Goal: Information Seeking & Learning: Find specific fact

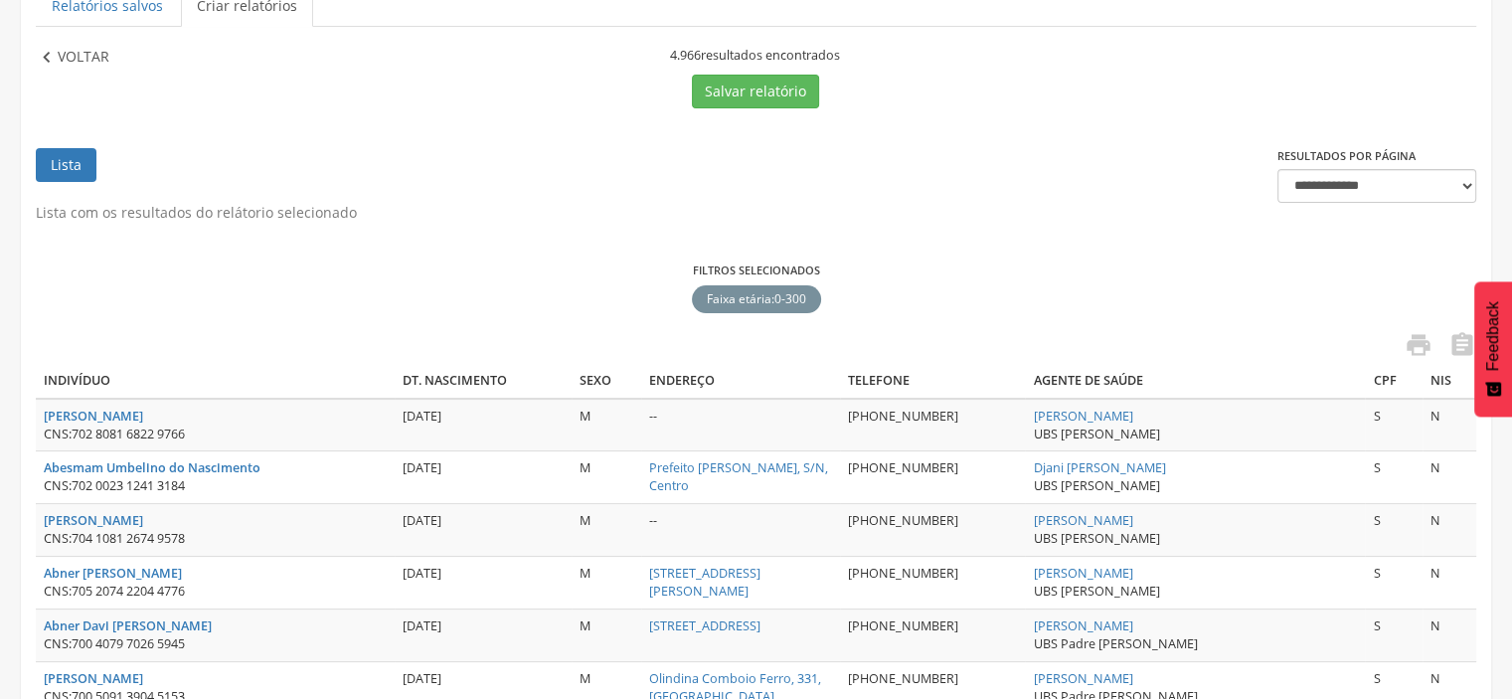
click at [41, 66] on icon "" at bounding box center [47, 58] width 22 height 22
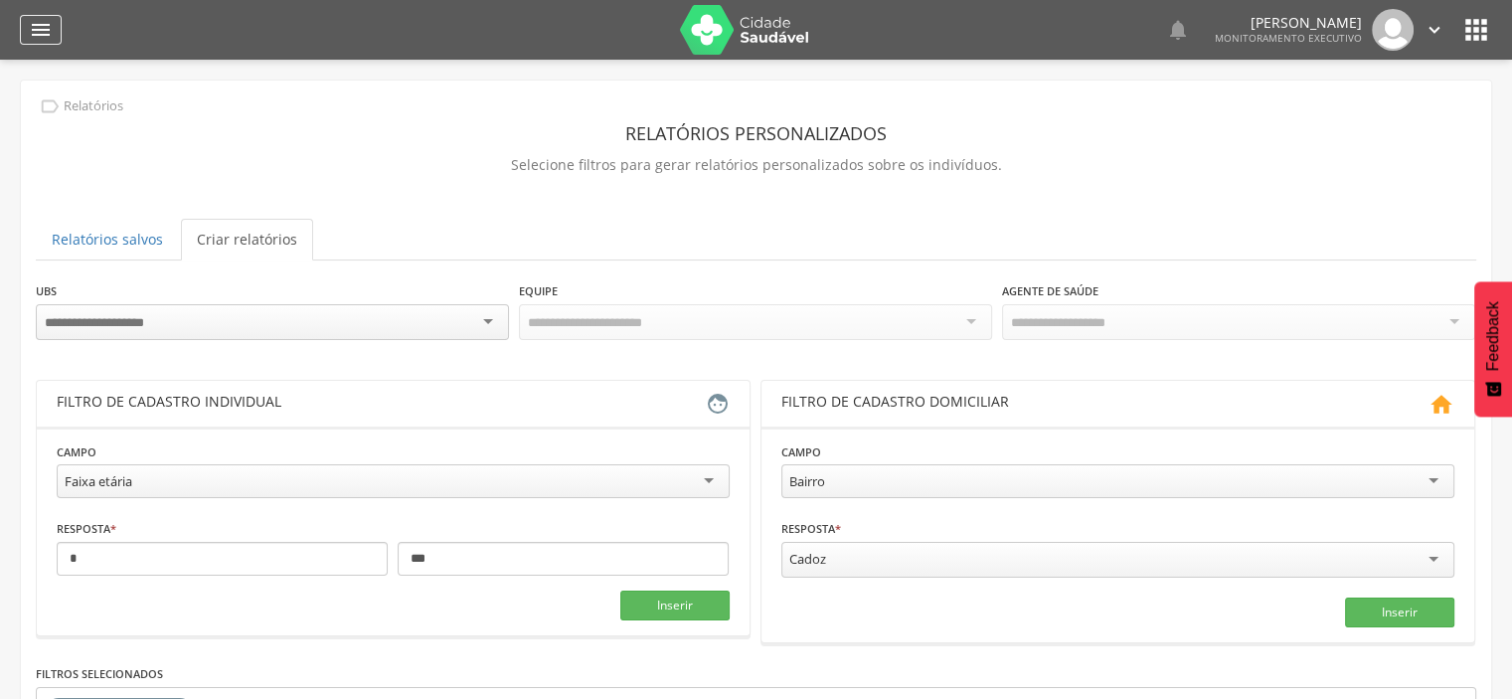
click at [37, 32] on icon "" at bounding box center [41, 30] width 24 height 24
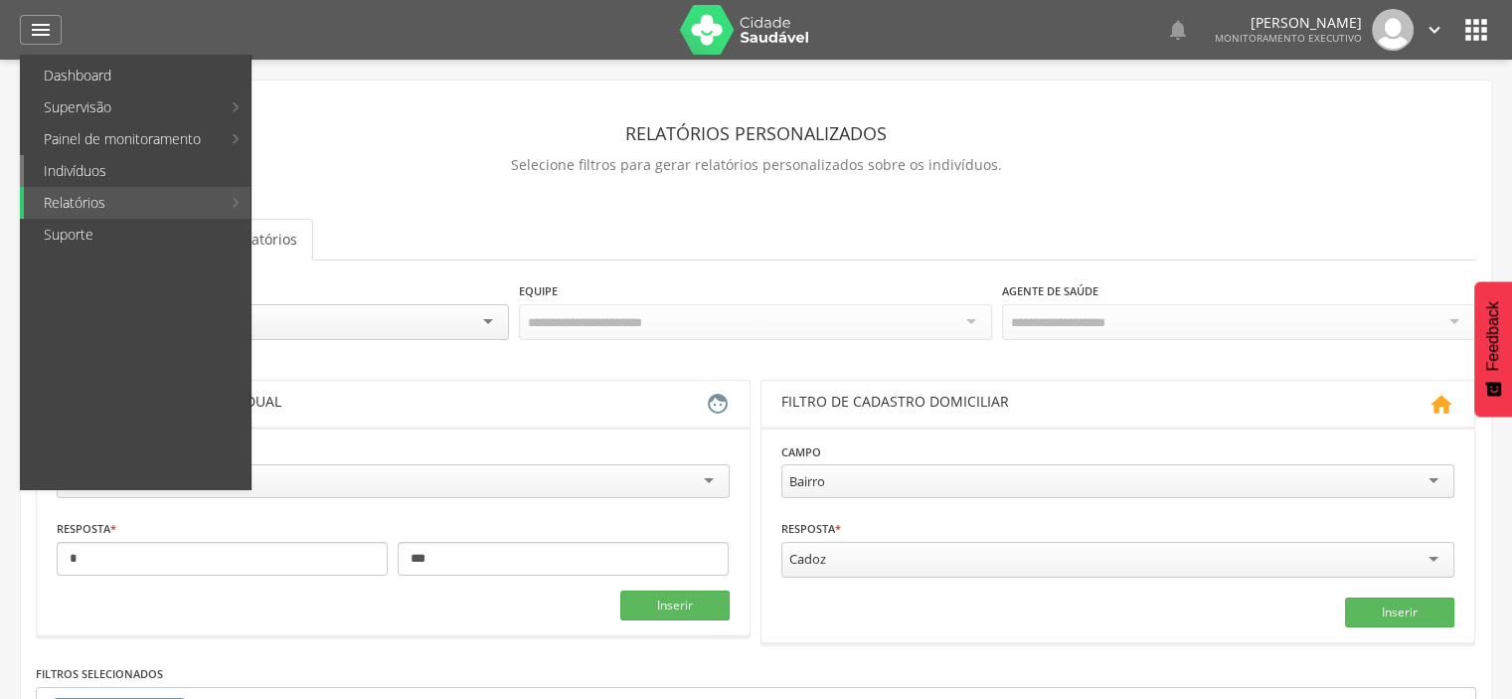
click at [67, 178] on link "Indivíduos" at bounding box center [137, 171] width 227 height 32
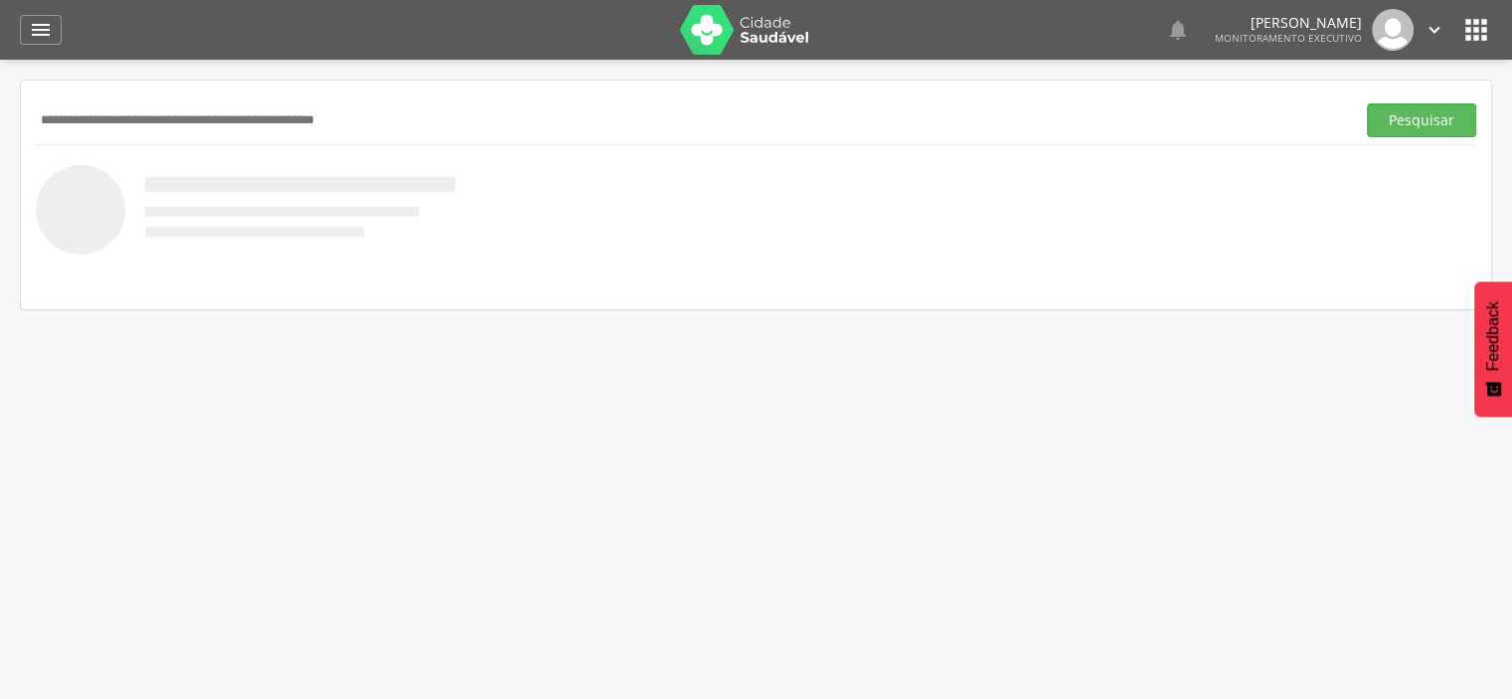
paste input "**********"
type input "**********"
click at [1367, 103] on button "Pesquisar" at bounding box center [1421, 120] width 109 height 34
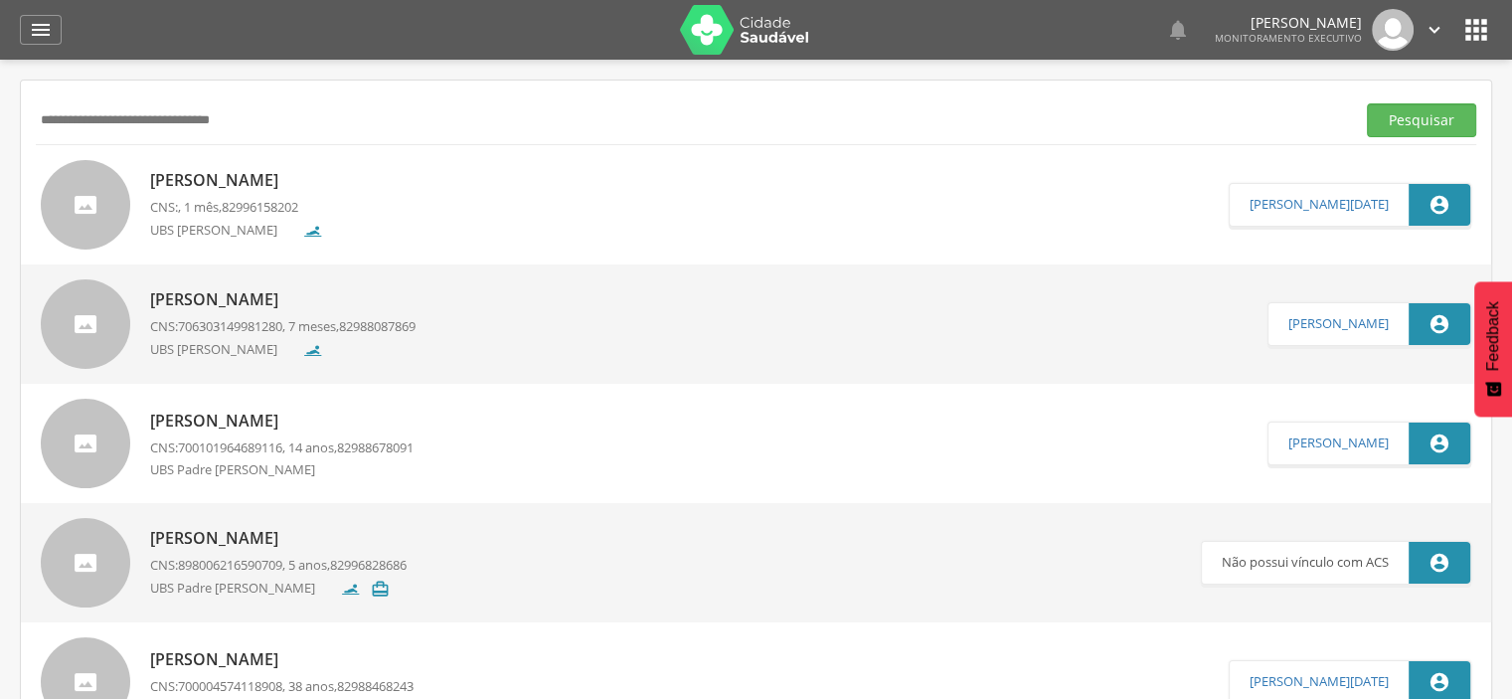
click at [247, 180] on p "[PERSON_NAME]" at bounding box center [236, 180] width 173 height 23
type input "**********"
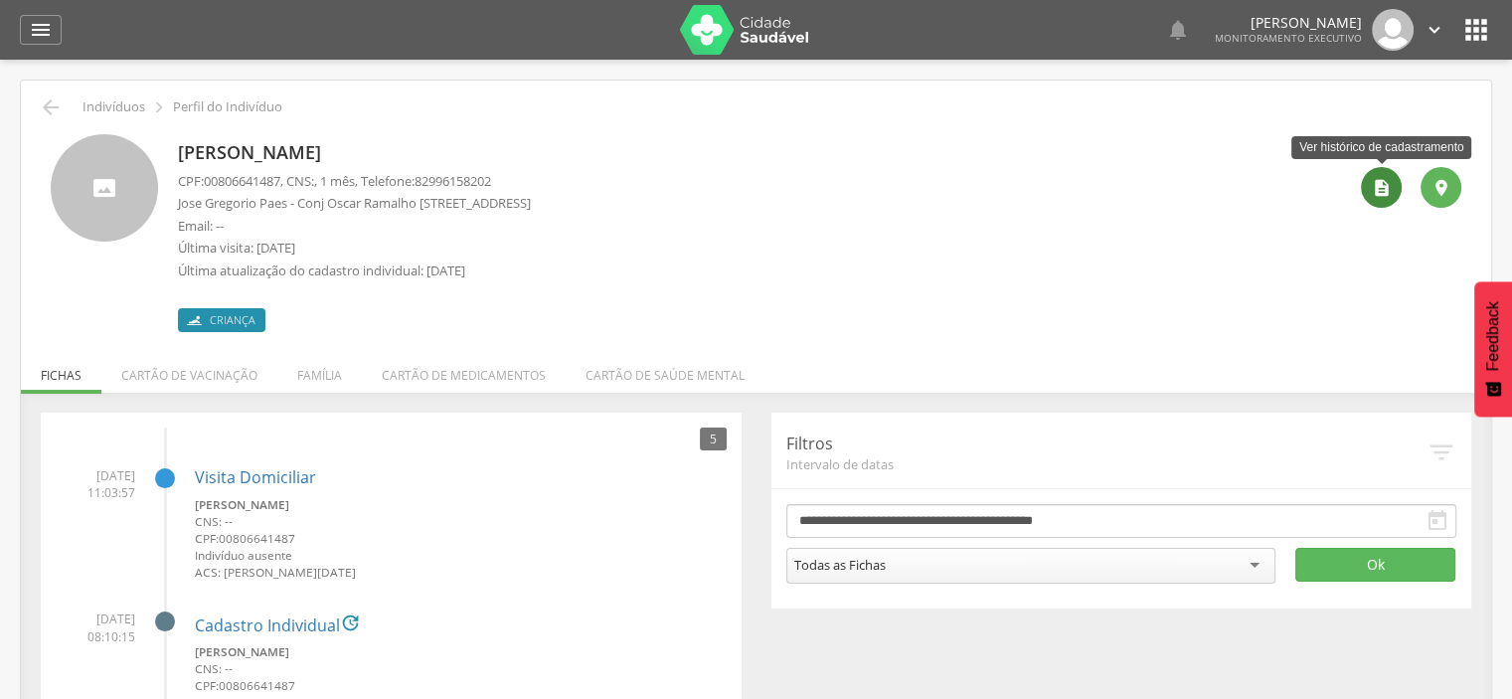
click at [1379, 192] on icon "" at bounding box center [1382, 188] width 20 height 20
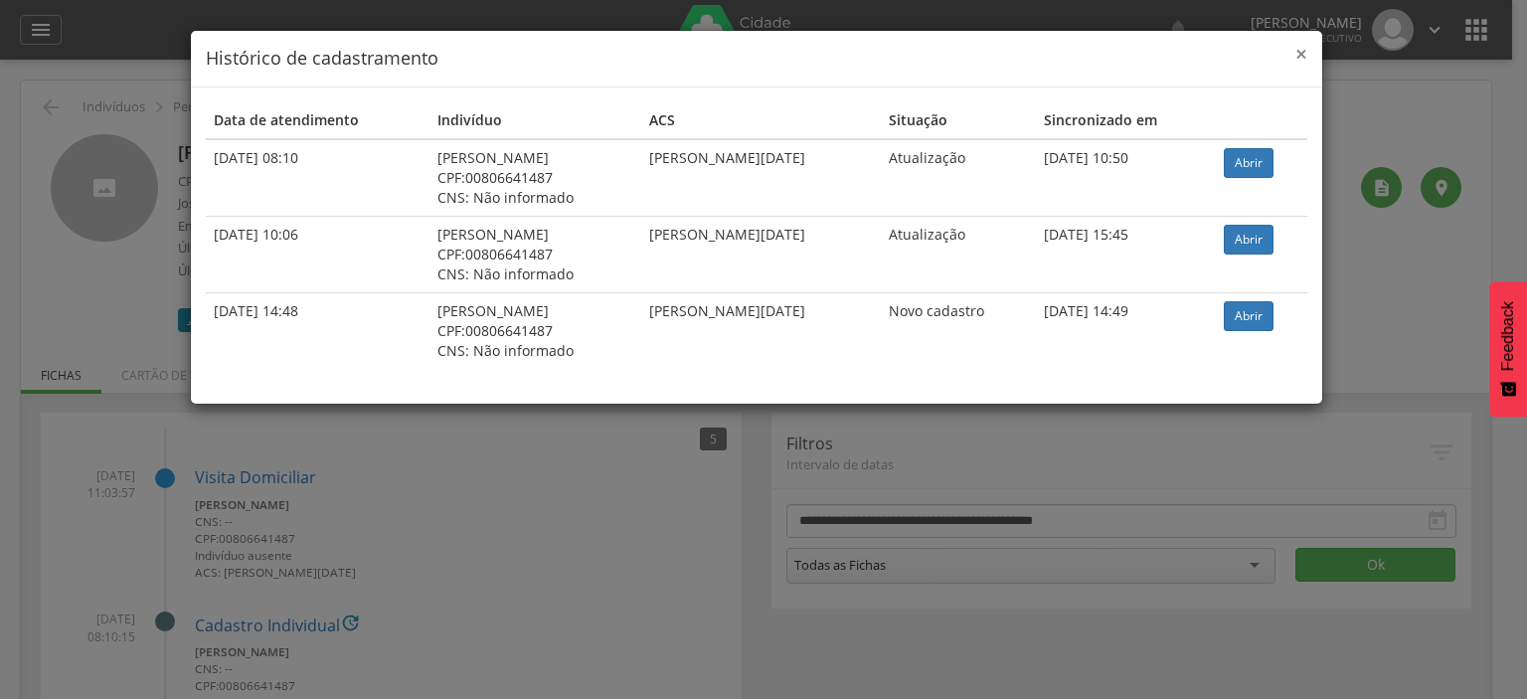
click at [1305, 57] on span "×" at bounding box center [1302, 54] width 12 height 28
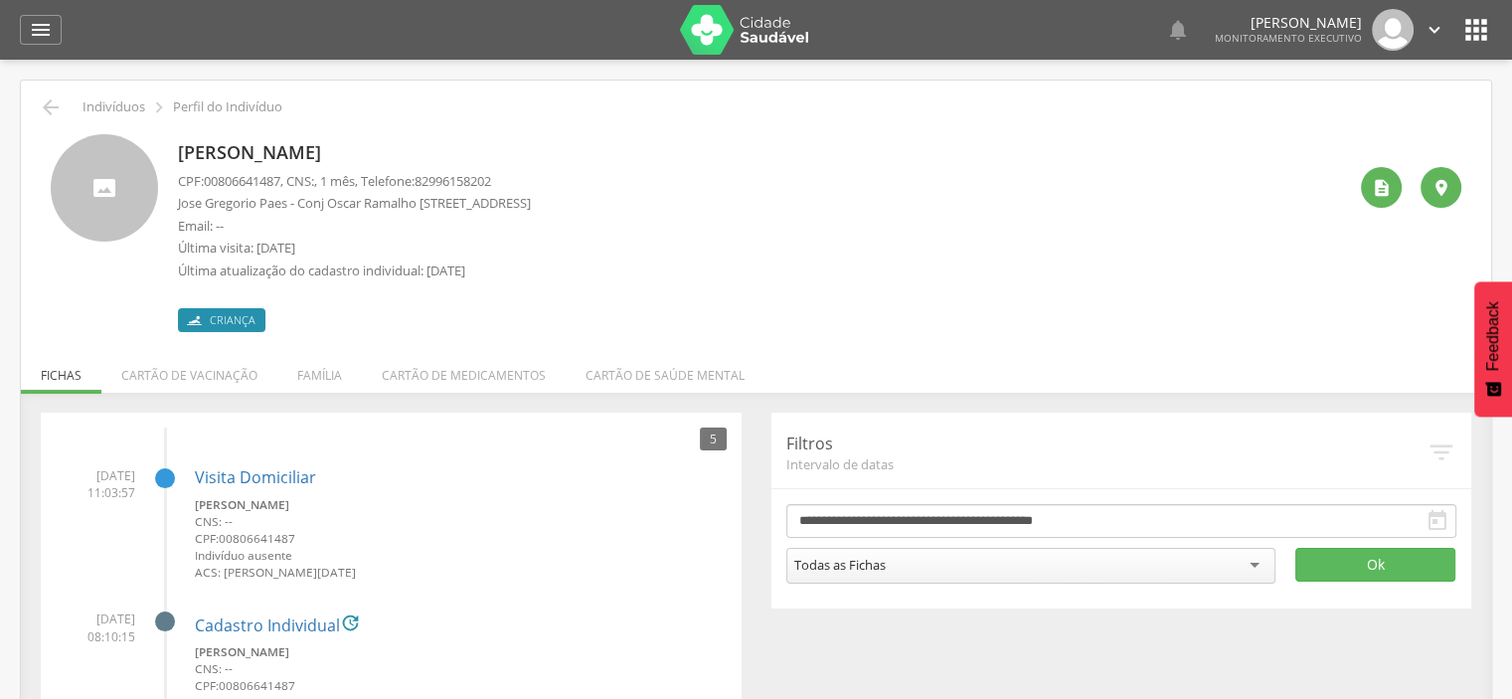
click at [36, 106] on div " Indivíduos  Perfil do Indivíduo [PERSON_NAME] CPF: 00806641487 , CNS: , 1 mê…" at bounding box center [756, 709] width 1471 height 1257
click at [51, 110] on icon "" at bounding box center [51, 107] width 24 height 24
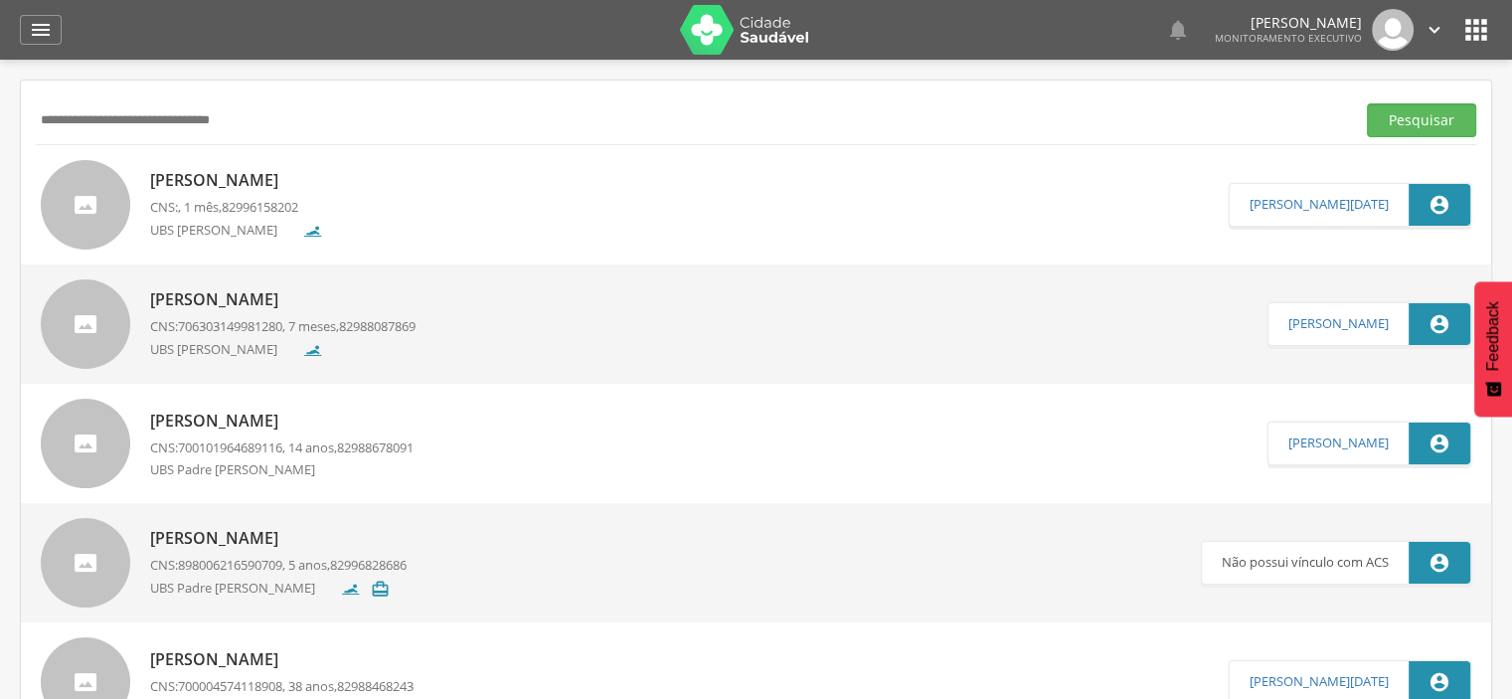
click at [123, 114] on input "**********" at bounding box center [692, 120] width 1312 height 34
click at [123, 115] on input "**********" at bounding box center [692, 120] width 1312 height 34
paste input "*"
click at [1424, 127] on button "Pesquisar" at bounding box center [1421, 120] width 109 height 34
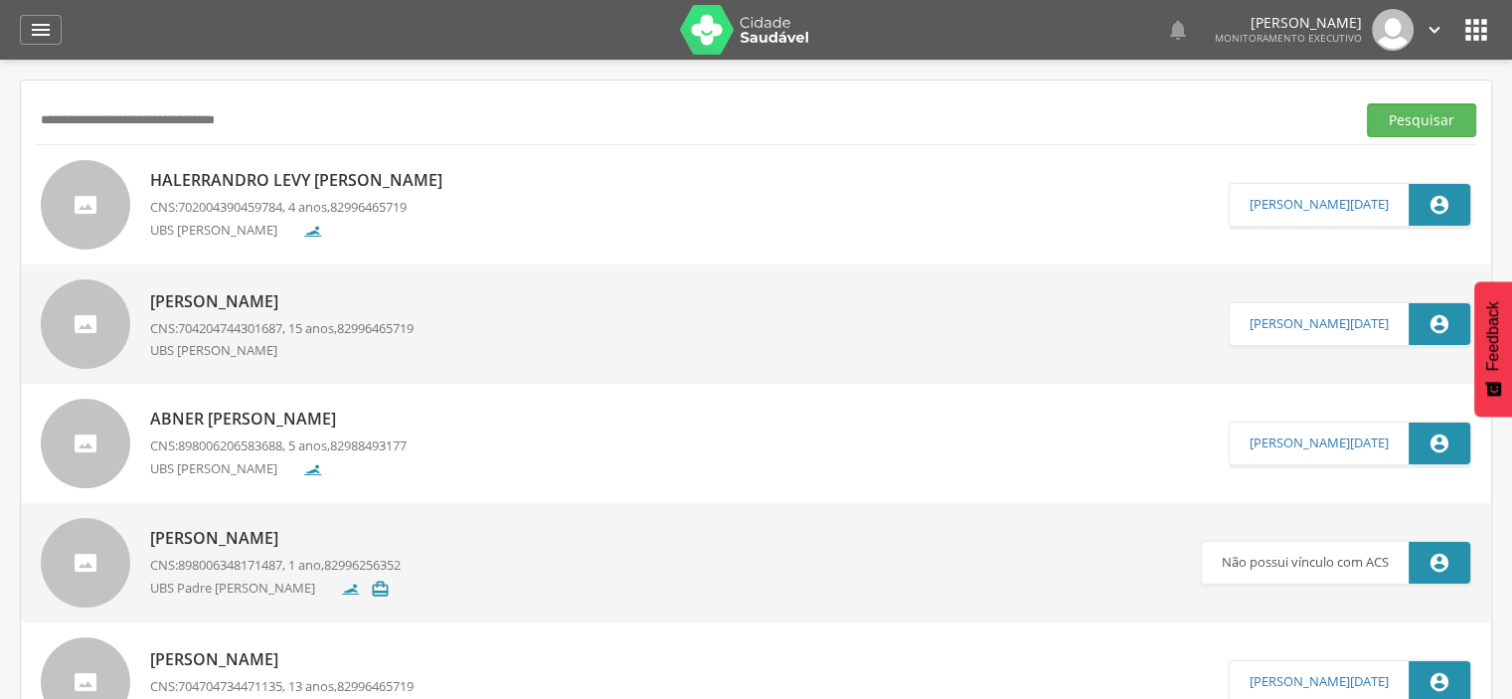
click at [396, 178] on p "Halerrandro Levy [PERSON_NAME]" at bounding box center [301, 180] width 302 height 23
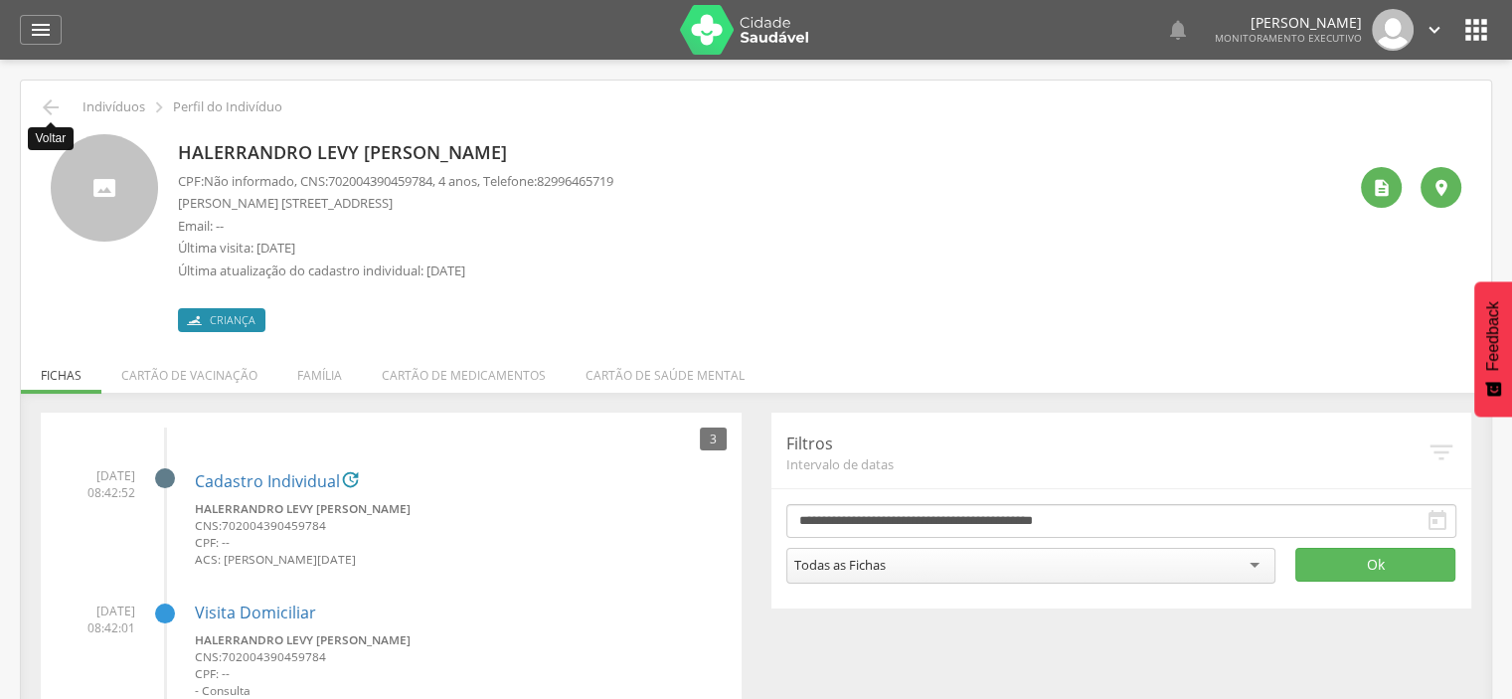
drag, startPoint x: 51, startPoint y: 116, endPoint x: 52, endPoint y: 127, distance: 11.0
click at [48, 116] on icon "" at bounding box center [51, 107] width 24 height 24
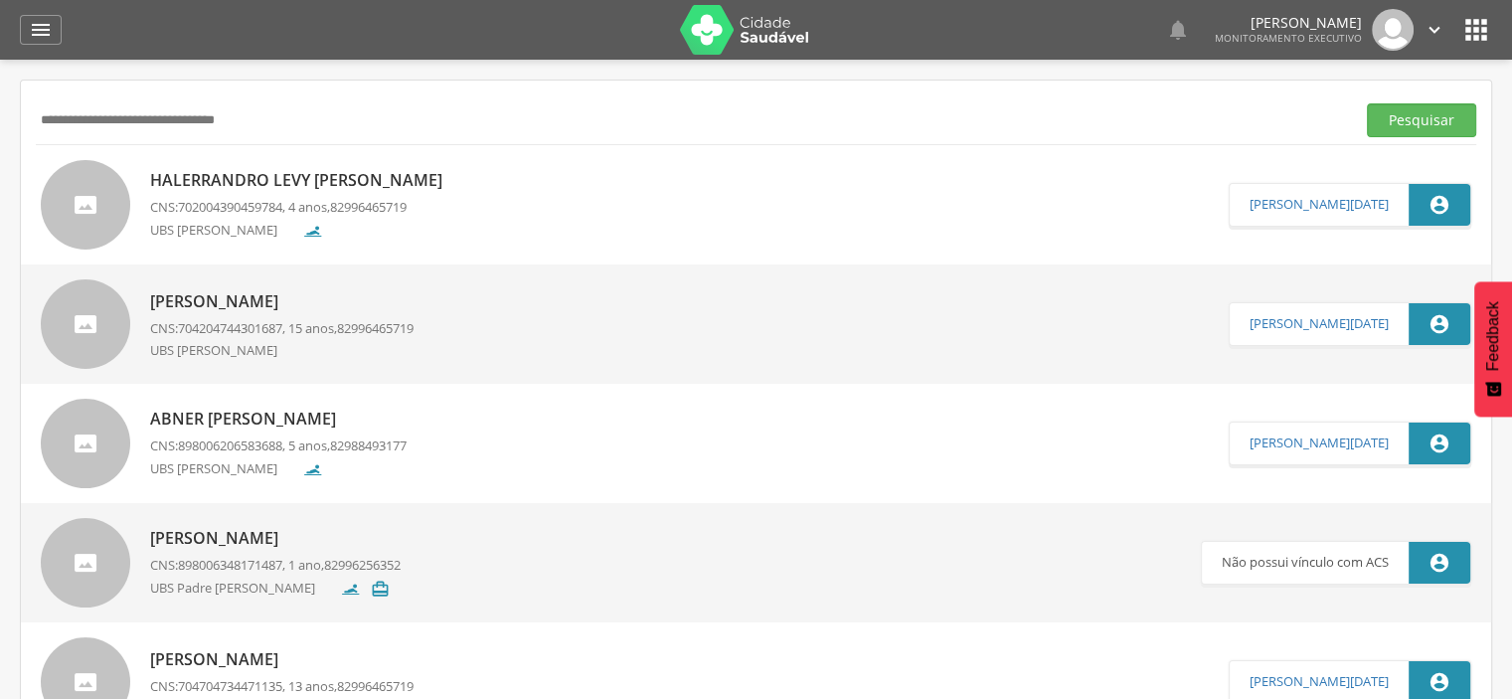
click at [151, 114] on input "**********" at bounding box center [692, 120] width 1312 height 34
click at [151, 116] on input "**********" at bounding box center [692, 120] width 1312 height 34
paste input "text"
click at [1404, 106] on button "Pesquisar" at bounding box center [1421, 120] width 109 height 34
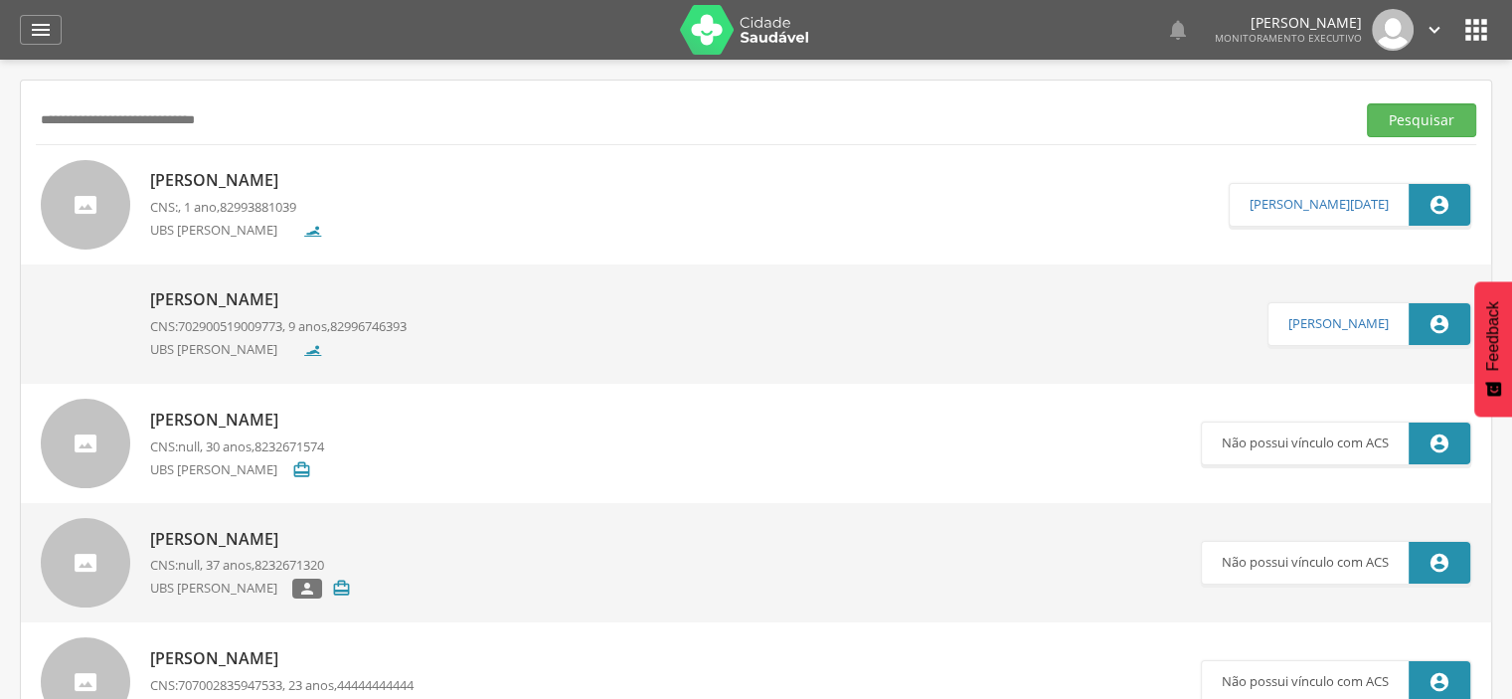
click at [219, 177] on p "[PERSON_NAME]" at bounding box center [236, 180] width 173 height 23
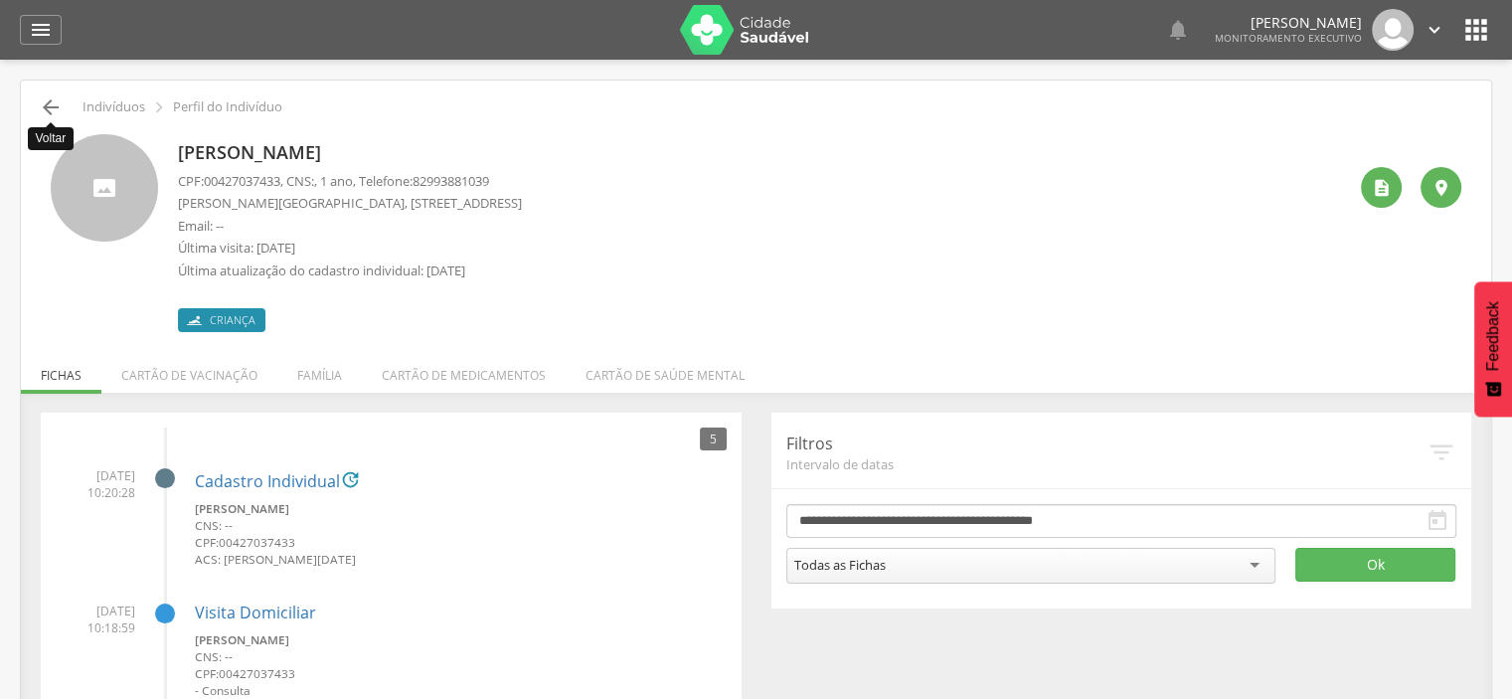
click at [40, 111] on icon "" at bounding box center [51, 107] width 24 height 24
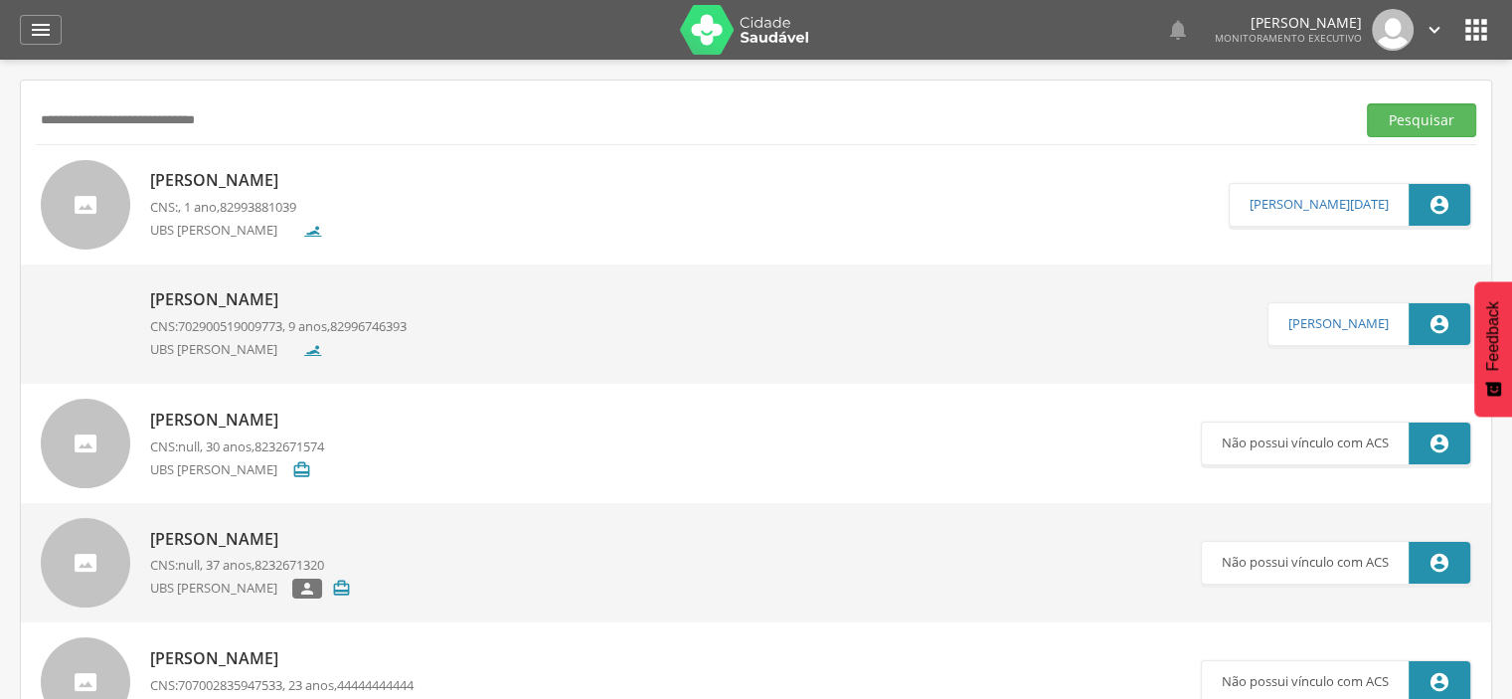
click at [117, 131] on input "**********" at bounding box center [692, 120] width 1312 height 34
paste input "text"
click at [1367, 103] on button "Pesquisar" at bounding box center [1421, 120] width 109 height 34
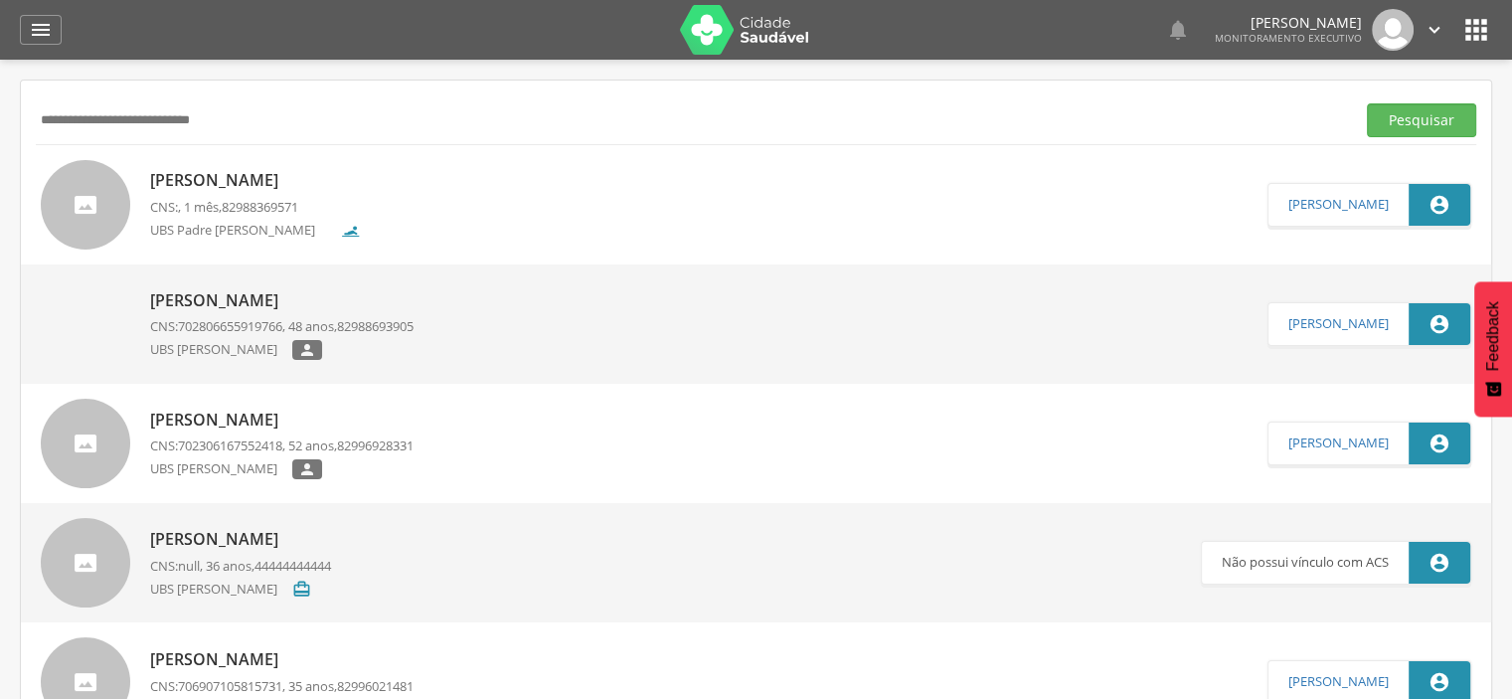
click at [253, 186] on p "[PERSON_NAME]" at bounding box center [255, 180] width 211 height 23
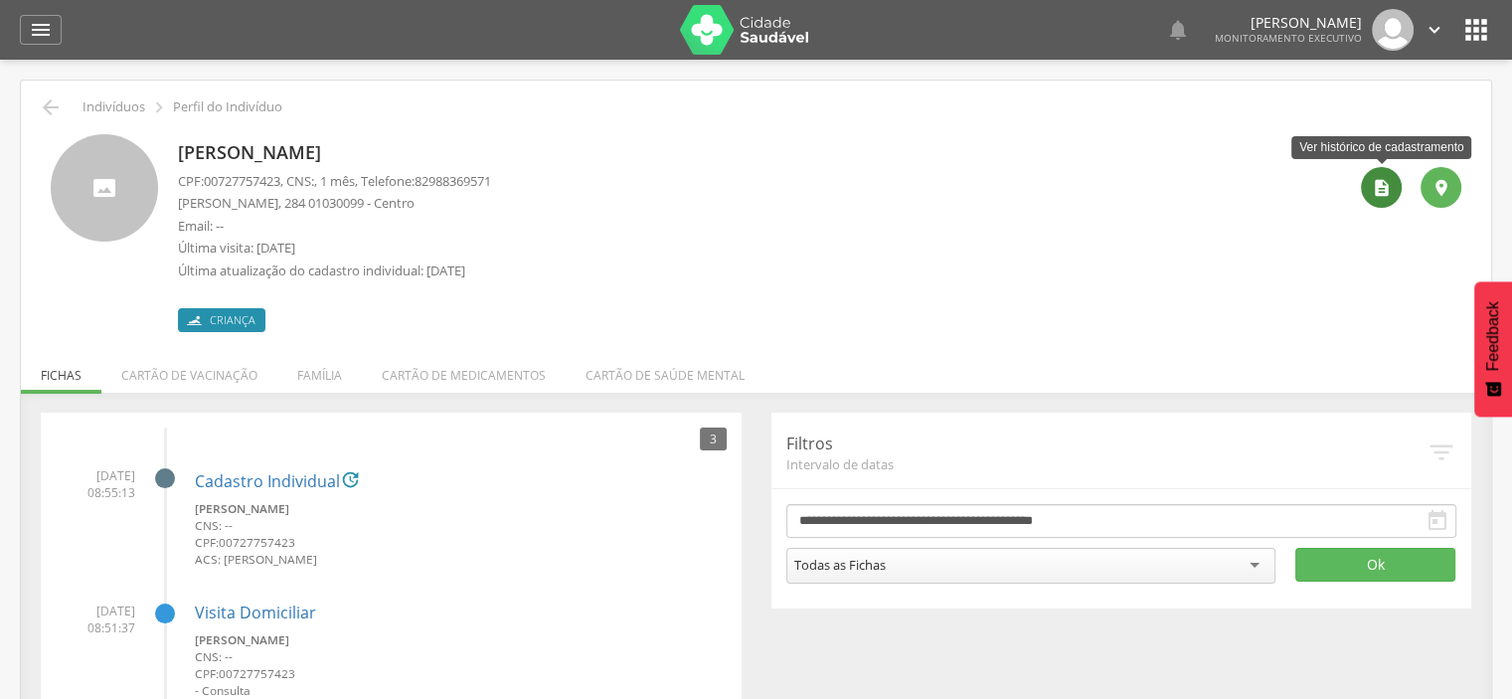
click at [1382, 190] on icon "" at bounding box center [1382, 188] width 20 height 20
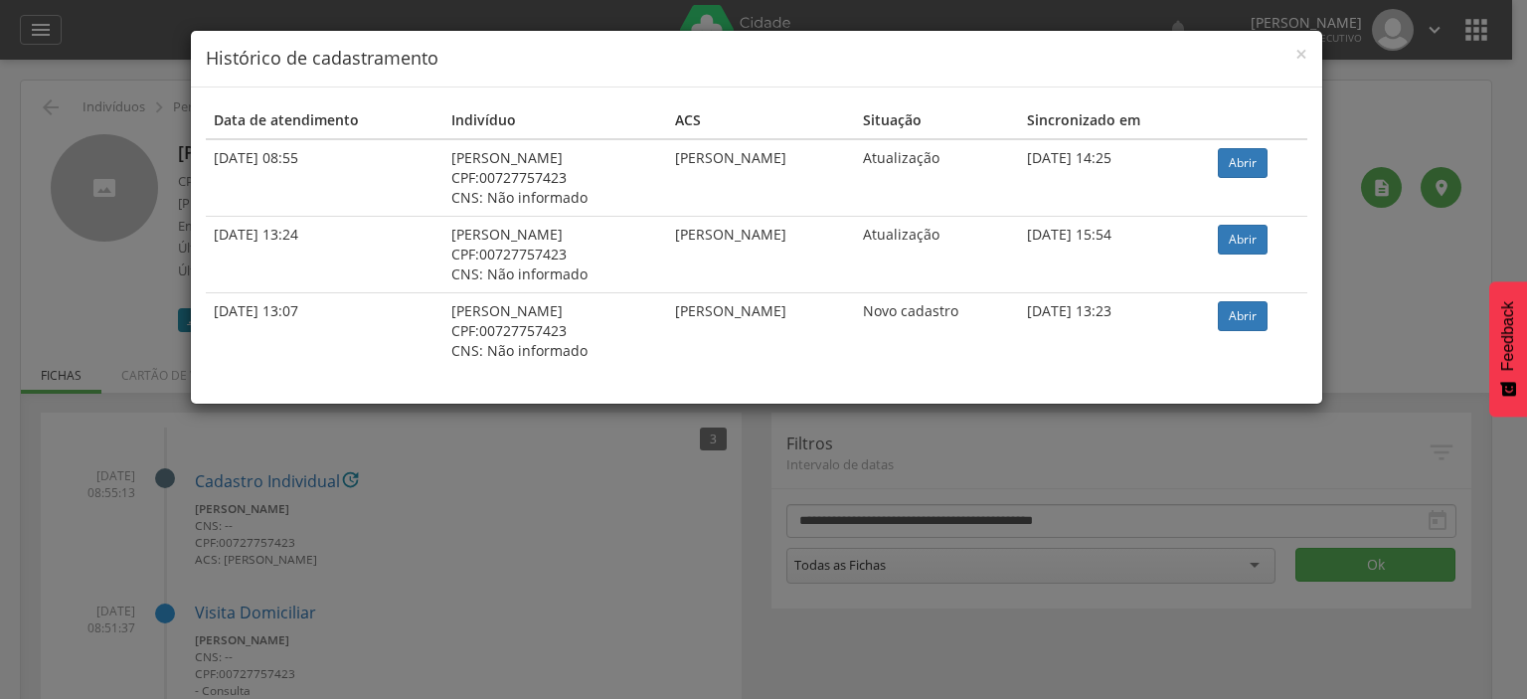
drag, startPoint x: 1309, startPoint y: 57, endPoint x: 1120, endPoint y: 110, distance: 196.4
click at [1304, 58] on div "× Histórico de cadastramento" at bounding box center [757, 59] width 1132 height 57
click at [1298, 54] on span "×" at bounding box center [1302, 54] width 12 height 28
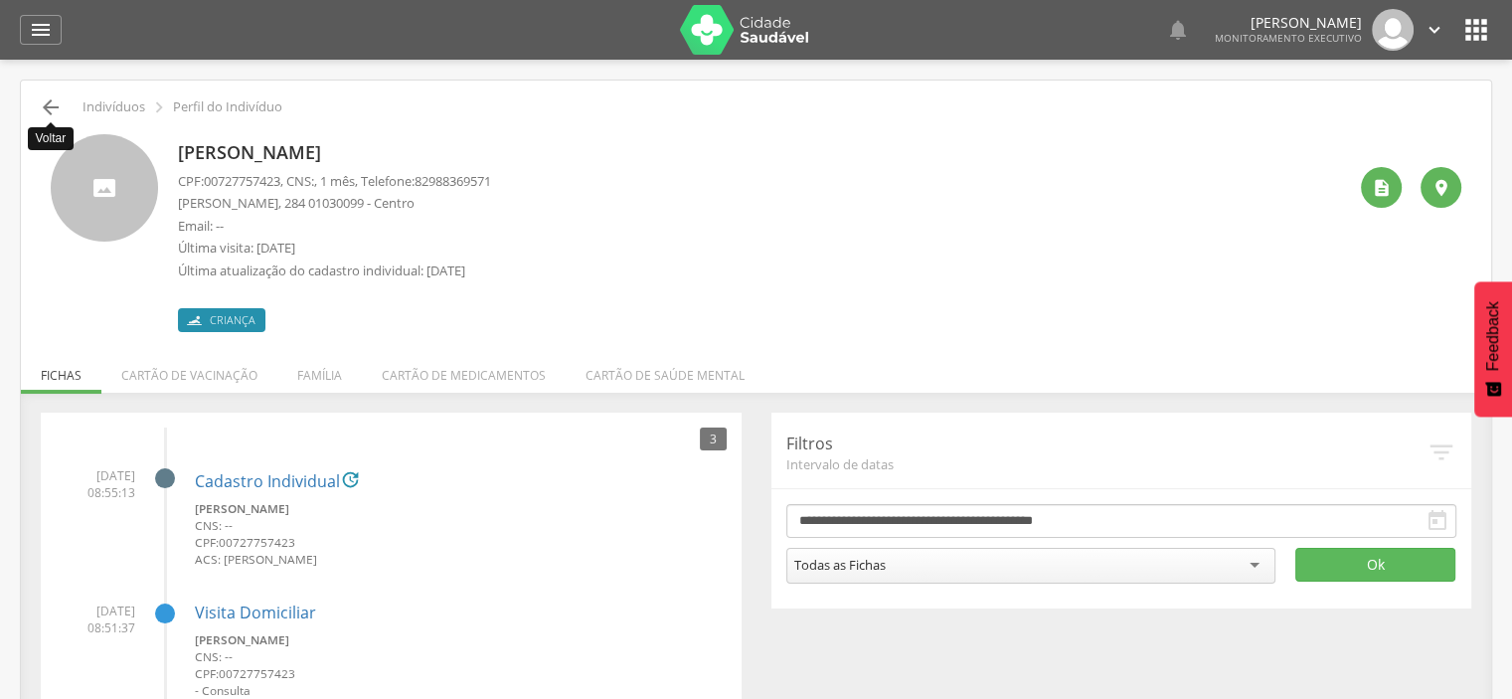
click at [44, 113] on icon "" at bounding box center [51, 107] width 24 height 24
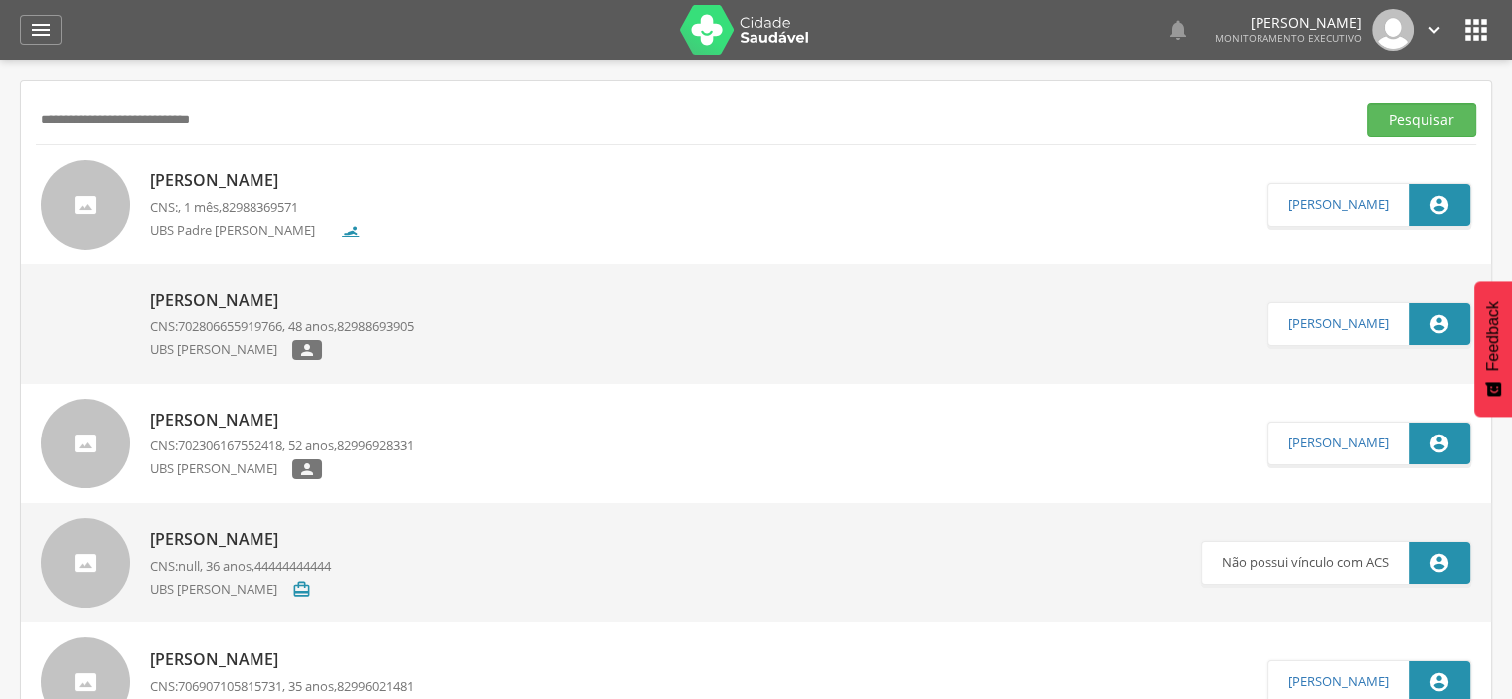
click at [127, 134] on input "**********" at bounding box center [692, 120] width 1312 height 34
paste input "text"
click at [1367, 103] on button "Pesquisar" at bounding box center [1421, 120] width 109 height 34
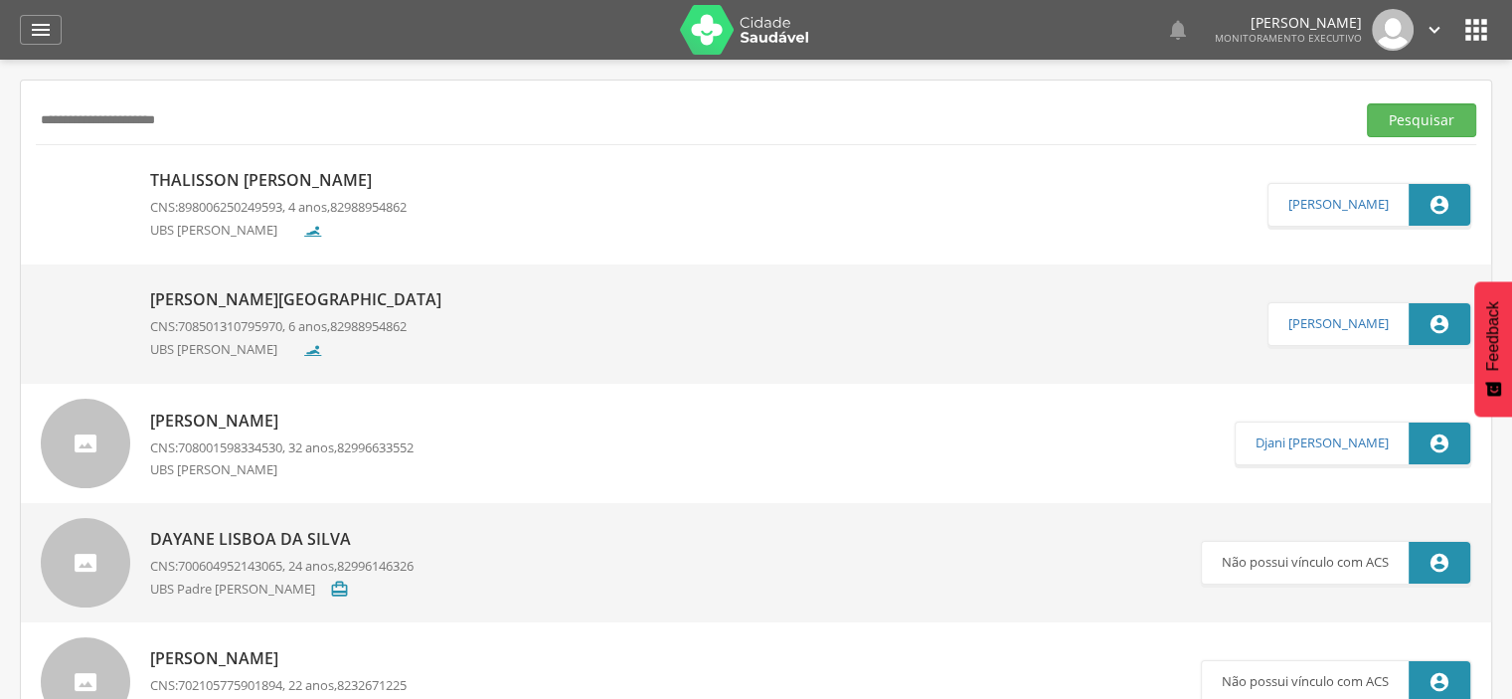
click at [259, 182] on p "Thalisson [PERSON_NAME]" at bounding box center [278, 180] width 257 height 23
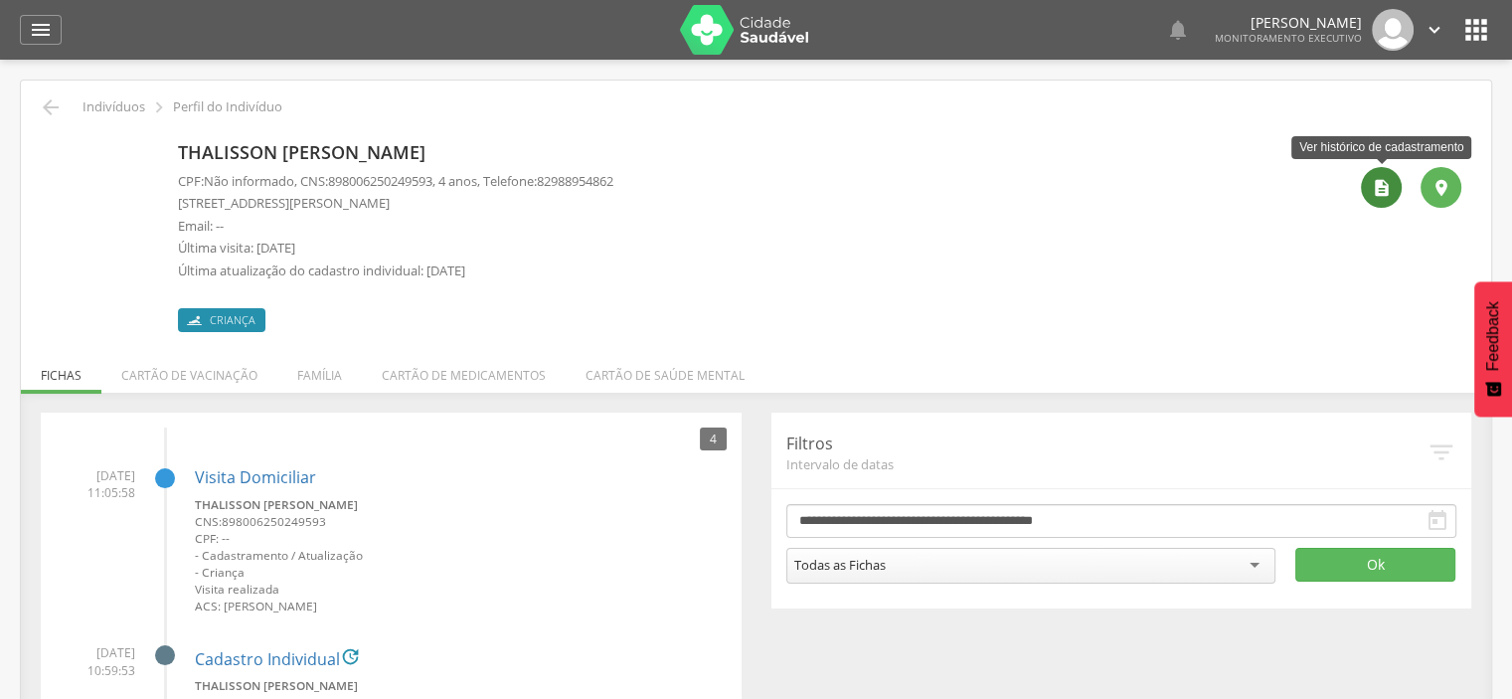
click at [1375, 194] on icon "" at bounding box center [1382, 188] width 20 height 20
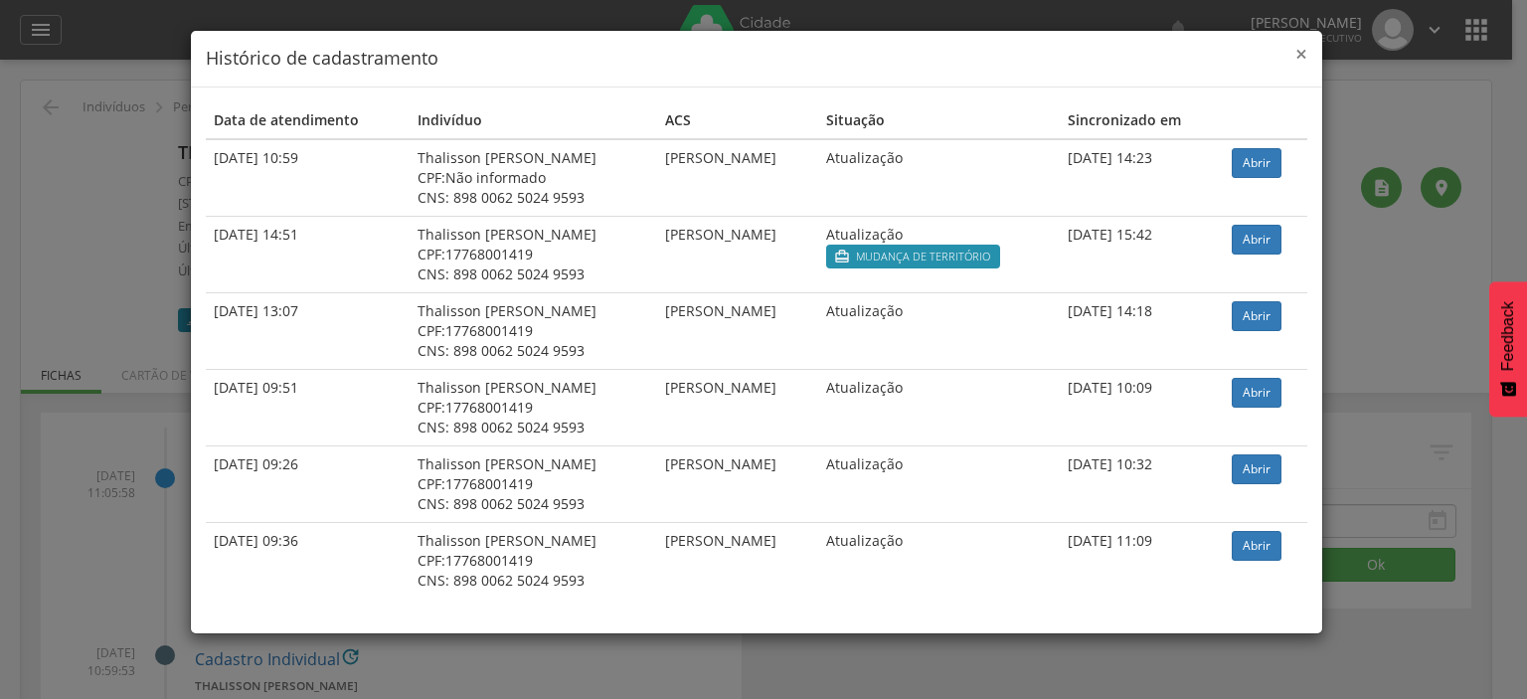
click at [1300, 59] on span "×" at bounding box center [1302, 54] width 12 height 28
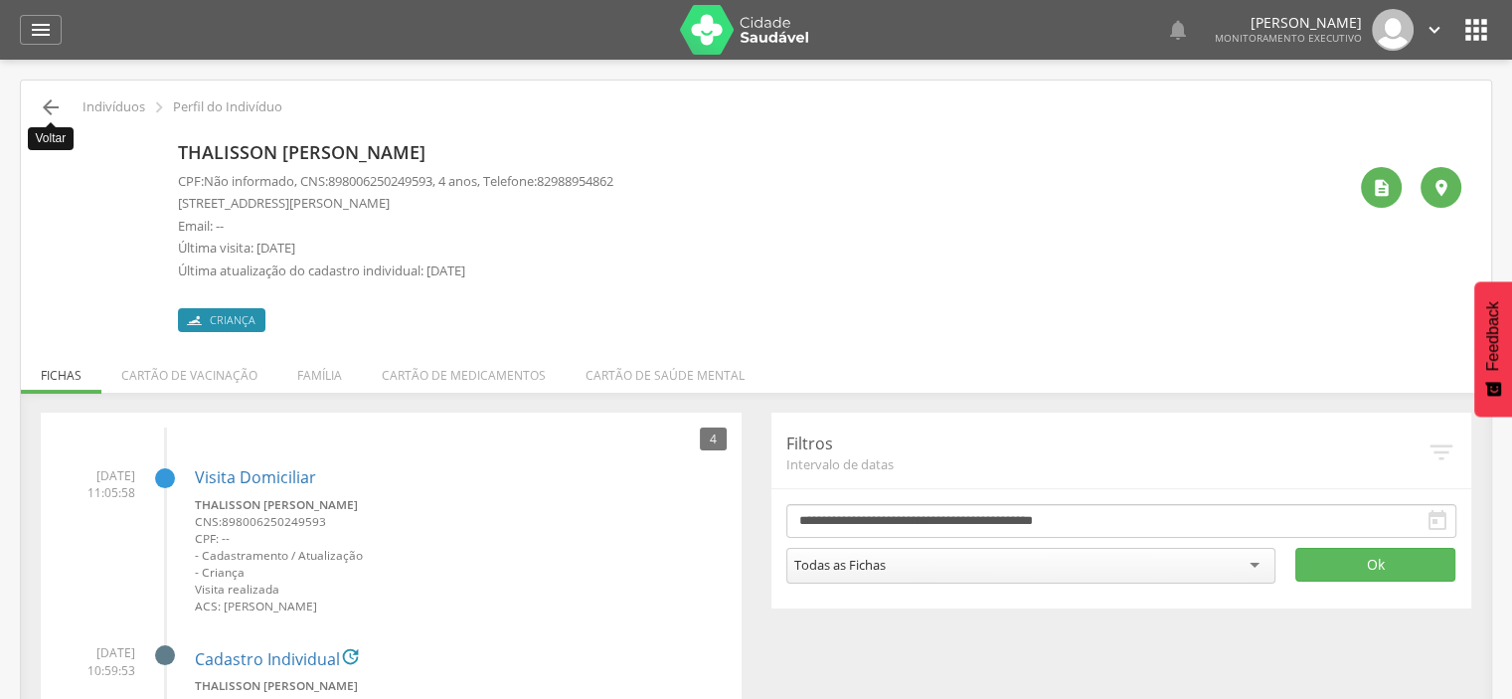
click at [48, 105] on icon "" at bounding box center [51, 107] width 24 height 24
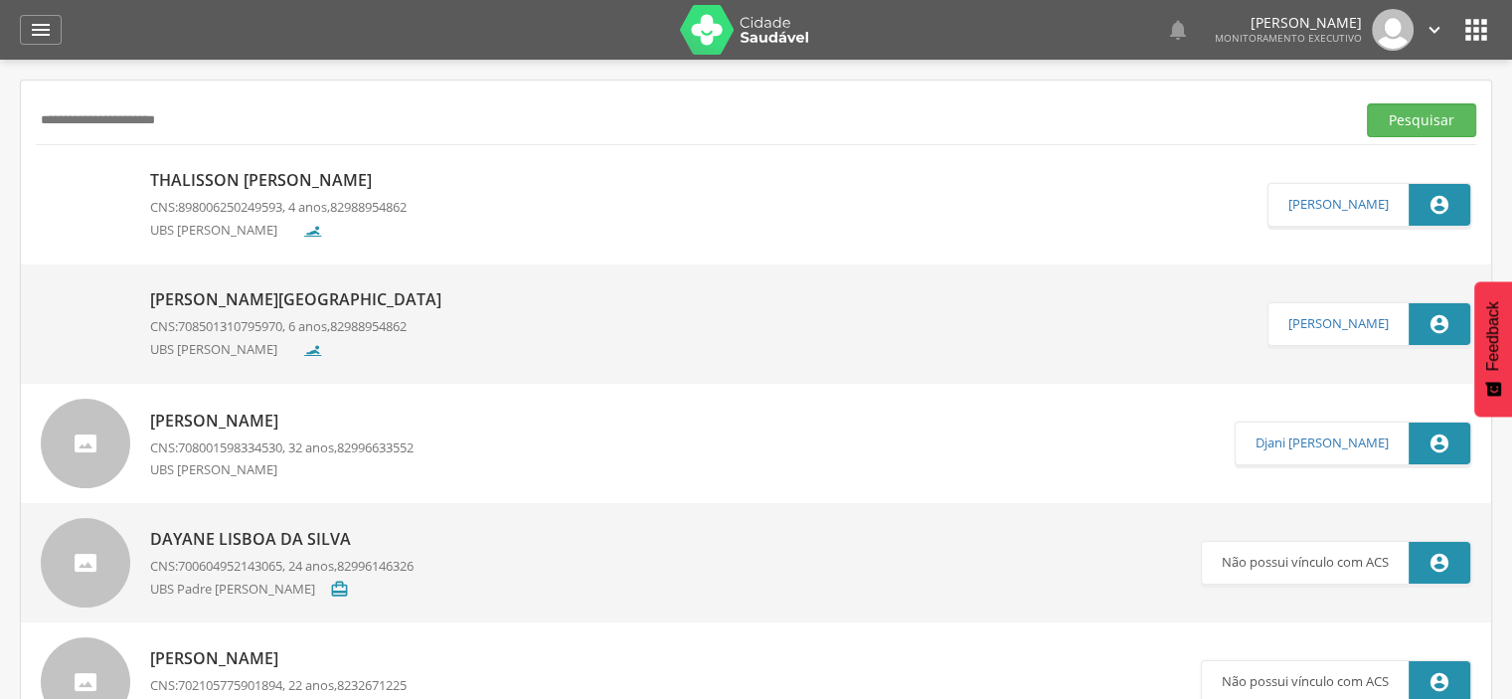
click at [155, 122] on input "**********" at bounding box center [692, 120] width 1312 height 34
paste input "**********"
click at [1408, 114] on button "Pesquisar" at bounding box center [1421, 120] width 109 height 34
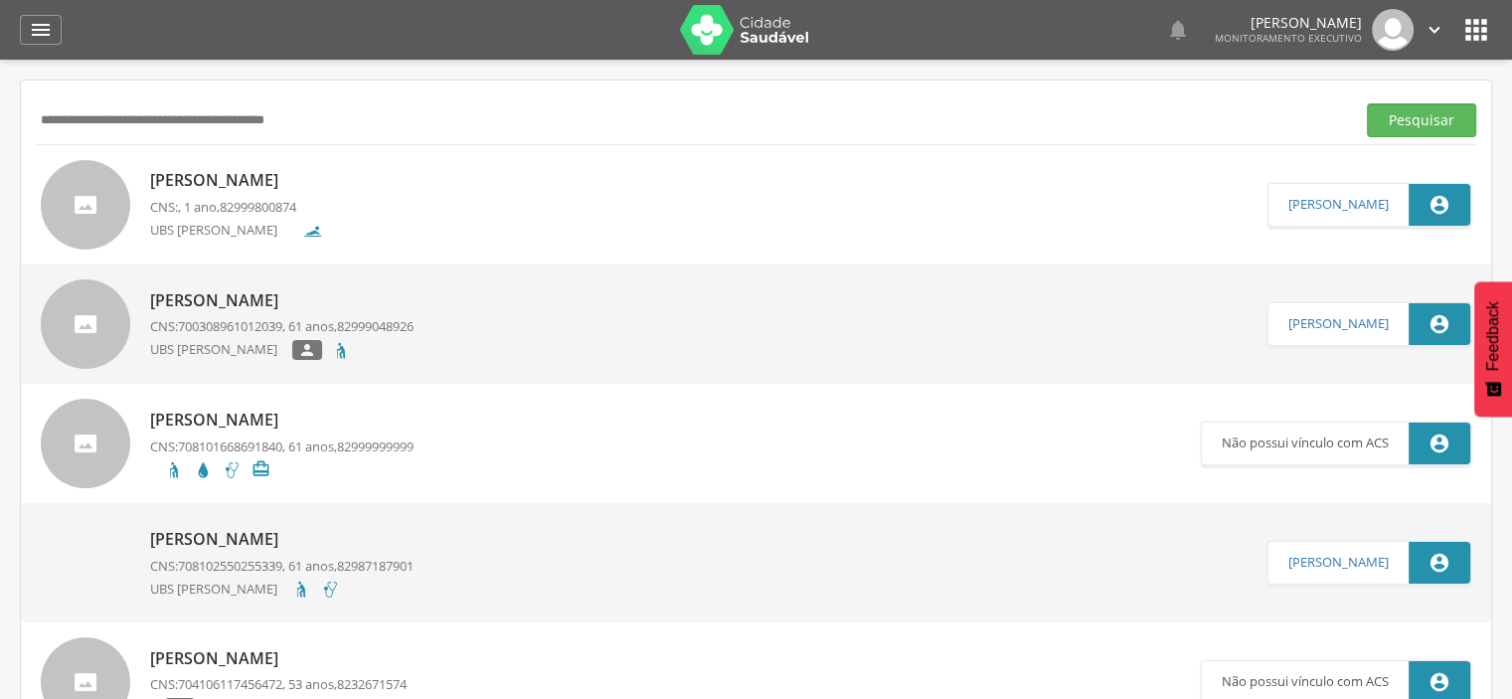
click at [242, 127] on input "**********" at bounding box center [692, 120] width 1312 height 34
paste input "text"
click at [1367, 103] on button "Pesquisar" at bounding box center [1421, 120] width 109 height 34
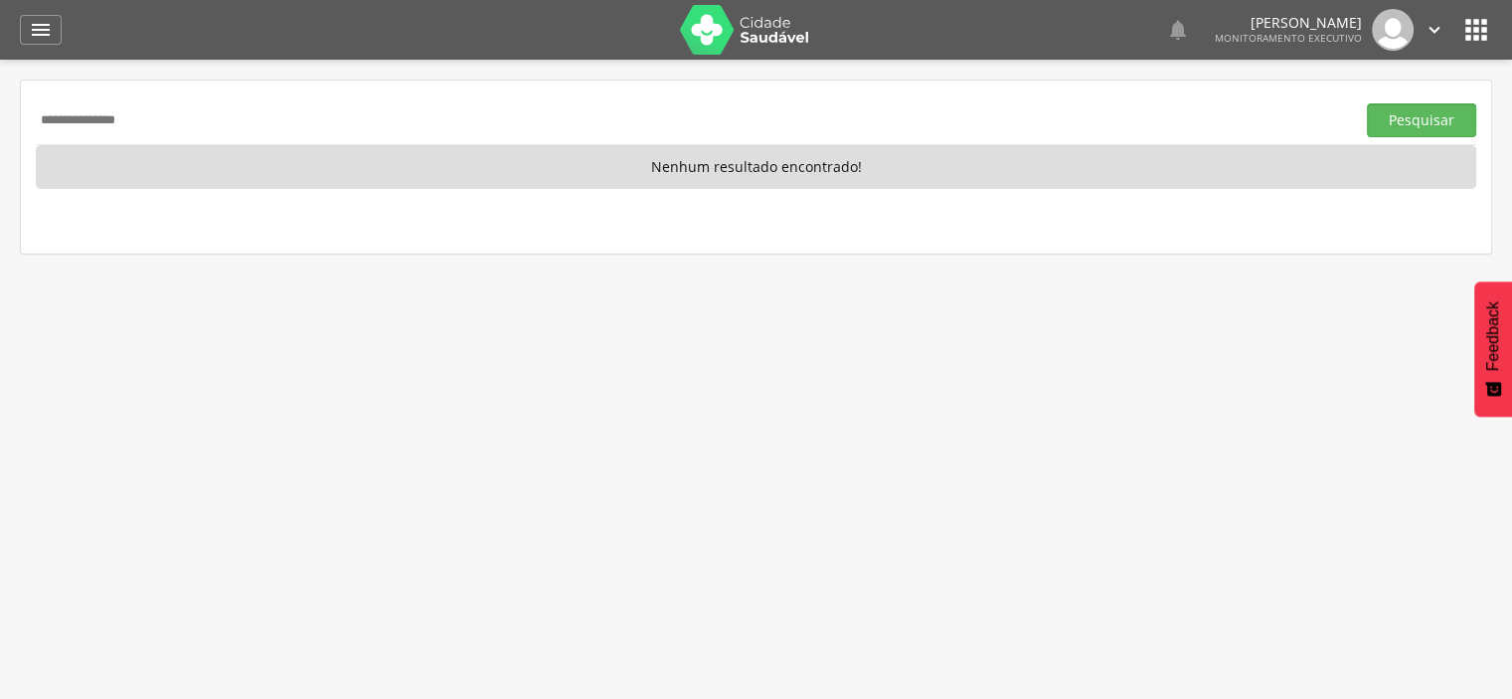
click at [157, 117] on input "**********" at bounding box center [692, 120] width 1312 height 34
paste input "*****"
click at [1367, 103] on button "Pesquisar" at bounding box center [1421, 120] width 109 height 34
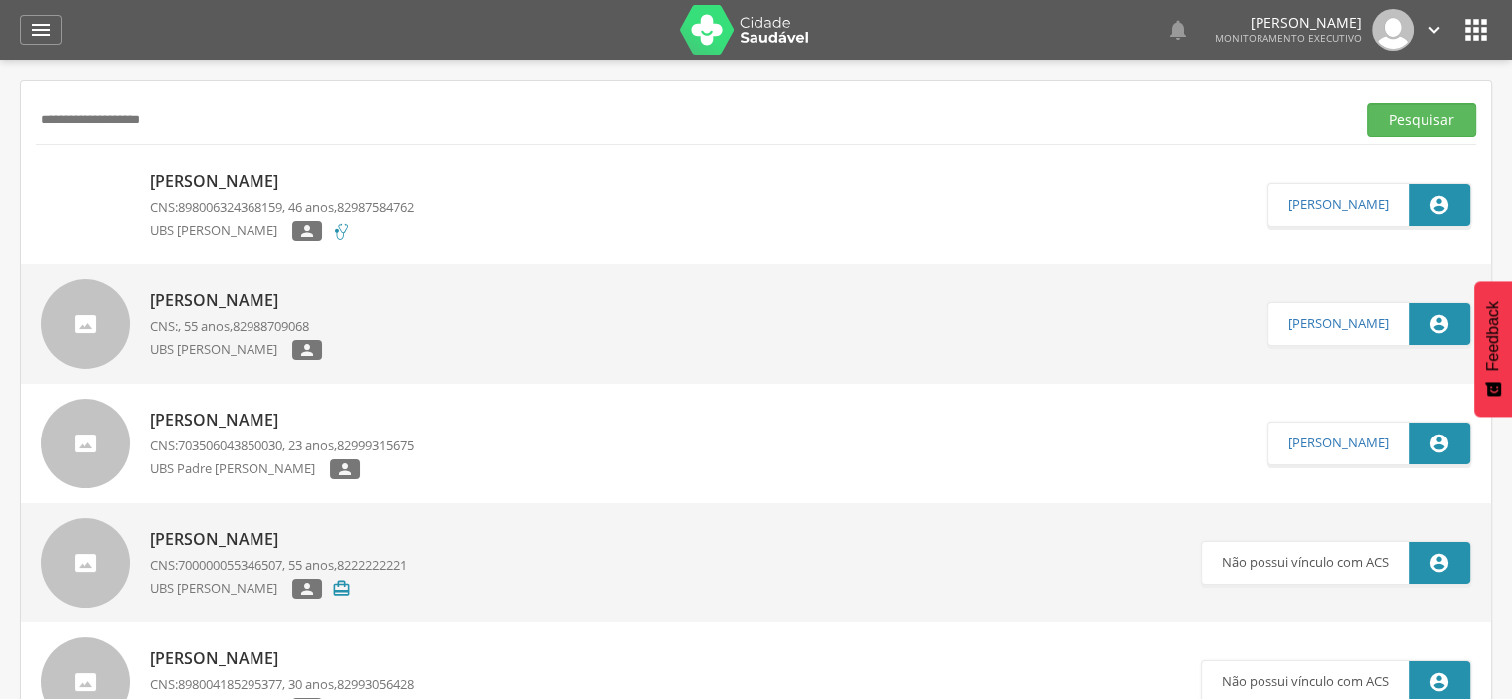
click at [254, 174] on p "[PERSON_NAME]" at bounding box center [282, 181] width 264 height 23
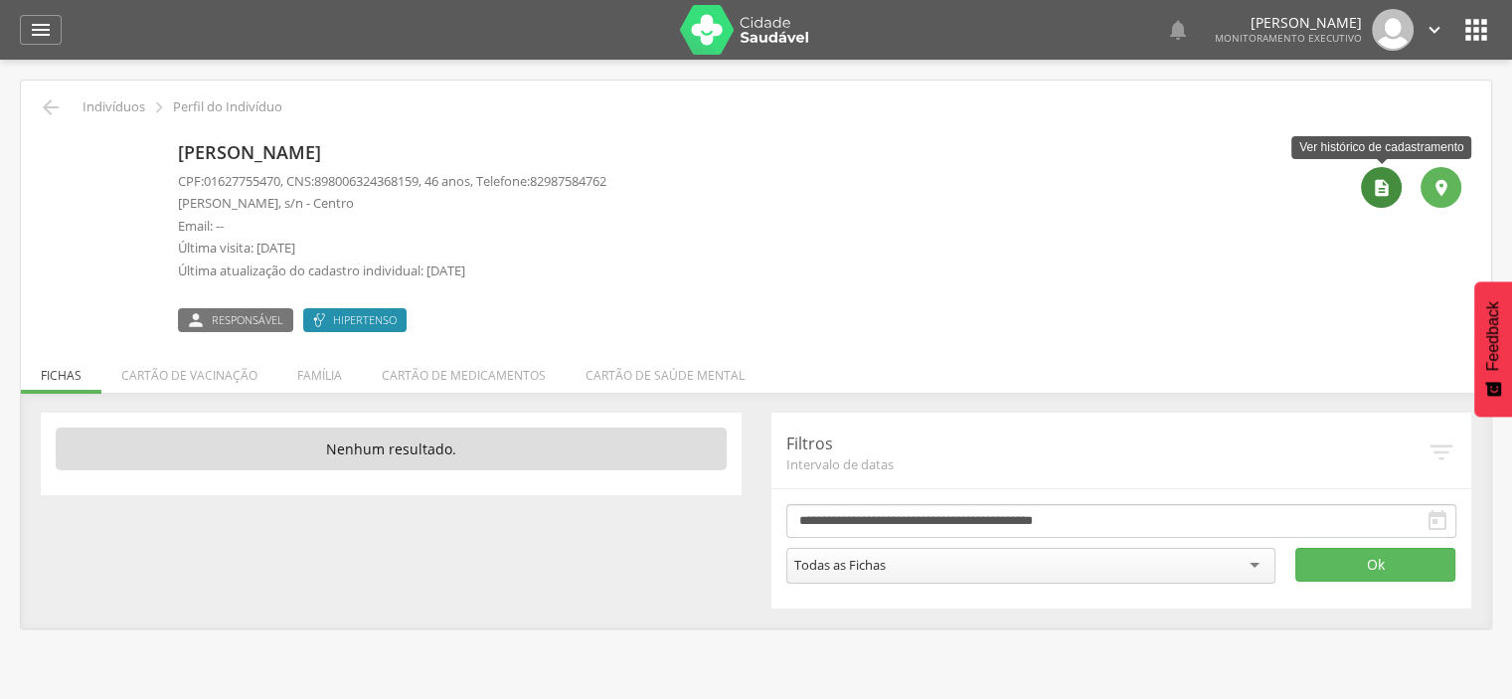
click at [1381, 189] on icon "" at bounding box center [1382, 188] width 20 height 20
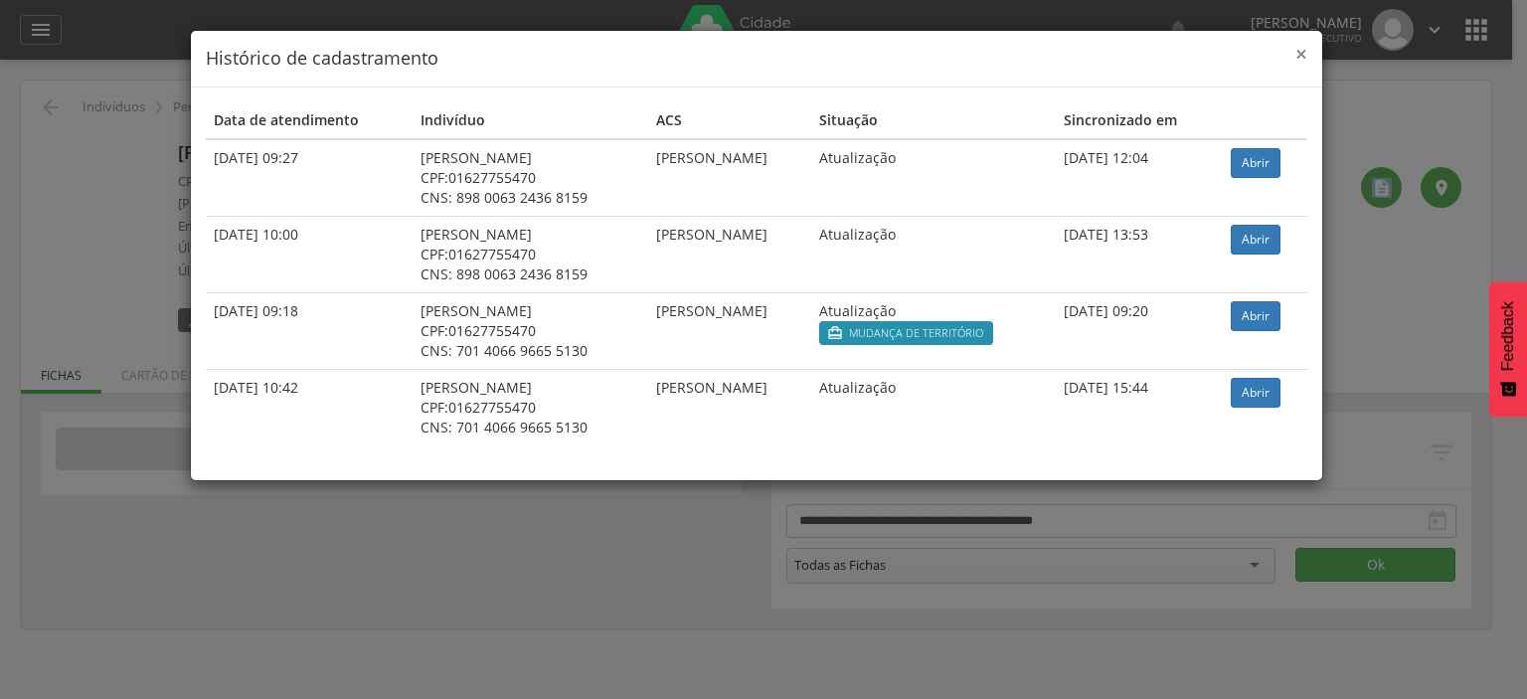
click at [1297, 55] on span "×" at bounding box center [1302, 54] width 12 height 28
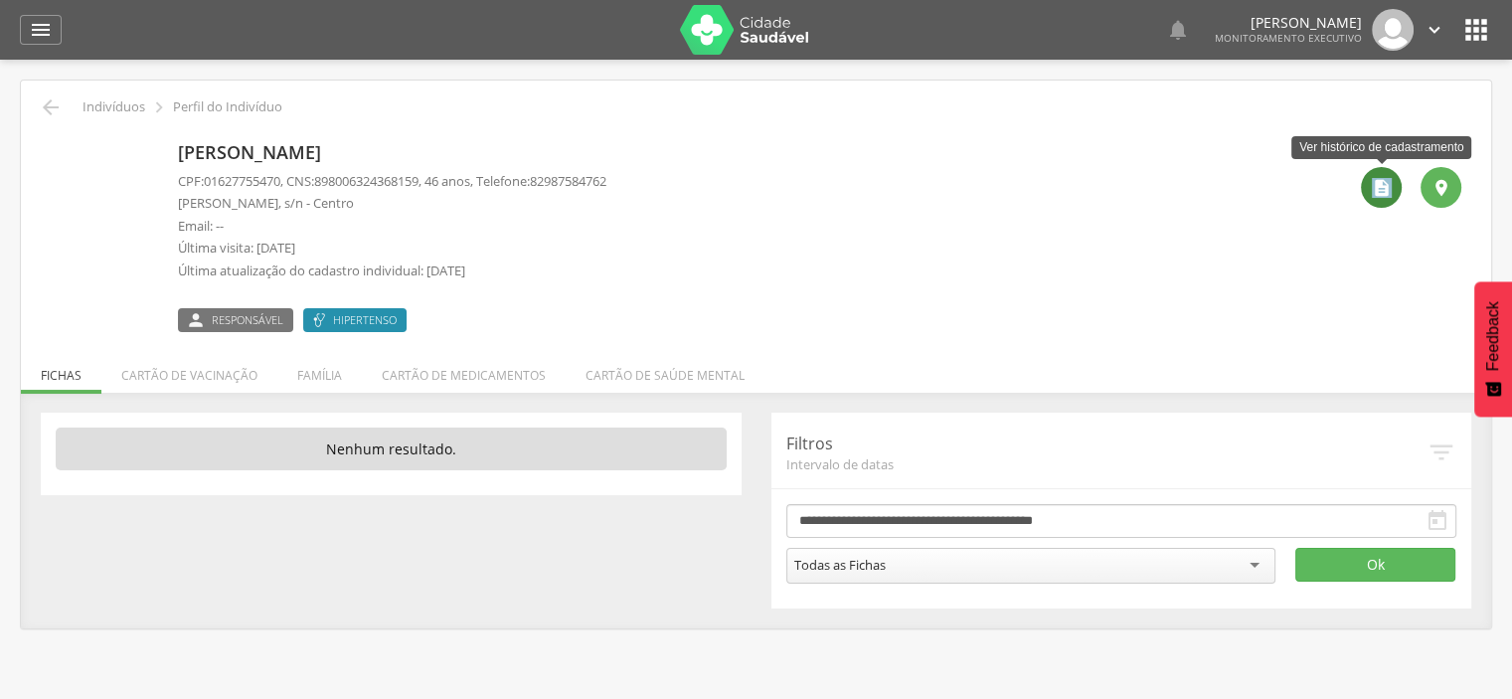
click at [1376, 191] on icon "" at bounding box center [1382, 188] width 20 height 20
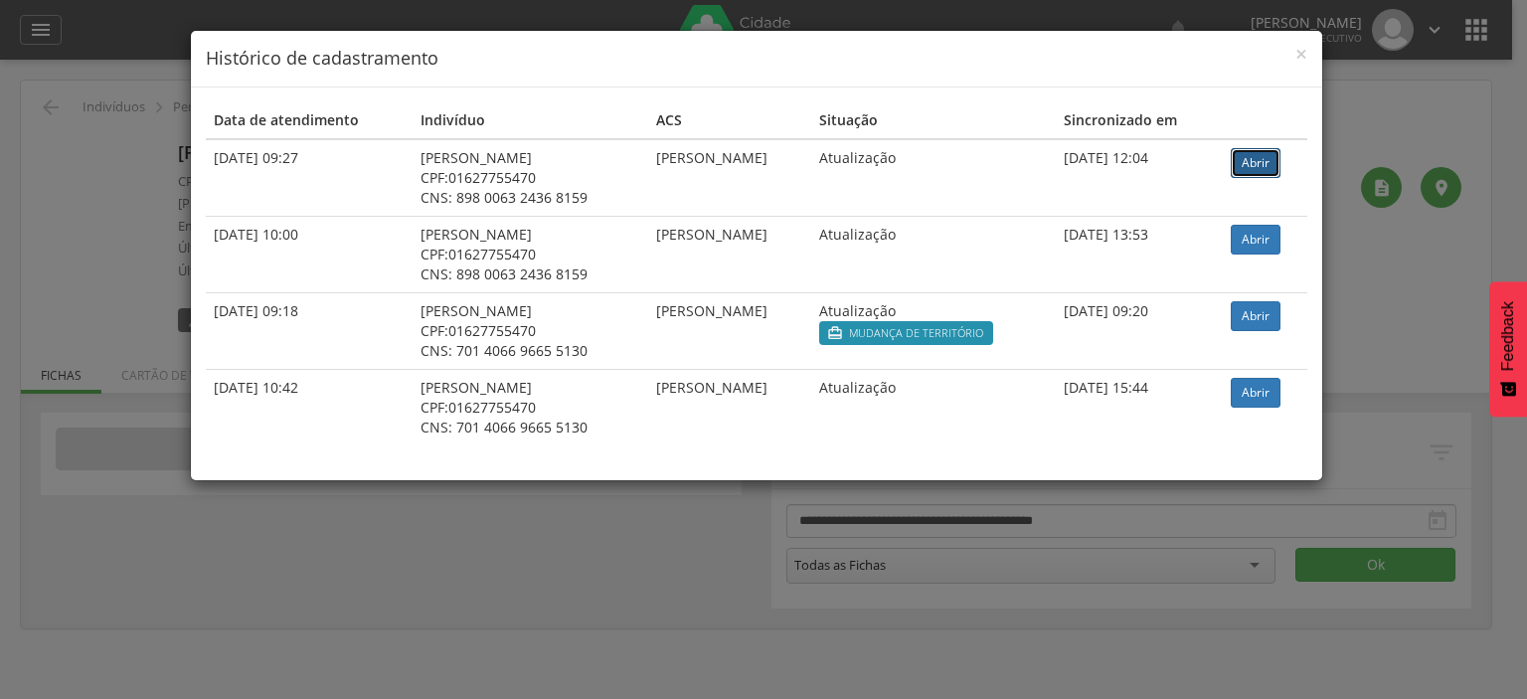
click at [1258, 163] on link "Abrir" at bounding box center [1256, 163] width 50 height 30
click at [1287, 51] on h4 "Histórico de cadastramento" at bounding box center [757, 59] width 1102 height 26
click at [1305, 52] on span "×" at bounding box center [1302, 54] width 12 height 28
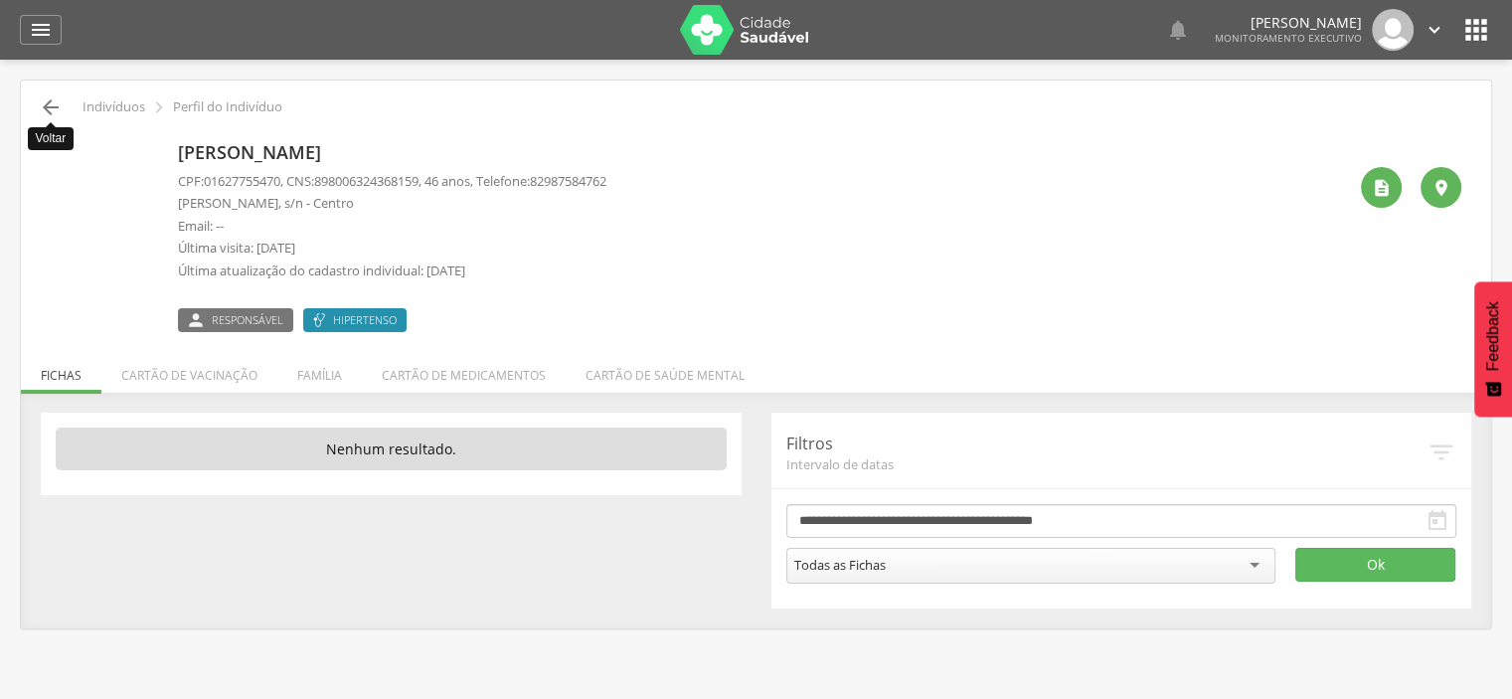
click at [53, 111] on icon "" at bounding box center [51, 107] width 24 height 24
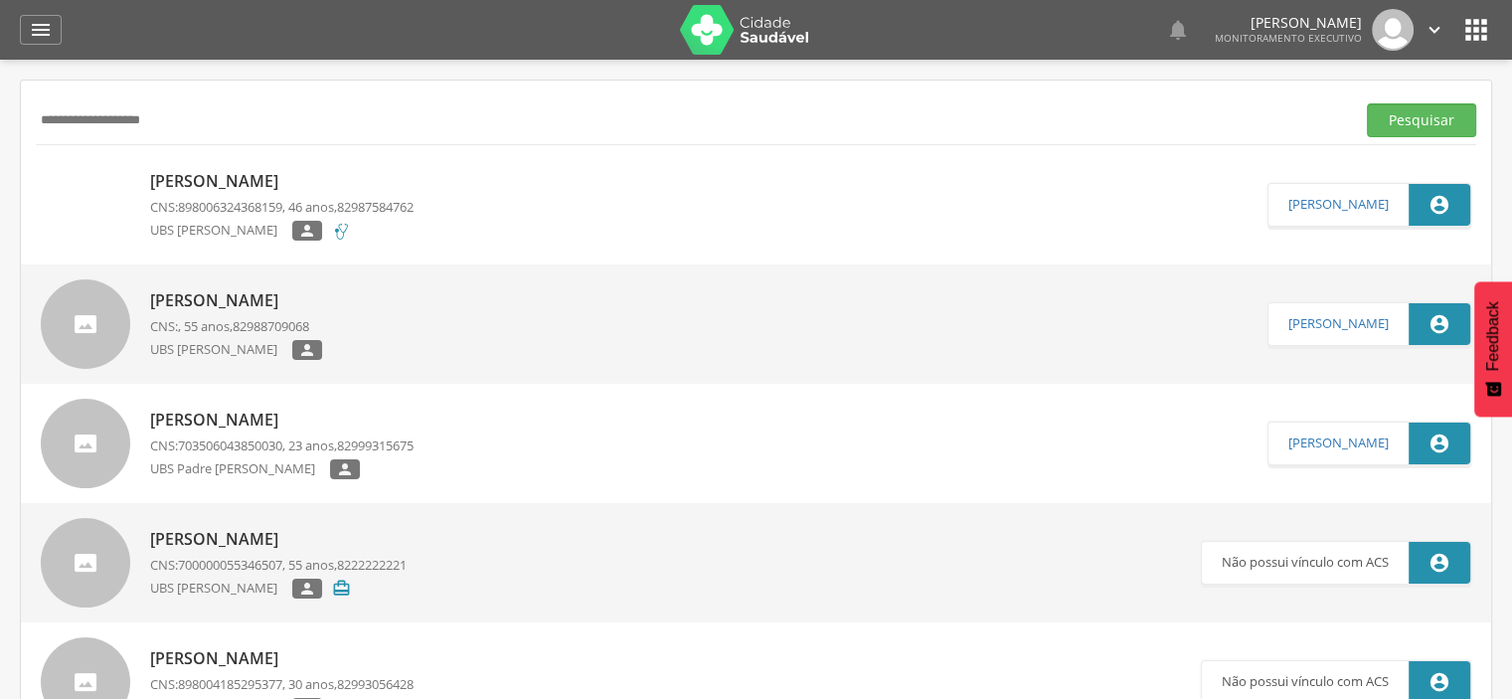
click at [266, 303] on p "[PERSON_NAME]" at bounding box center [236, 300] width 172 height 23
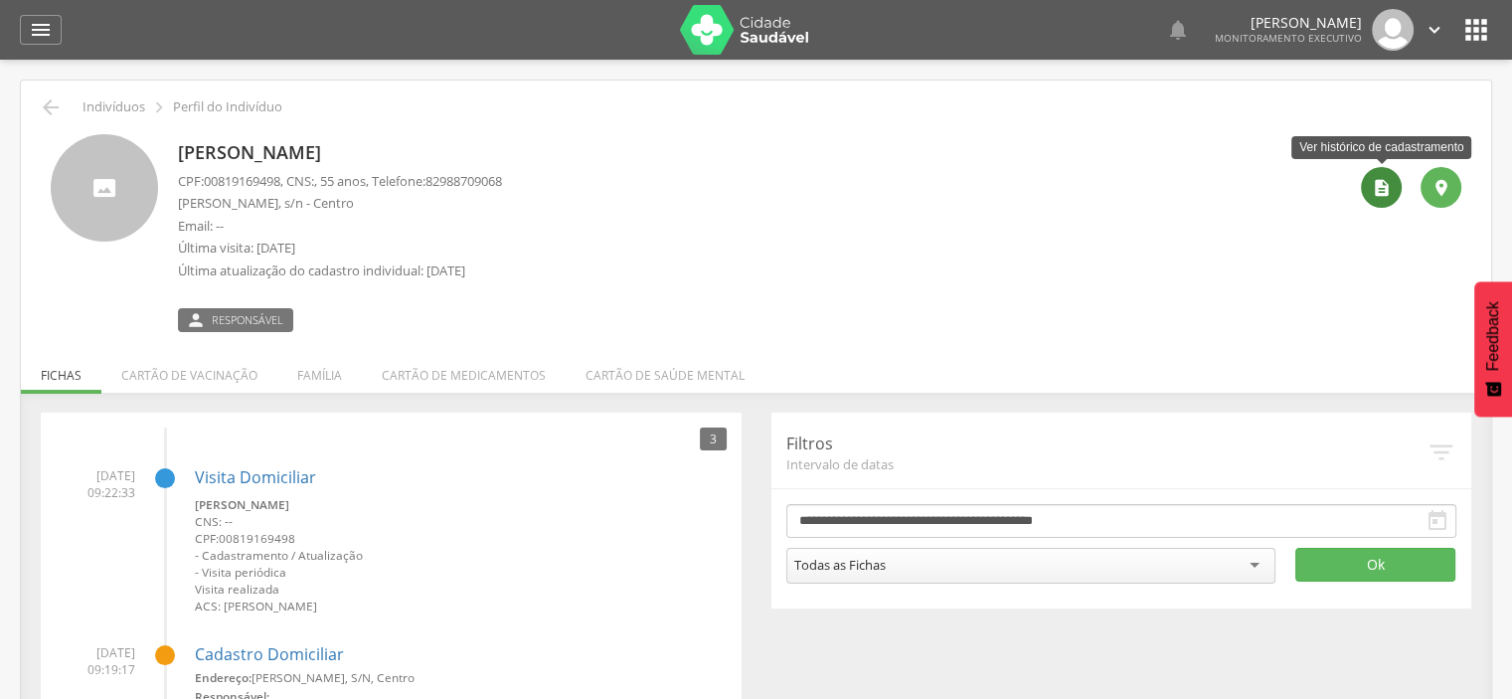
click at [1372, 184] on icon "" at bounding box center [1382, 188] width 20 height 20
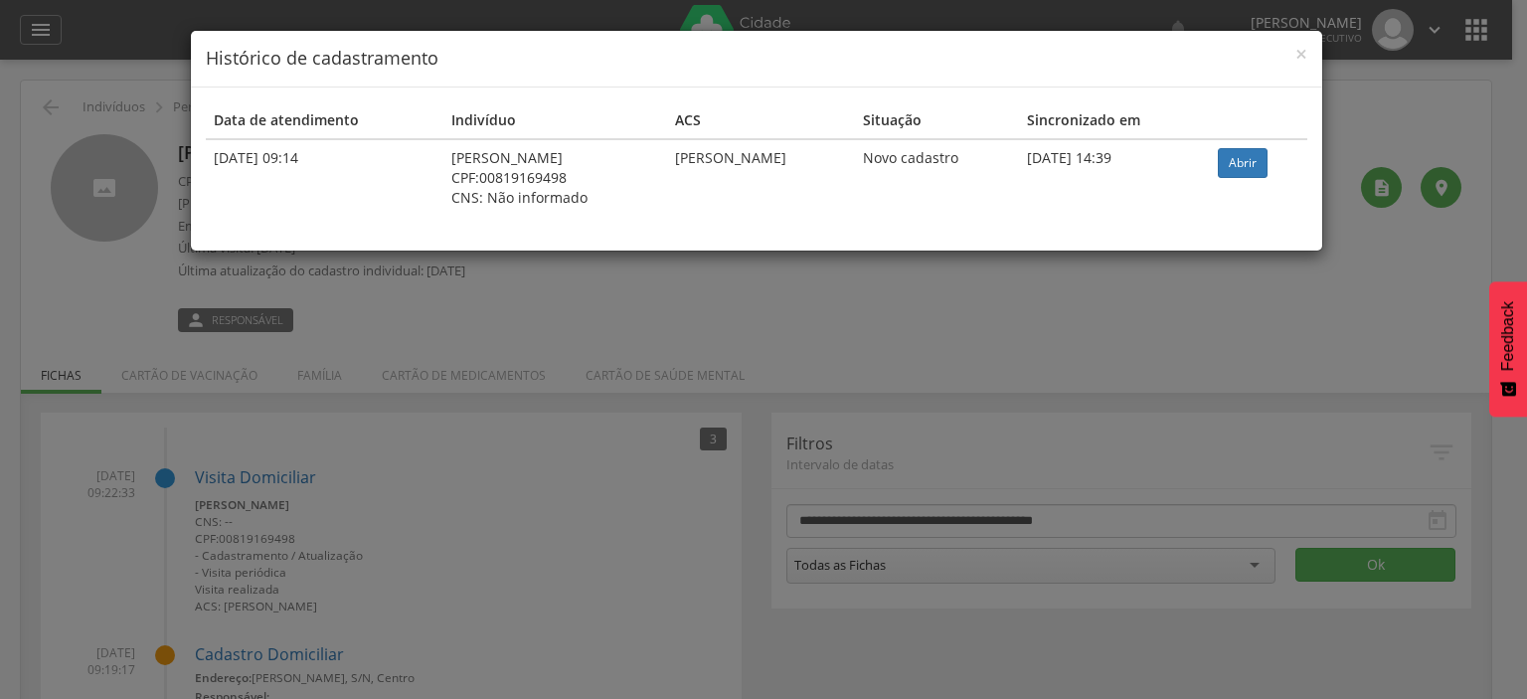
click at [480, 177] on span "00819169498" at bounding box center [523, 177] width 88 height 19
copy span "00819169498"
click at [1299, 55] on span "×" at bounding box center [1302, 54] width 12 height 28
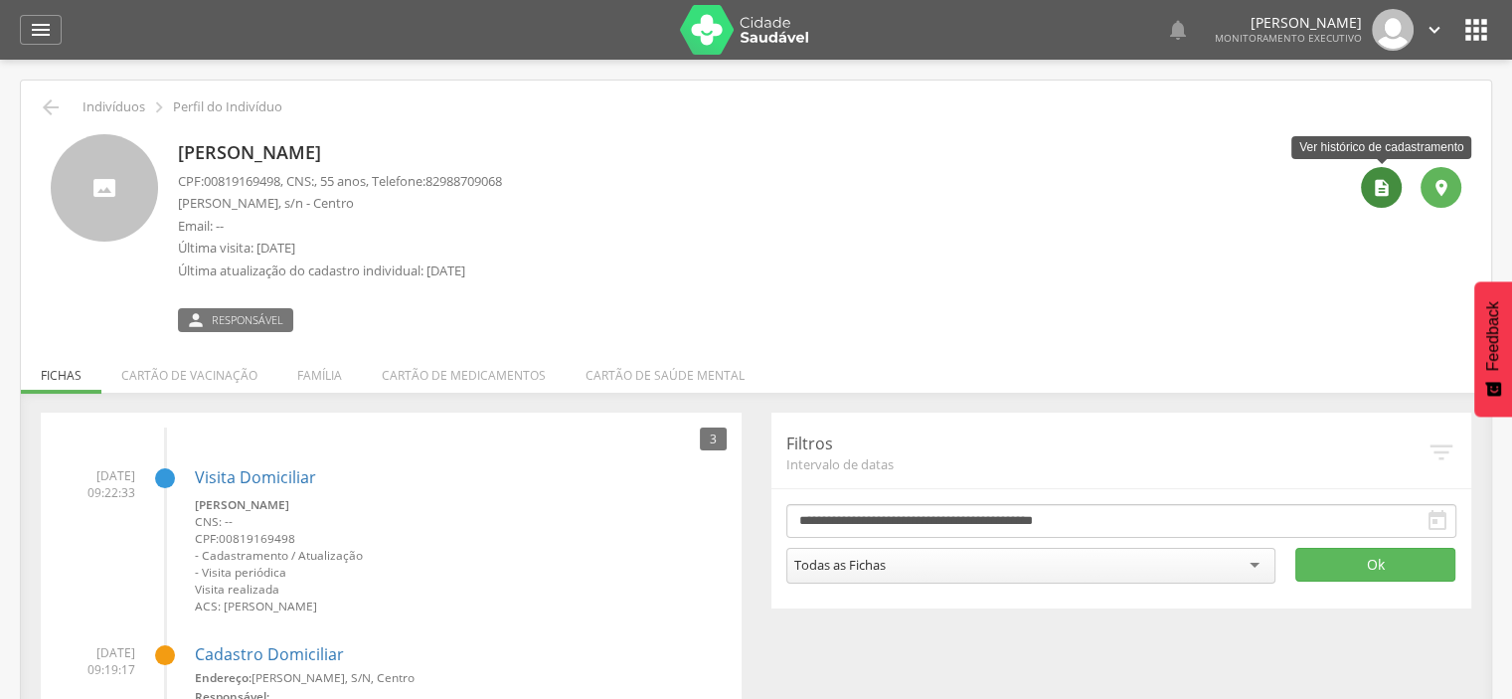
click at [1390, 195] on icon "" at bounding box center [1382, 188] width 20 height 20
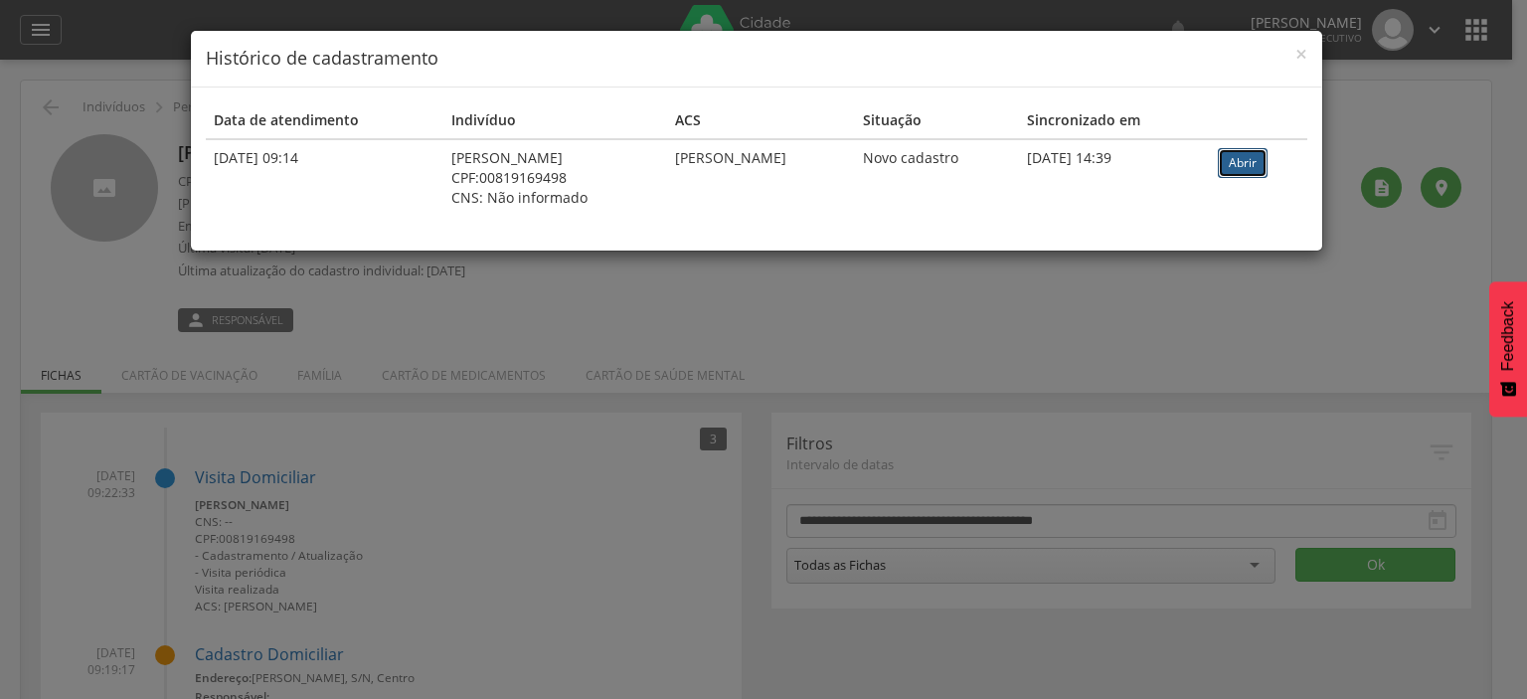
click at [1267, 161] on link "Abrir" at bounding box center [1243, 163] width 50 height 30
click at [479, 178] on span "00819169498" at bounding box center [523, 177] width 88 height 19
copy span "00819169498"
drag, startPoint x: 1298, startPoint y: 51, endPoint x: 1053, endPoint y: 97, distance: 249.0
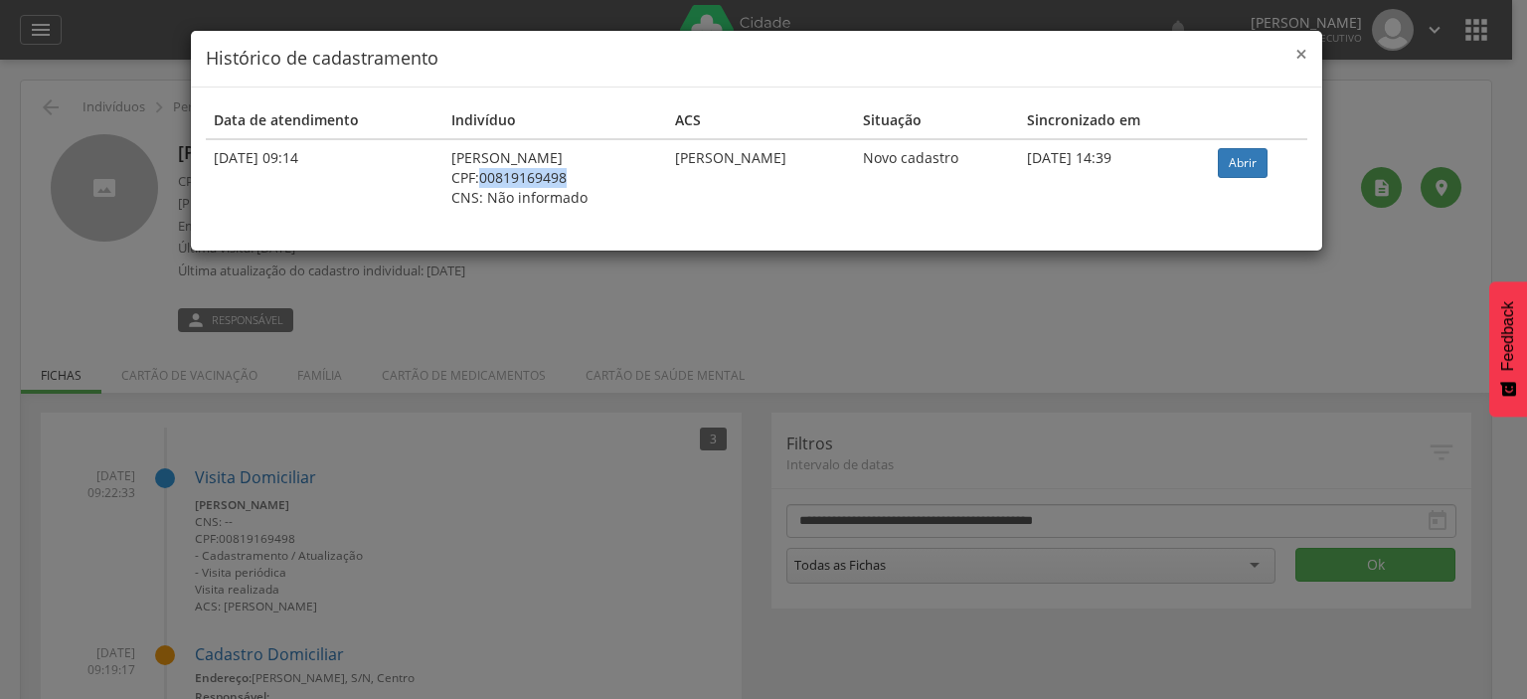
click at [1273, 55] on div "× Histórico de cadastramento" at bounding box center [757, 59] width 1132 height 57
drag, startPoint x: 1305, startPoint y: 59, endPoint x: 1291, endPoint y: 63, distance: 14.5
click at [1303, 61] on span "×" at bounding box center [1302, 54] width 12 height 28
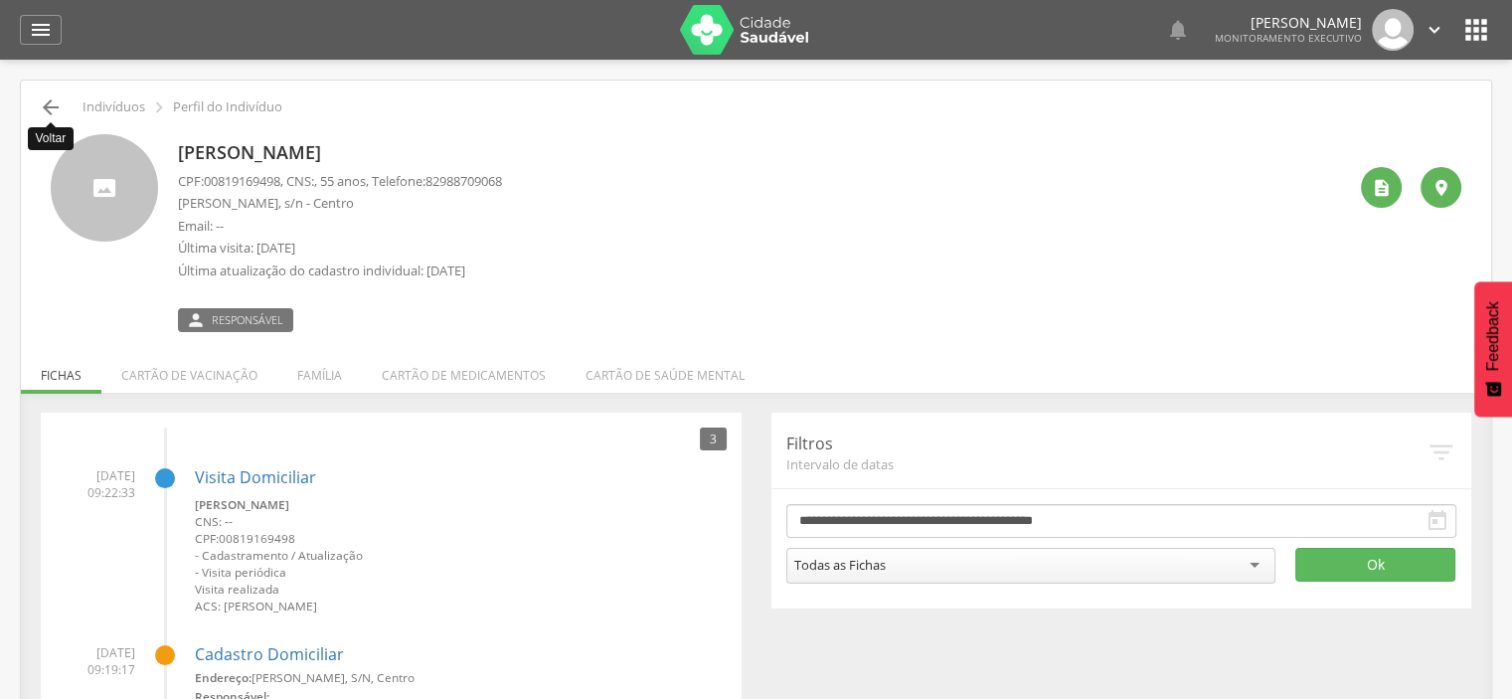
click at [62, 102] on icon "" at bounding box center [51, 107] width 24 height 24
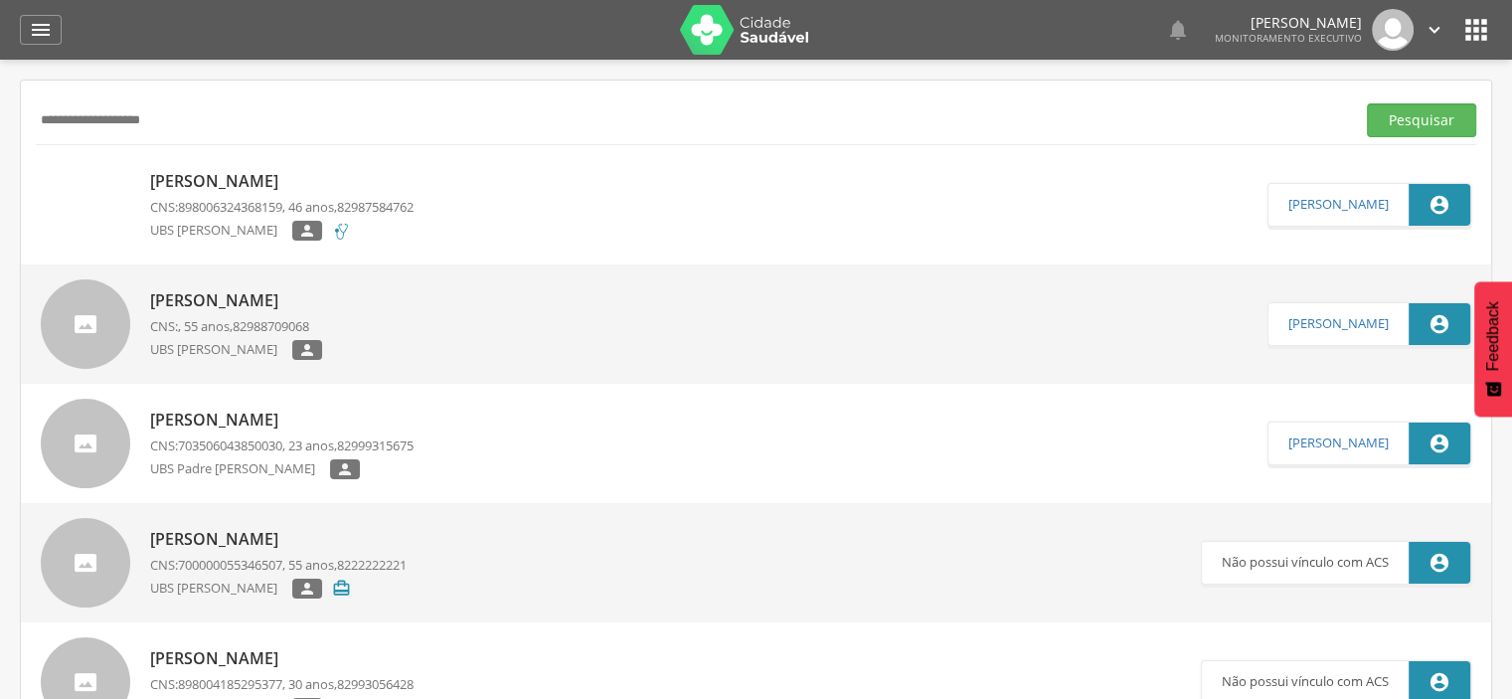
click at [254, 123] on input "**********" at bounding box center [692, 120] width 1312 height 34
paste input "text"
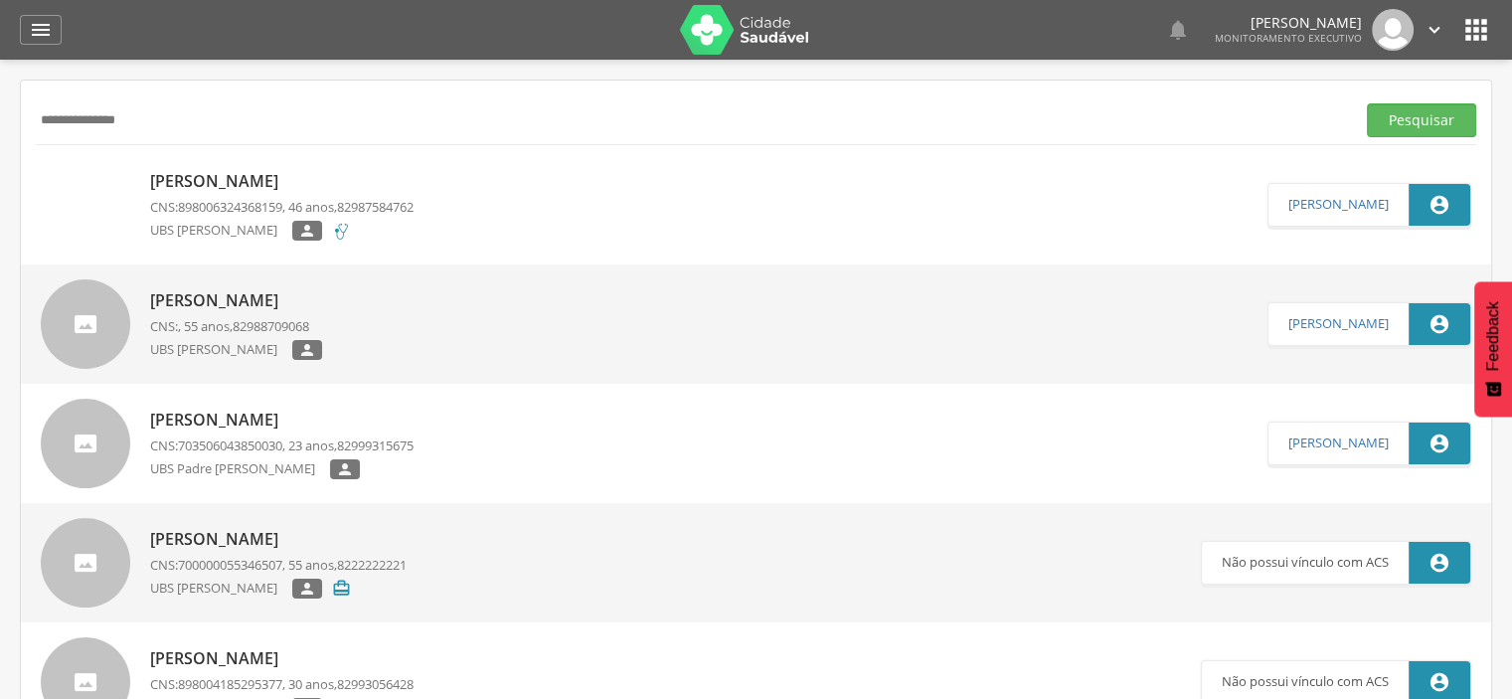
click at [1367, 103] on button "Pesquisar" at bounding box center [1421, 120] width 109 height 34
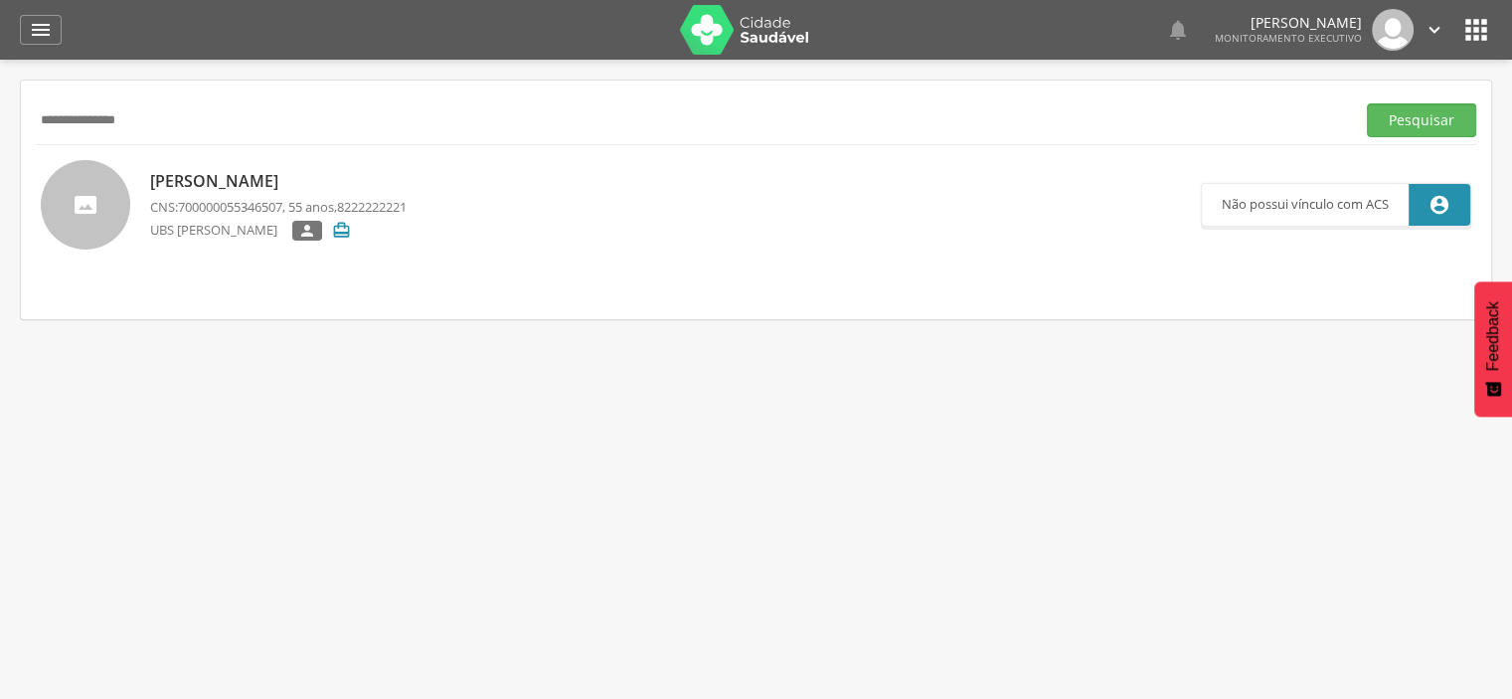
click at [231, 203] on span "700000055346507" at bounding box center [230, 207] width 104 height 18
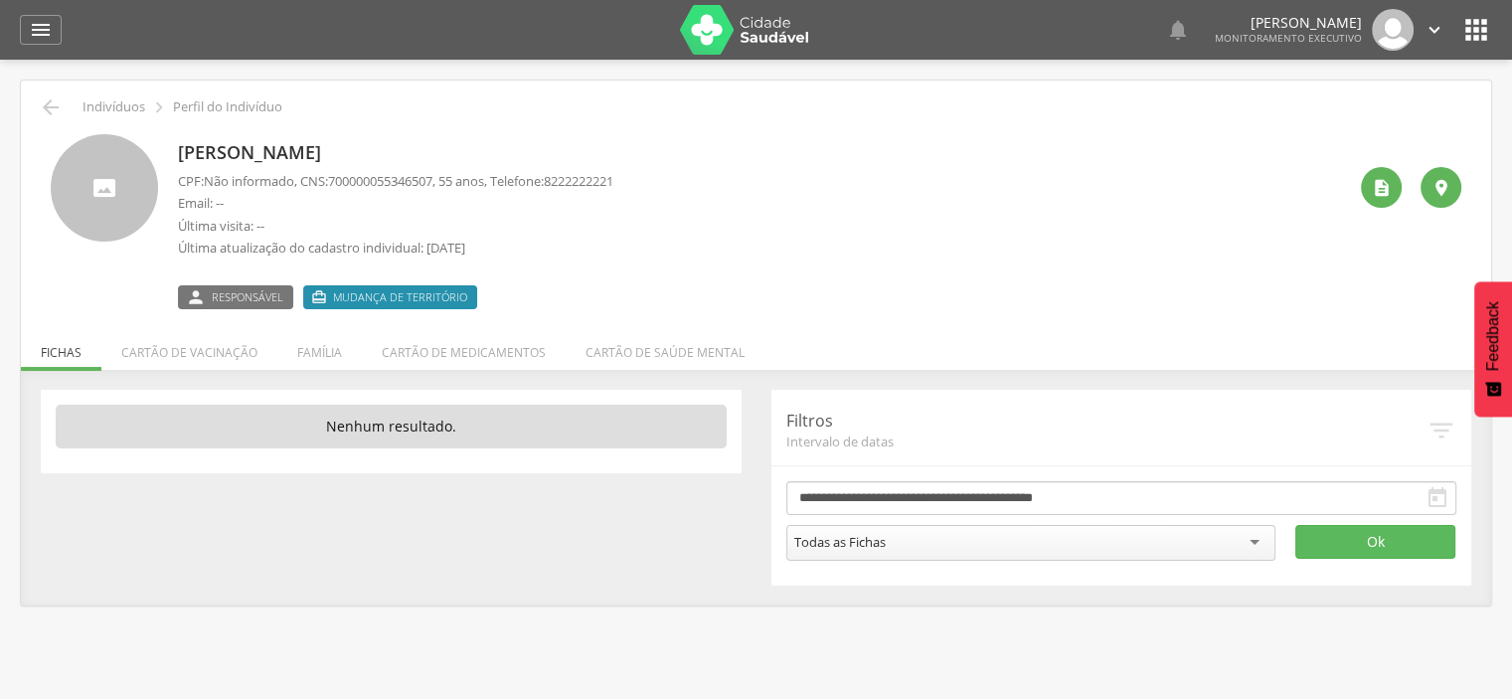
click at [423, 182] on span "700000055346507" at bounding box center [380, 181] width 104 height 18
copy span "700000055346507"
click at [310, 160] on p "[PERSON_NAME]" at bounding box center [396, 153] width 436 height 26
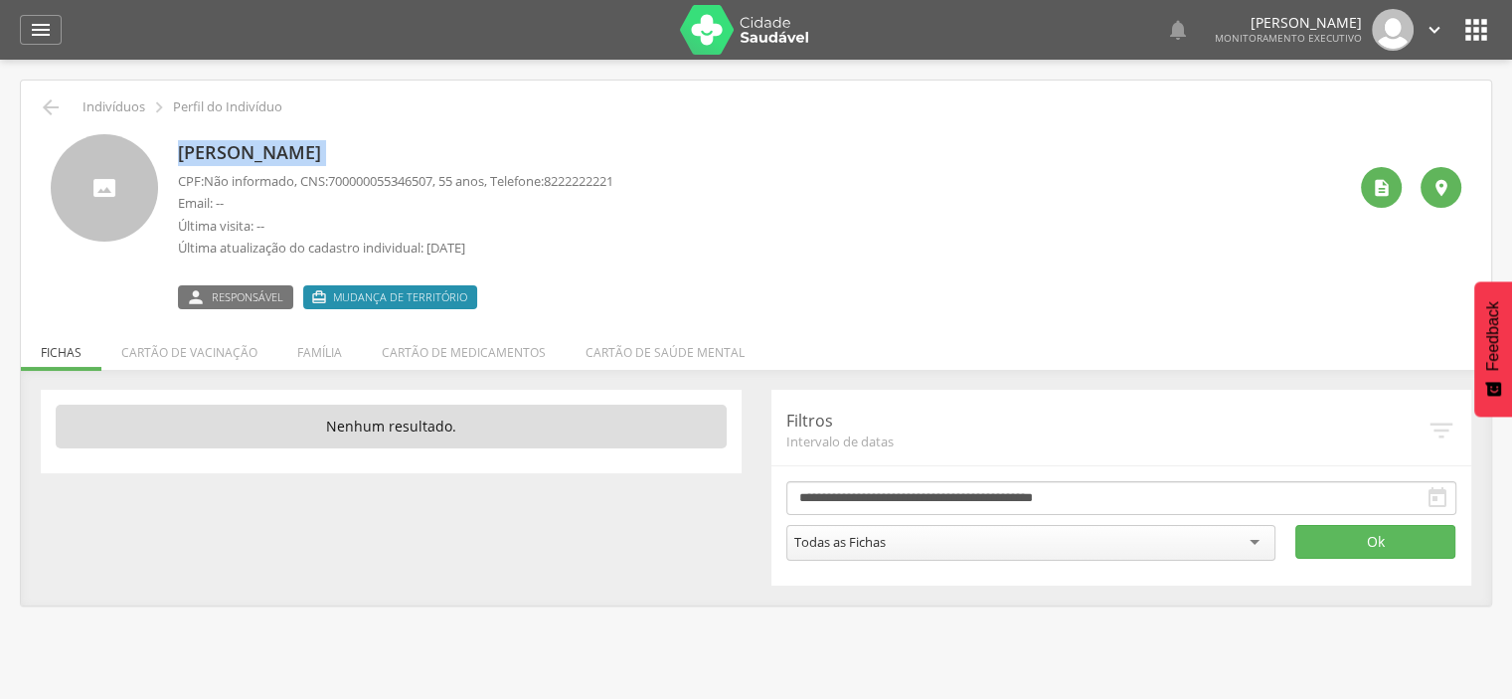
click at [310, 160] on p "[PERSON_NAME]" at bounding box center [396, 153] width 436 height 26
copy div "[PERSON_NAME]"
click at [419, 153] on p "[PERSON_NAME]" at bounding box center [396, 153] width 436 height 26
click at [55, 107] on icon "" at bounding box center [51, 107] width 24 height 24
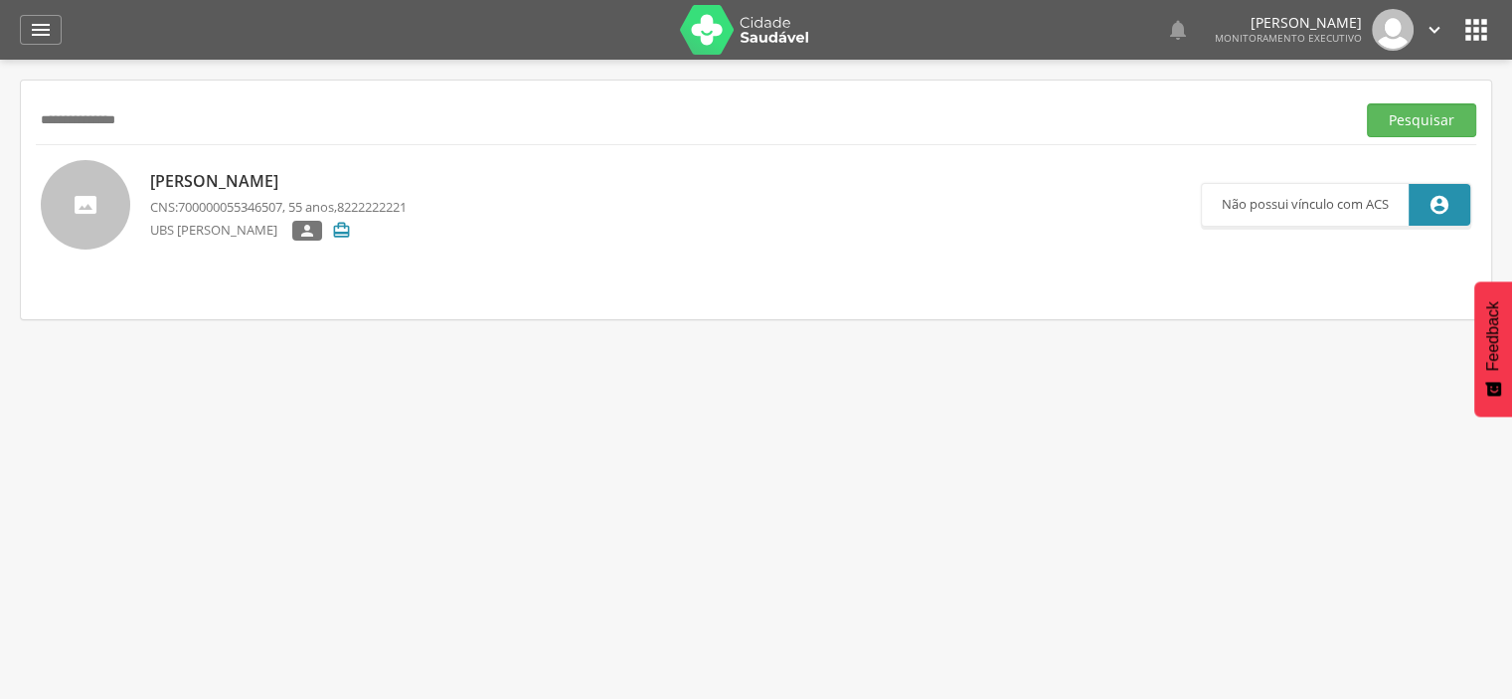
click at [226, 116] on input "**********" at bounding box center [692, 120] width 1312 height 34
paste input "*****"
click at [1420, 136] on div "**********" at bounding box center [756, 119] width 1441 height 49
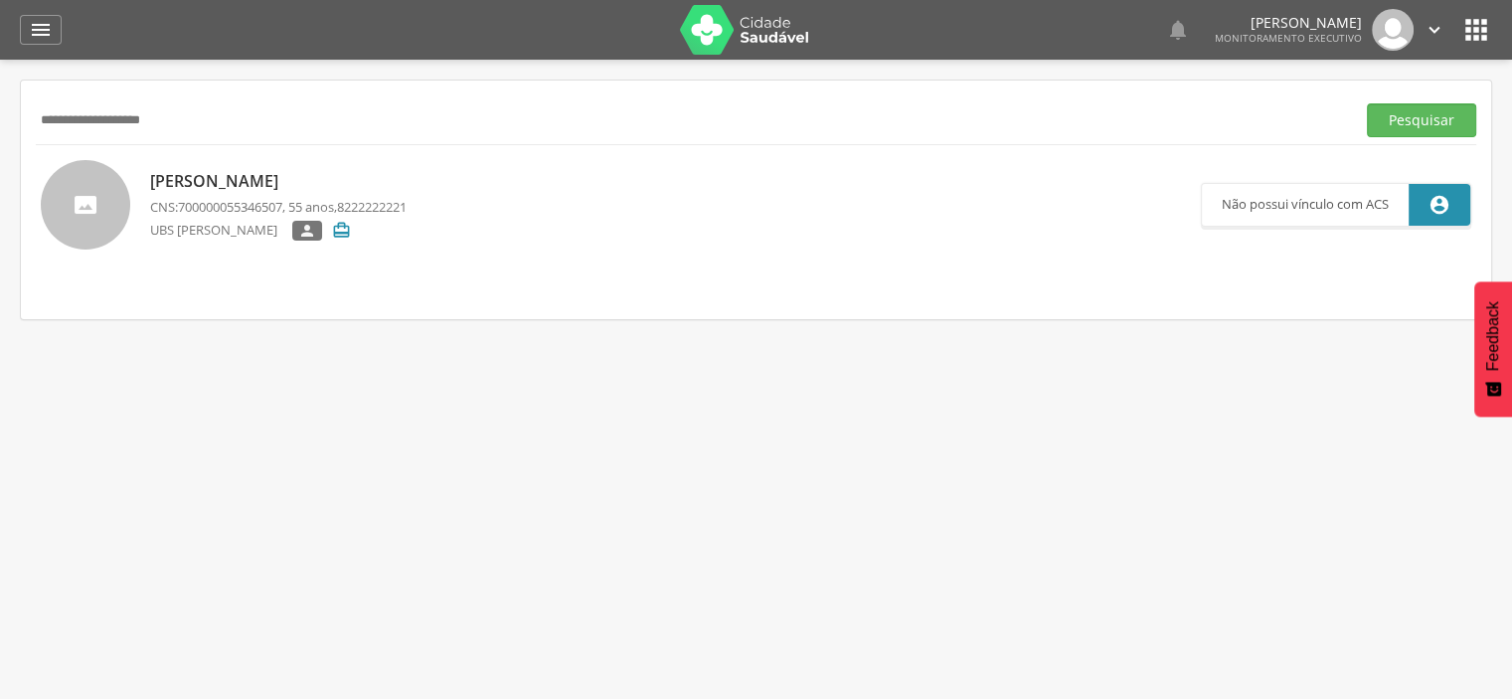
click at [1400, 136] on div "**********" at bounding box center [756, 119] width 1441 height 49
click at [1405, 116] on button "Pesquisar" at bounding box center [1421, 120] width 109 height 34
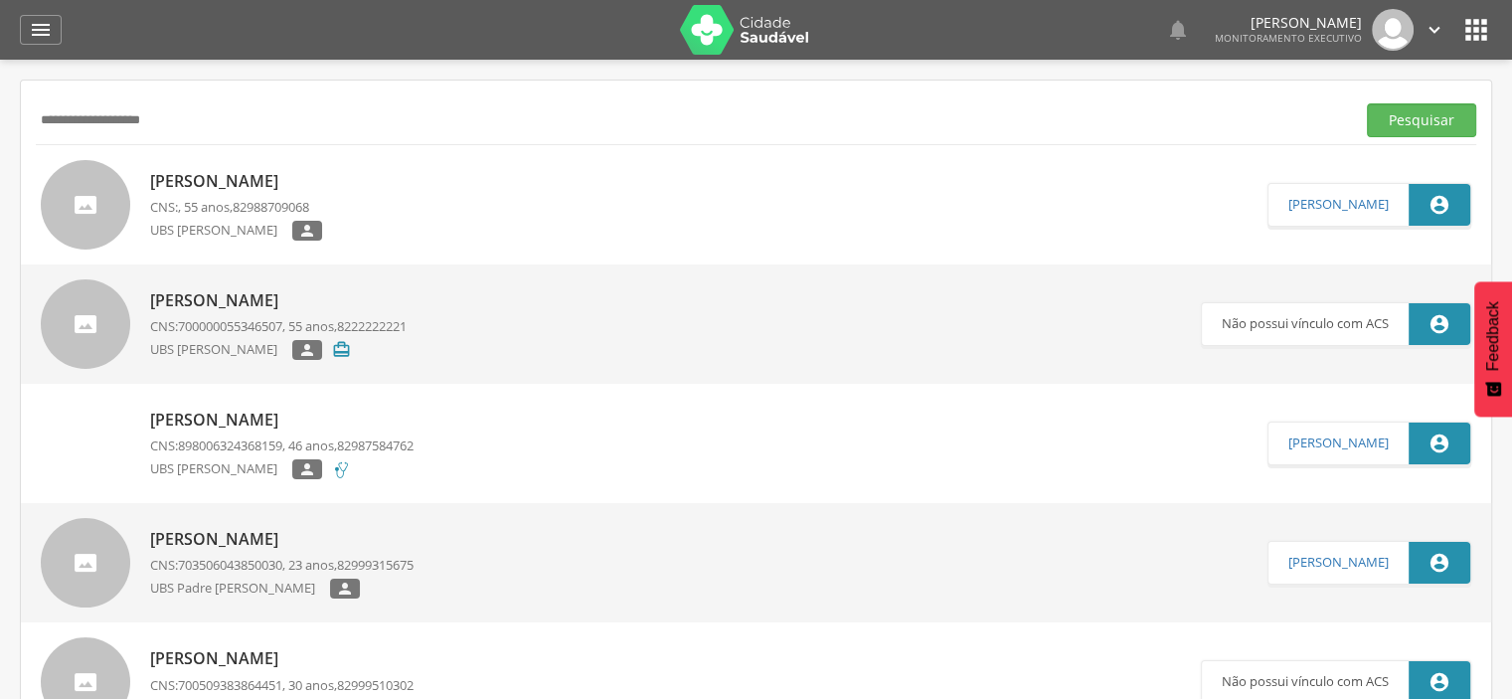
click at [193, 438] on span "898006324368159" at bounding box center [230, 446] width 104 height 18
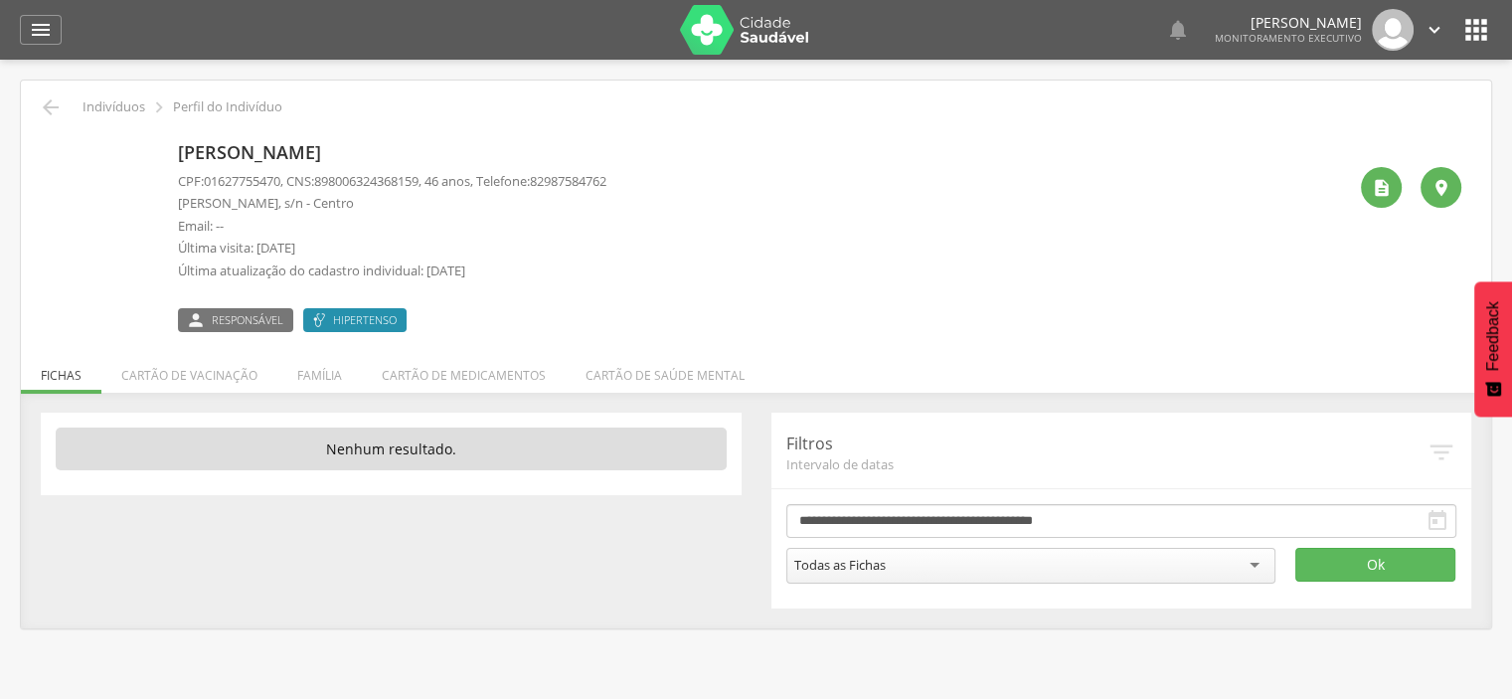
click at [391, 174] on span "898006324368159" at bounding box center [366, 181] width 104 height 18
copy span "898006324368159"
click at [391, 174] on span "898006324368159" at bounding box center [366, 181] width 104 height 18
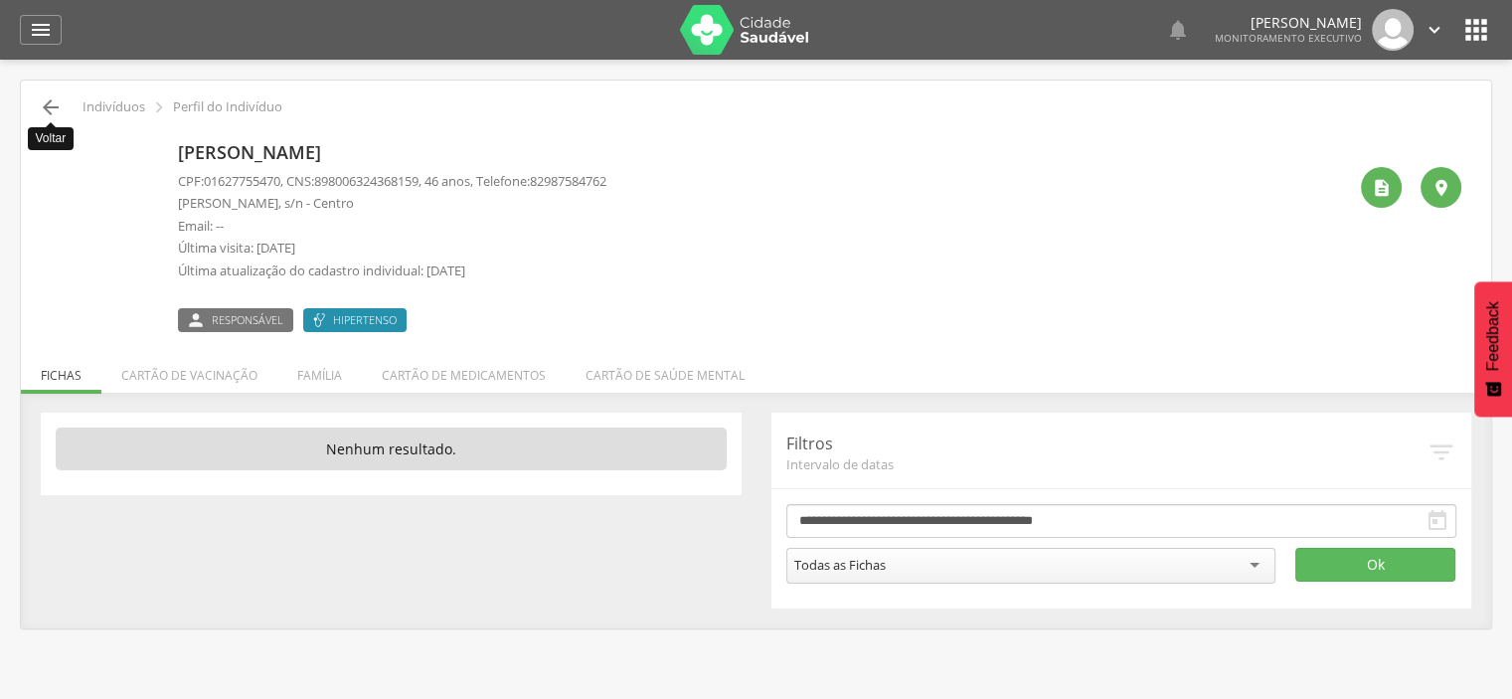
click at [51, 111] on icon "" at bounding box center [51, 107] width 24 height 24
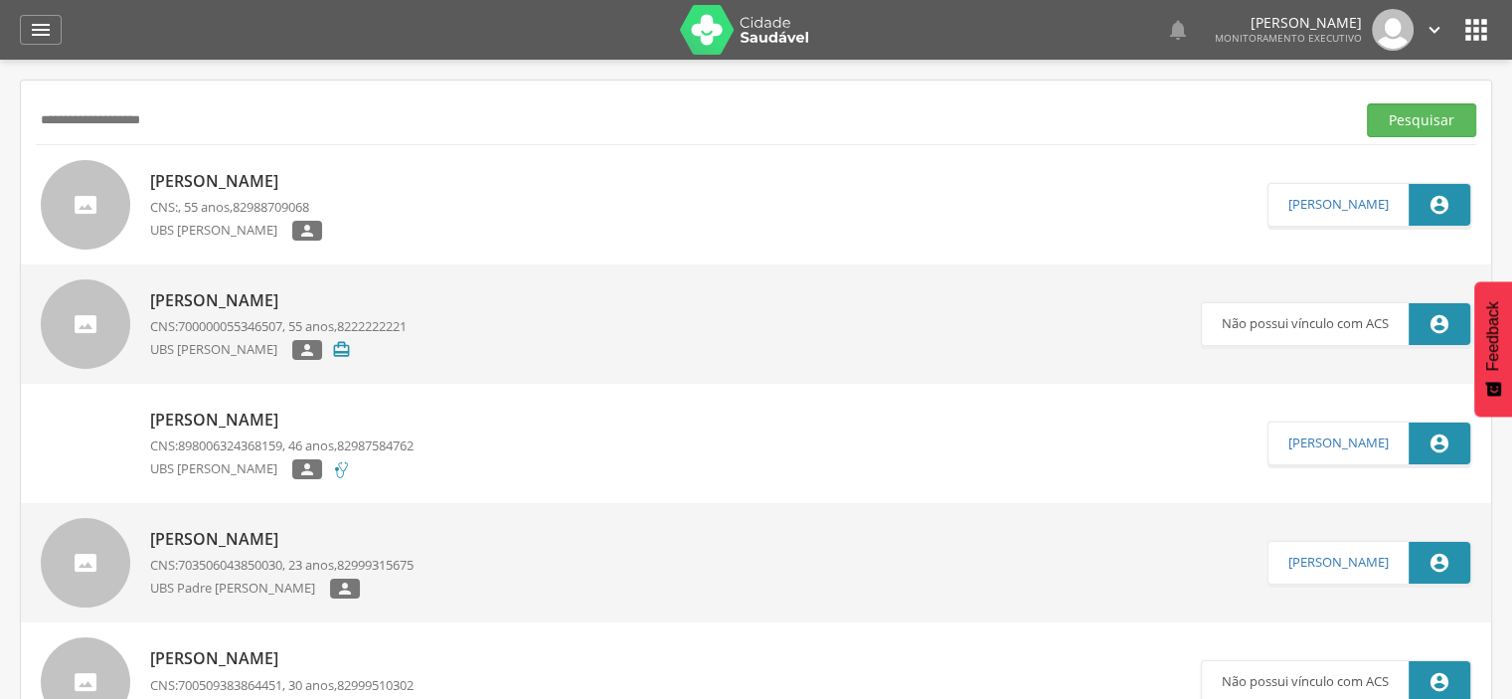
click at [236, 178] on p "[PERSON_NAME]" at bounding box center [236, 181] width 172 height 23
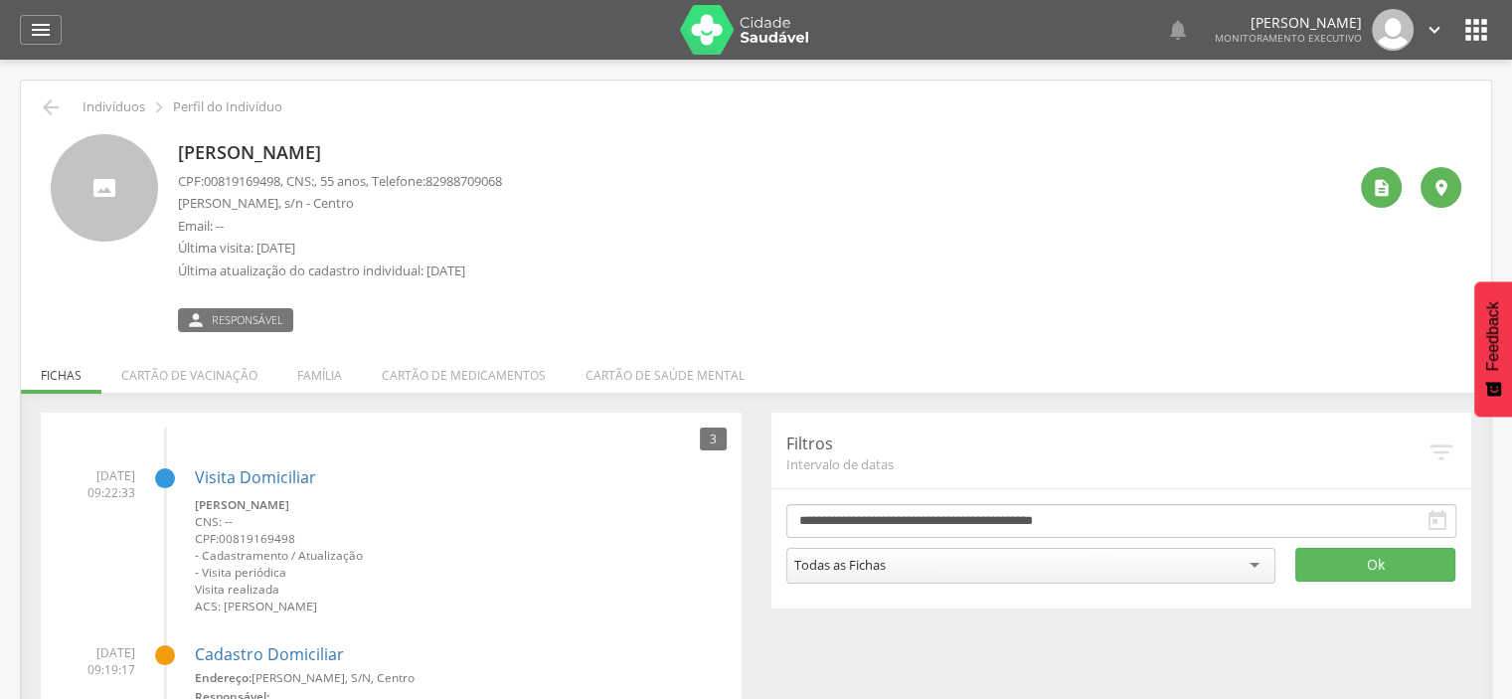
click at [241, 182] on span "00819169498" at bounding box center [242, 181] width 77 height 18
copy span "00819169498"
click at [44, 105] on icon "" at bounding box center [51, 107] width 24 height 24
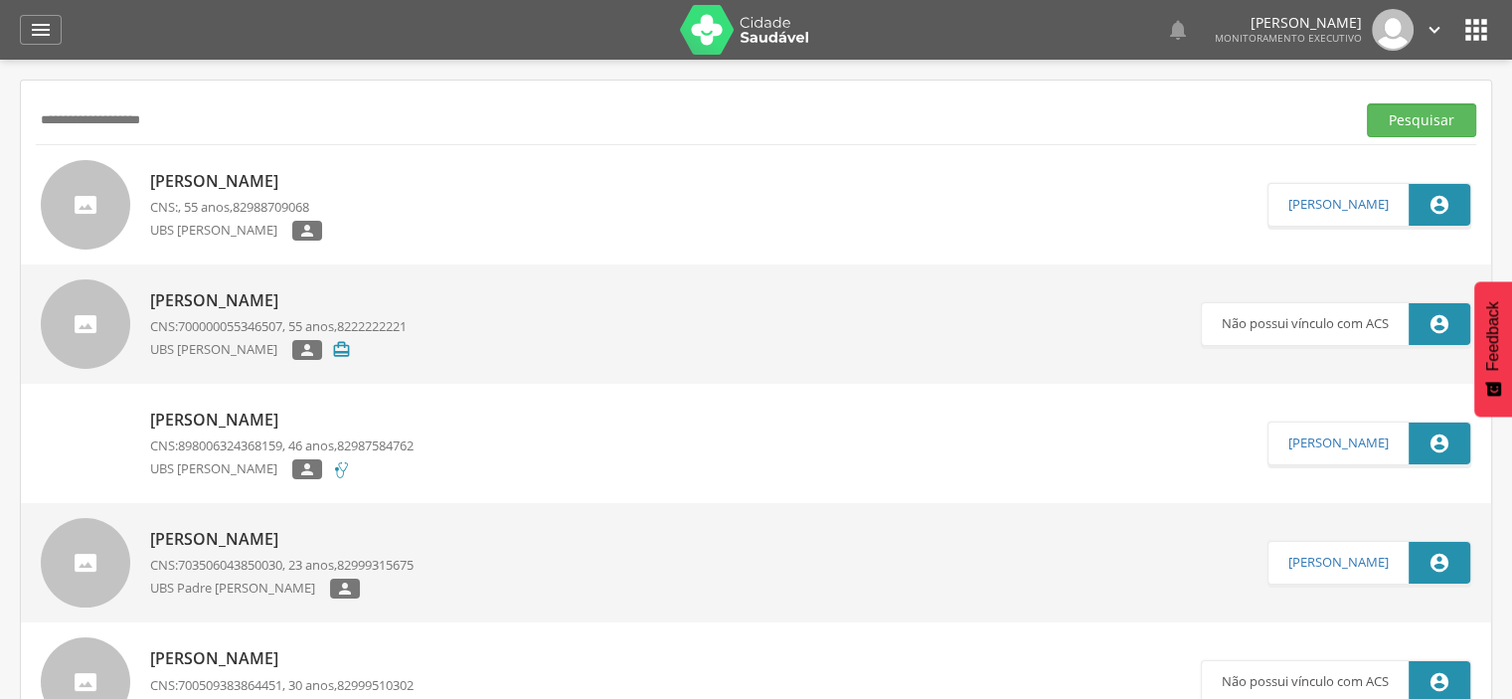
click at [147, 126] on input "**********" at bounding box center [692, 120] width 1312 height 34
paste input "******"
click at [1367, 103] on button "Pesquisar" at bounding box center [1421, 120] width 109 height 34
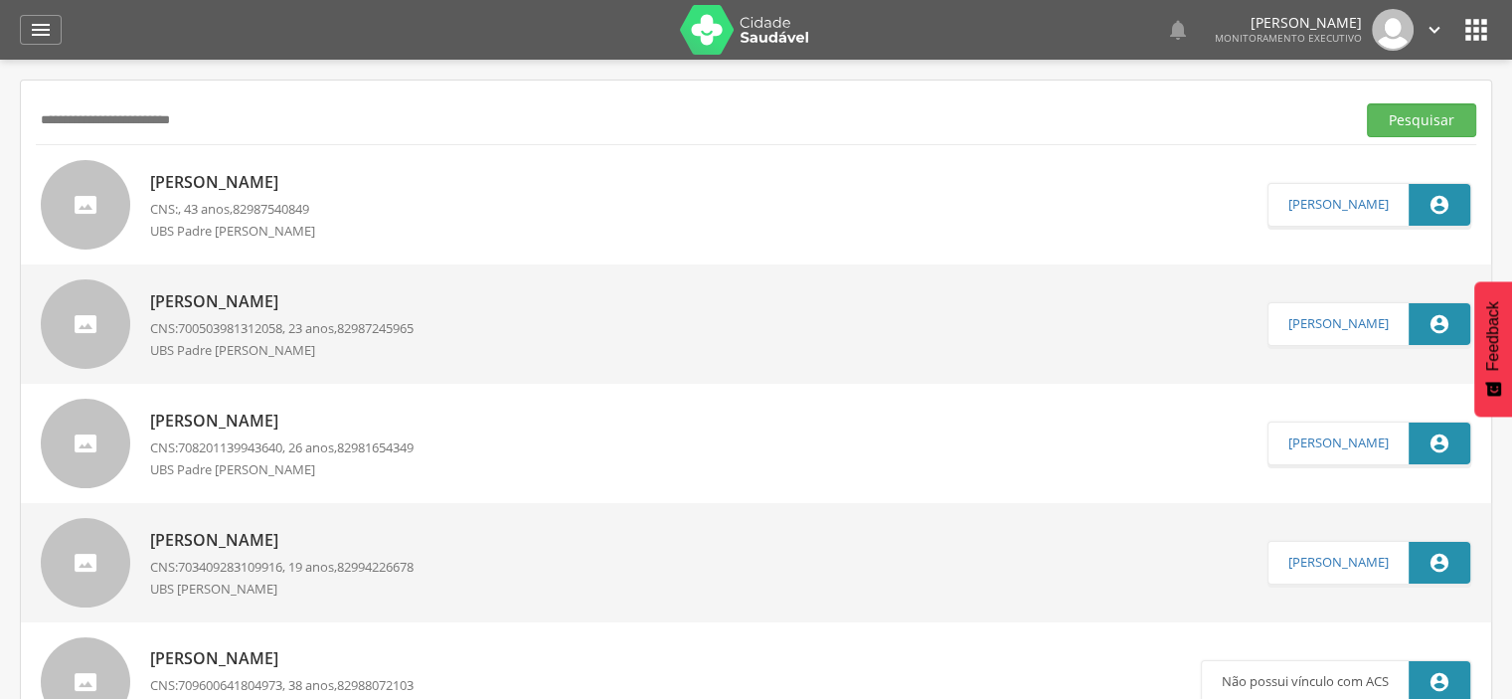
click at [293, 182] on p "[PERSON_NAME]" at bounding box center [240, 182] width 180 height 23
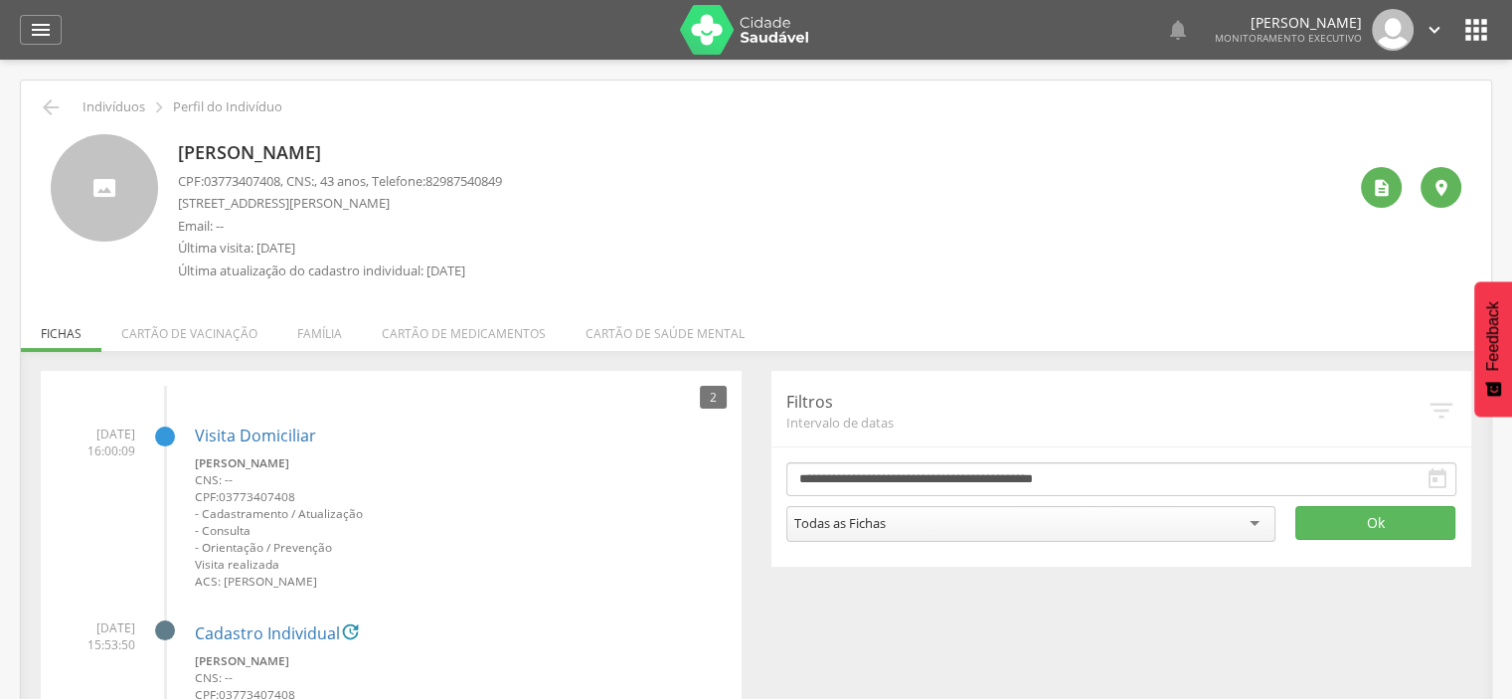
click at [238, 178] on span "03773407408" at bounding box center [242, 181] width 77 height 18
copy span "03773407408"
click at [40, 102] on icon "" at bounding box center [51, 107] width 24 height 24
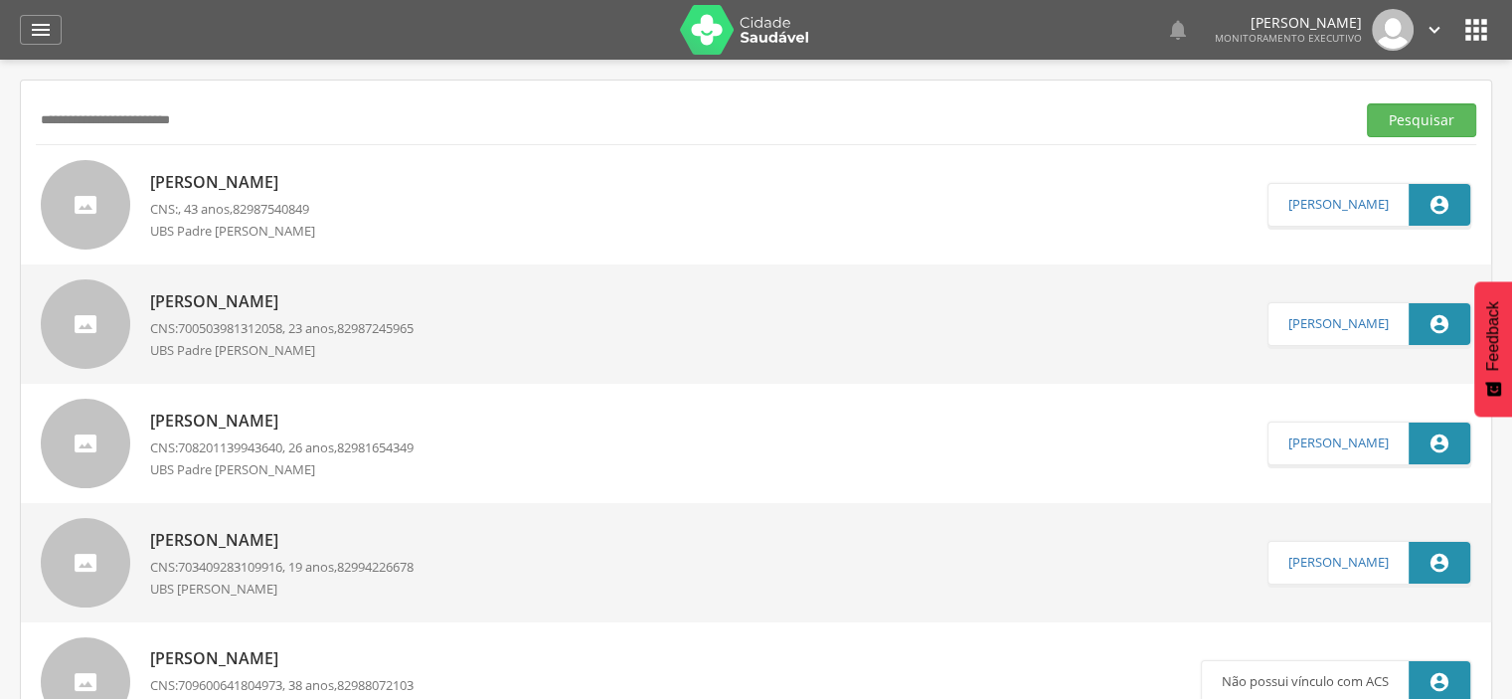
click at [127, 130] on input "**********" at bounding box center [692, 120] width 1312 height 34
paste input "text"
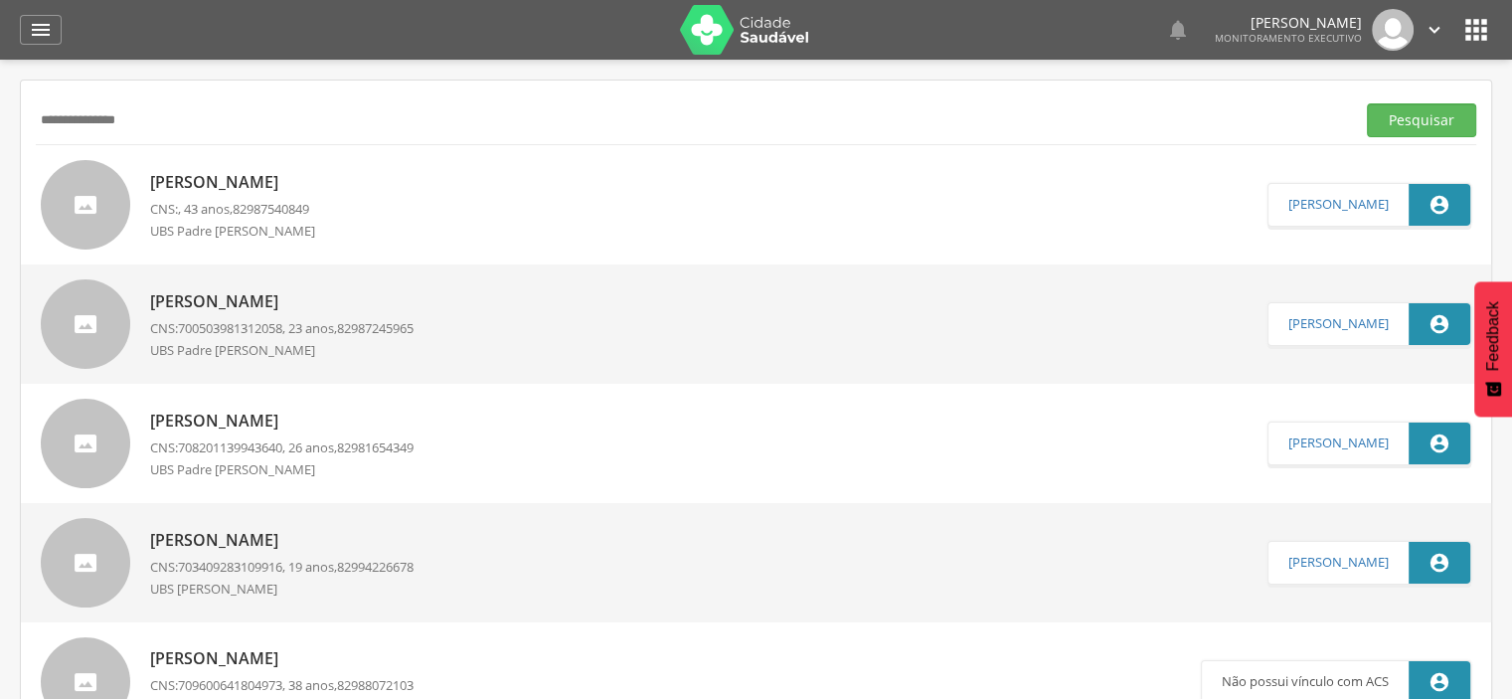
click at [1367, 103] on button "Pesquisar" at bounding box center [1421, 120] width 109 height 34
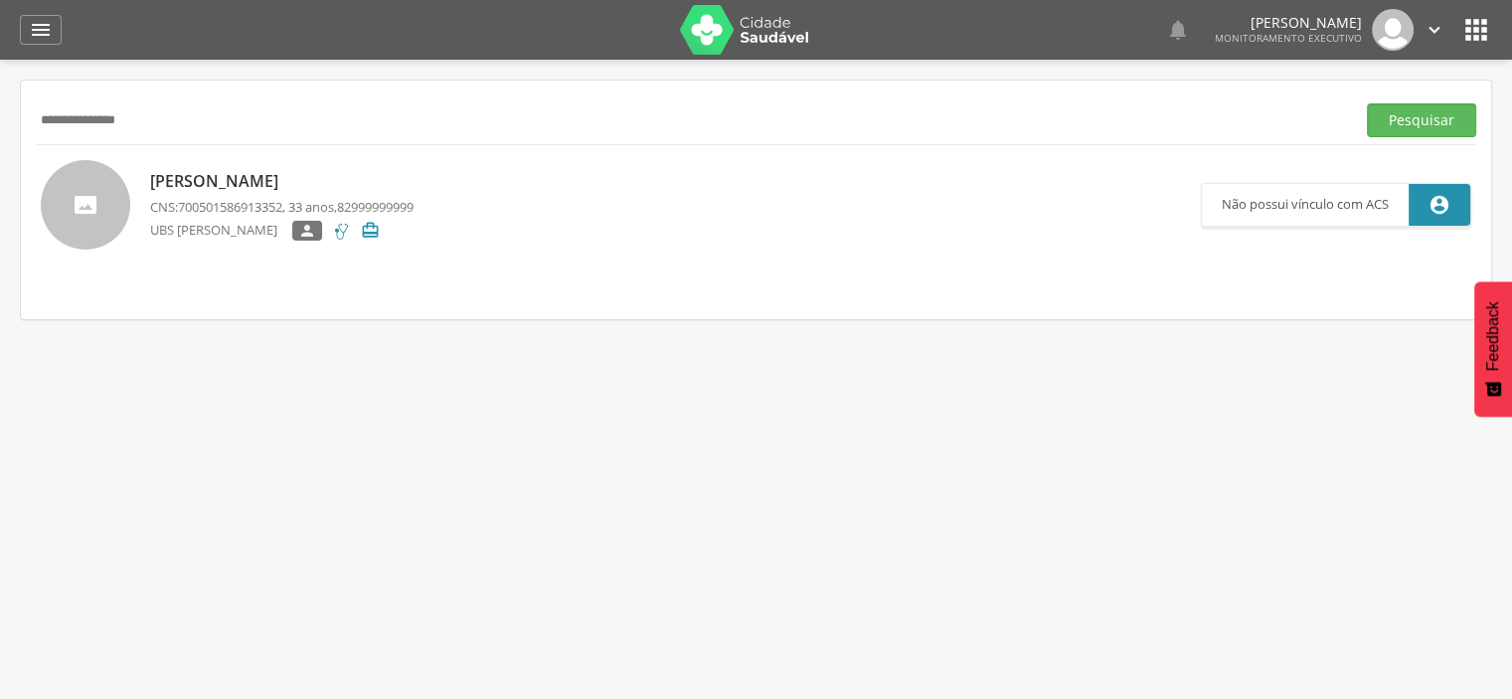
click at [270, 188] on p "[PERSON_NAME]" at bounding box center [282, 181] width 264 height 23
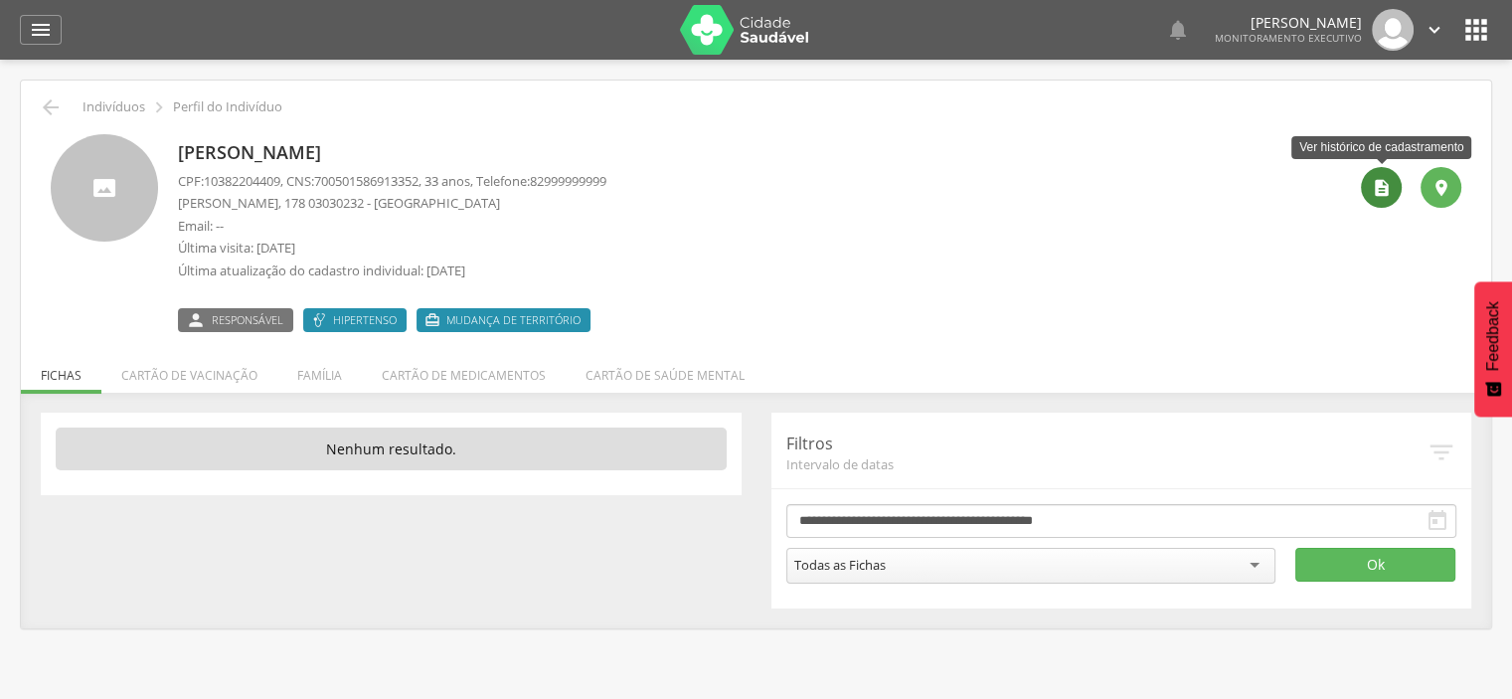
click at [1370, 197] on div "" at bounding box center [1381, 187] width 41 height 41
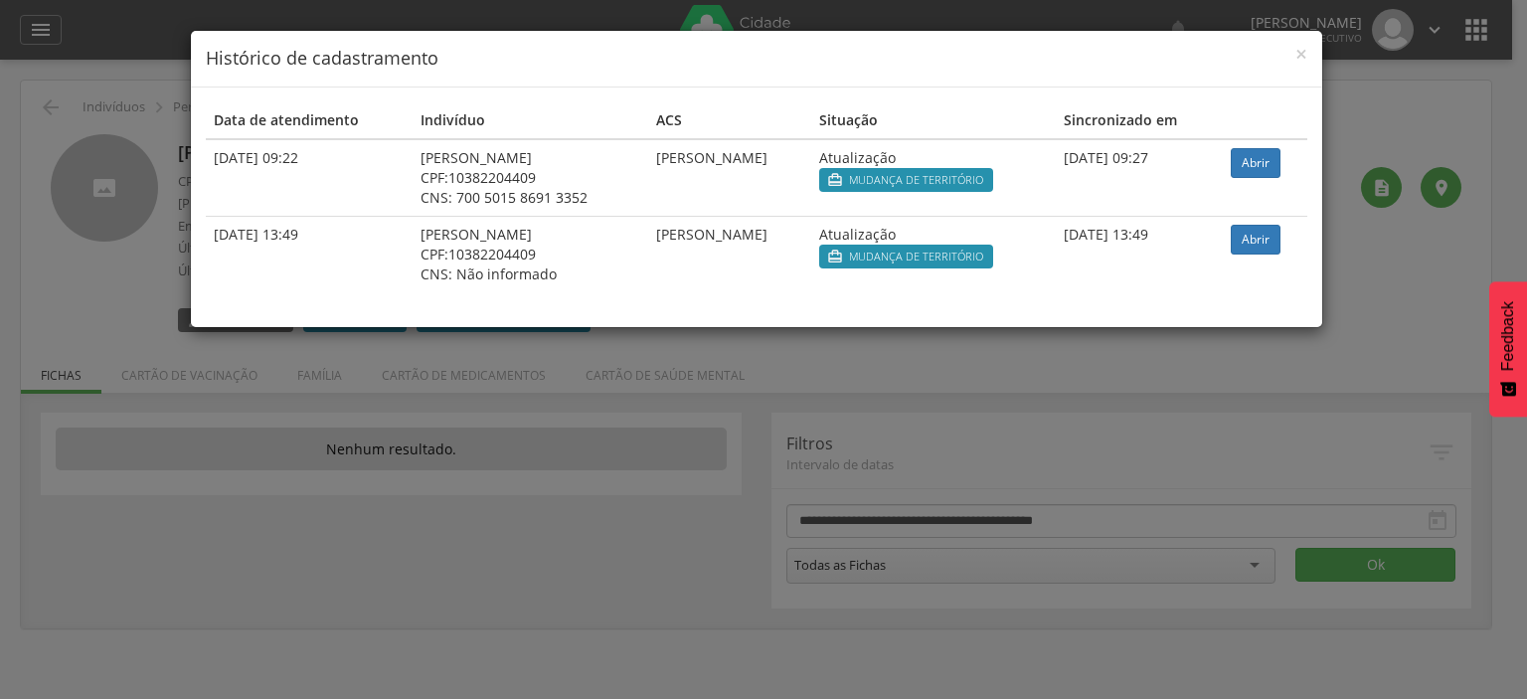
click at [1311, 53] on div "× Histórico de cadastramento" at bounding box center [757, 59] width 1132 height 57
click at [1307, 59] on span "×" at bounding box center [1302, 54] width 12 height 28
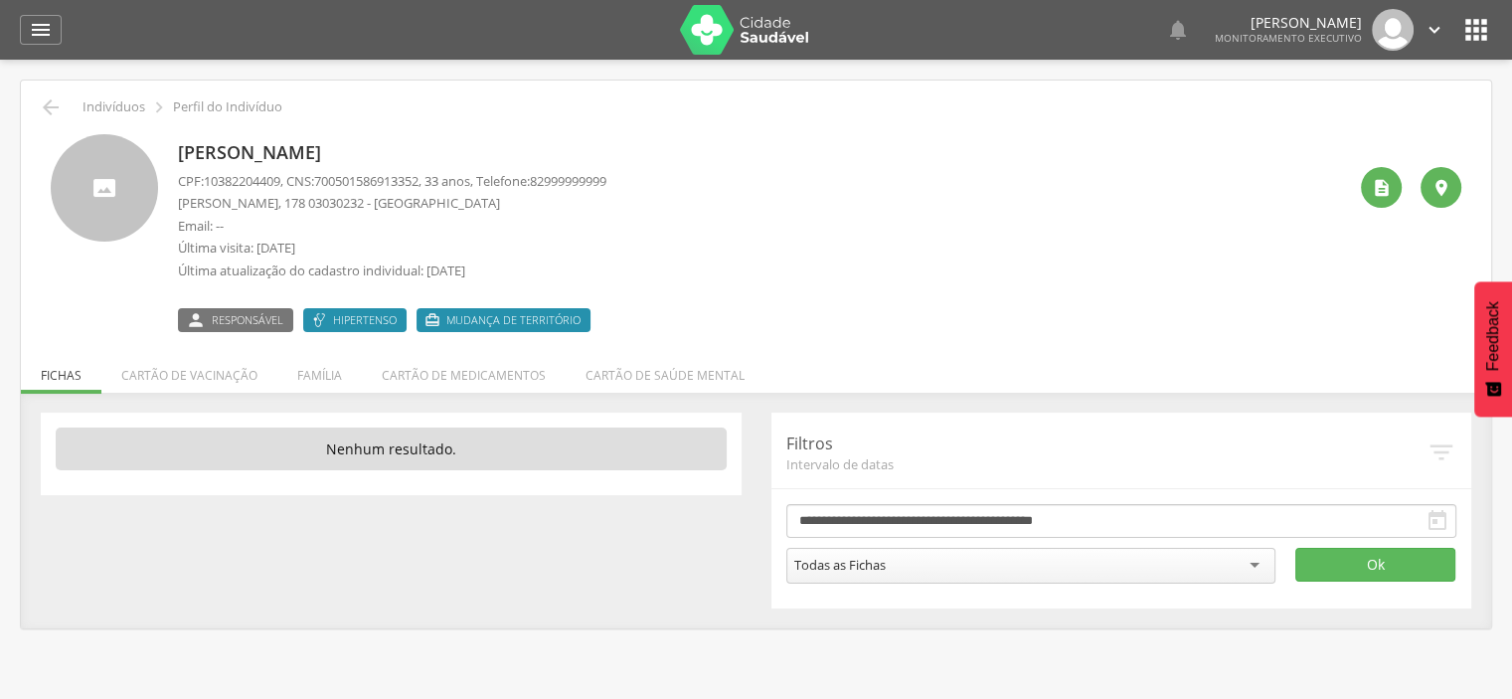
click at [245, 181] on span "10382204409" at bounding box center [242, 181] width 77 height 18
copy span "10382204409"
drag, startPoint x: 626, startPoint y: 210, endPoint x: 899, endPoint y: 142, distance: 280.7
click at [887, 146] on div "[PERSON_NAME] CPF: 10382204409 , CNS: [PHONE_NUMBER] , 33 anos, Telefone: [PHON…" at bounding box center [762, 233] width 1168 height 198
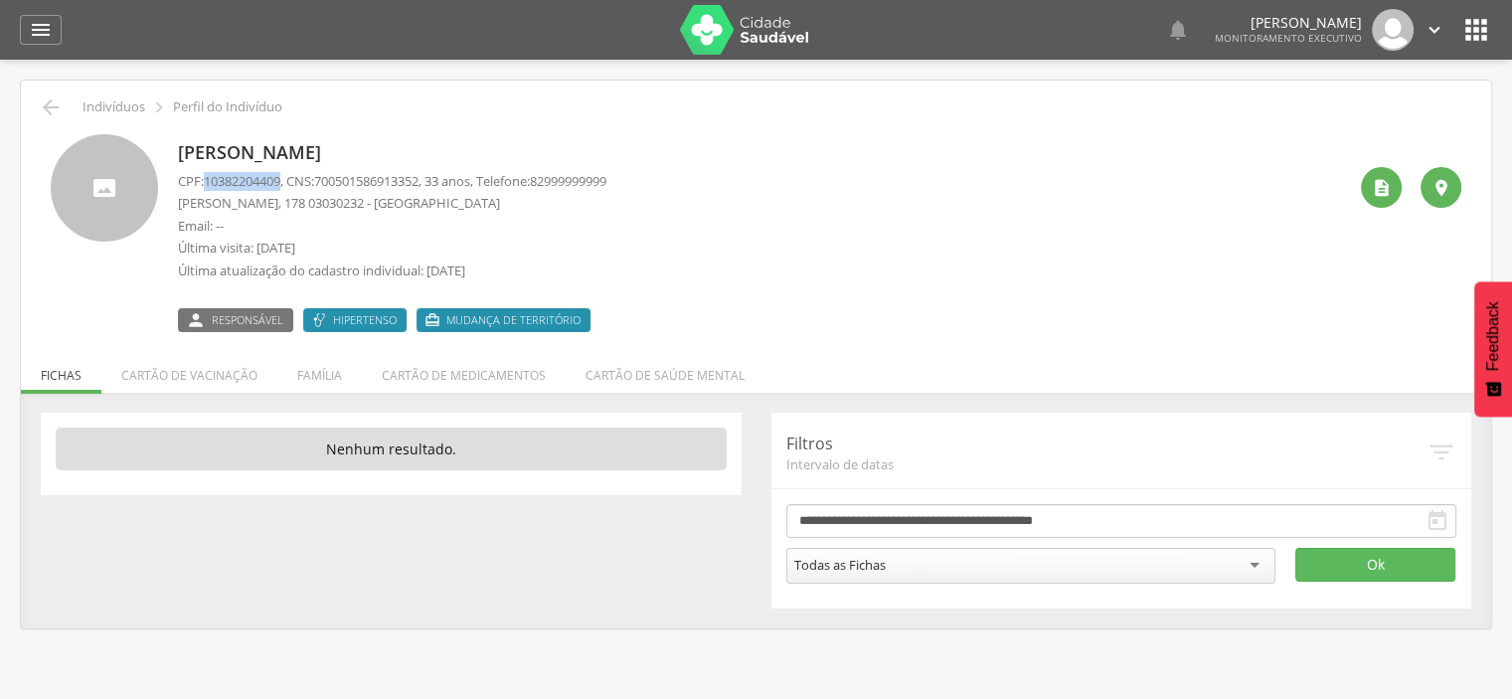
click at [669, 232] on div "[PERSON_NAME] CPF: 10382204409 , CNS: [PHONE_NUMBER] , 33 anos, Telefone: [PHON…" at bounding box center [762, 233] width 1168 height 198
click at [235, 182] on span "10382204409" at bounding box center [242, 181] width 77 height 18
copy span "10382204409"
click at [1381, 195] on icon "" at bounding box center [1382, 188] width 20 height 20
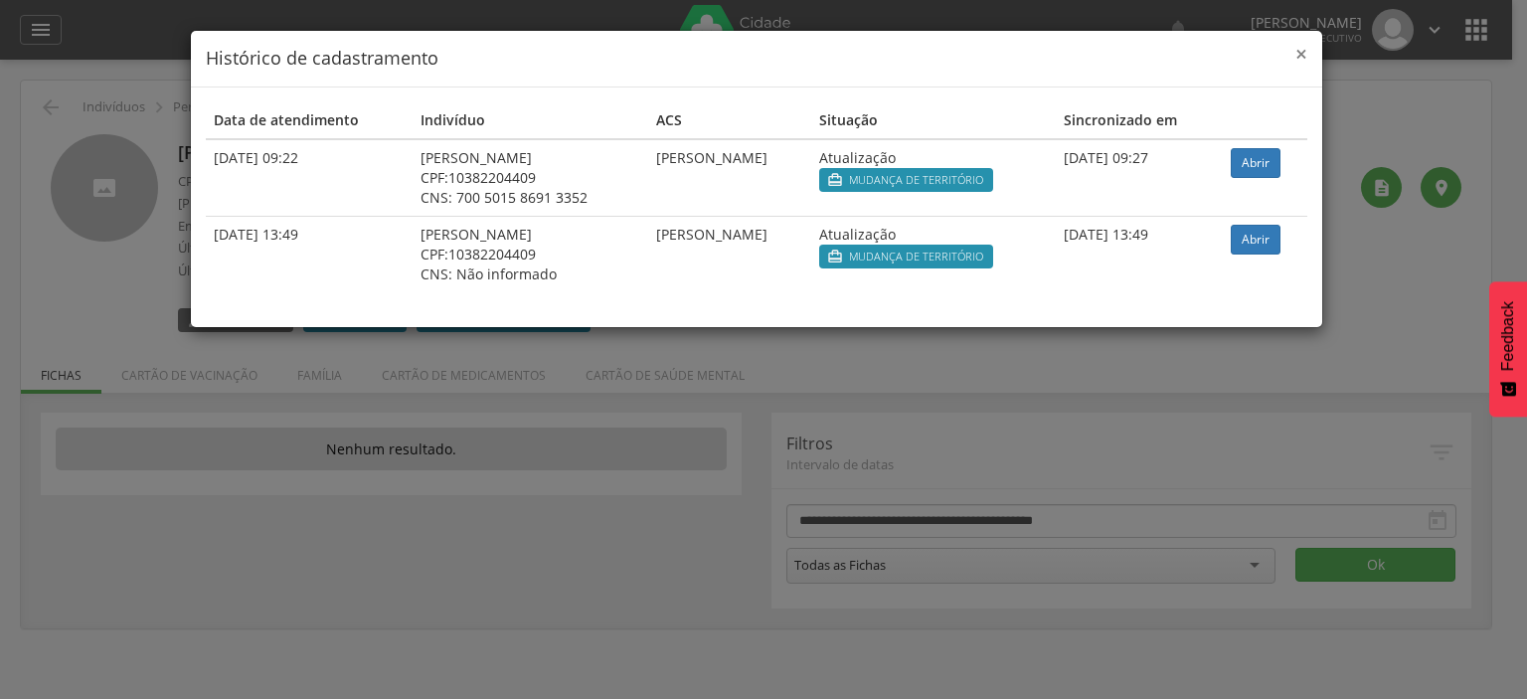
click at [1297, 58] on span "×" at bounding box center [1302, 54] width 12 height 28
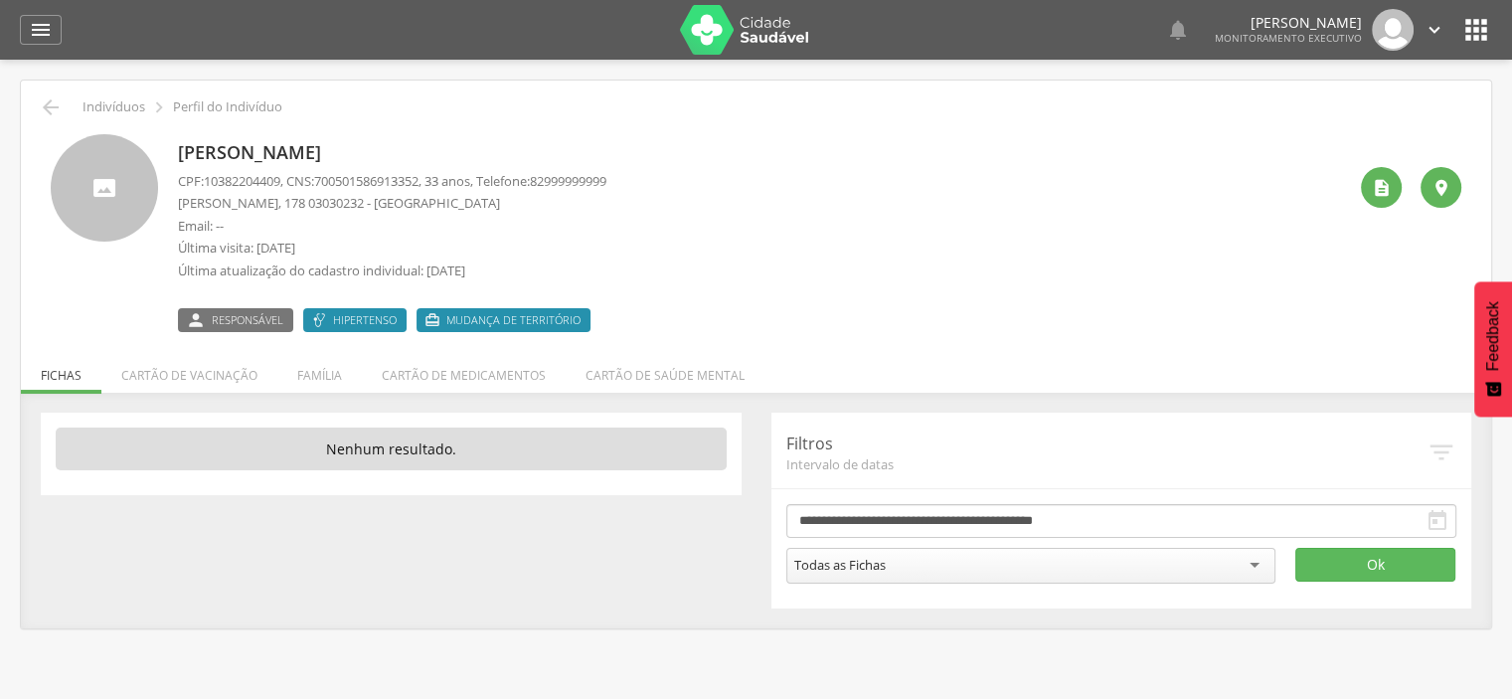
click at [227, 176] on span "10382204409" at bounding box center [242, 181] width 77 height 18
click at [41, 116] on icon "" at bounding box center [51, 107] width 24 height 24
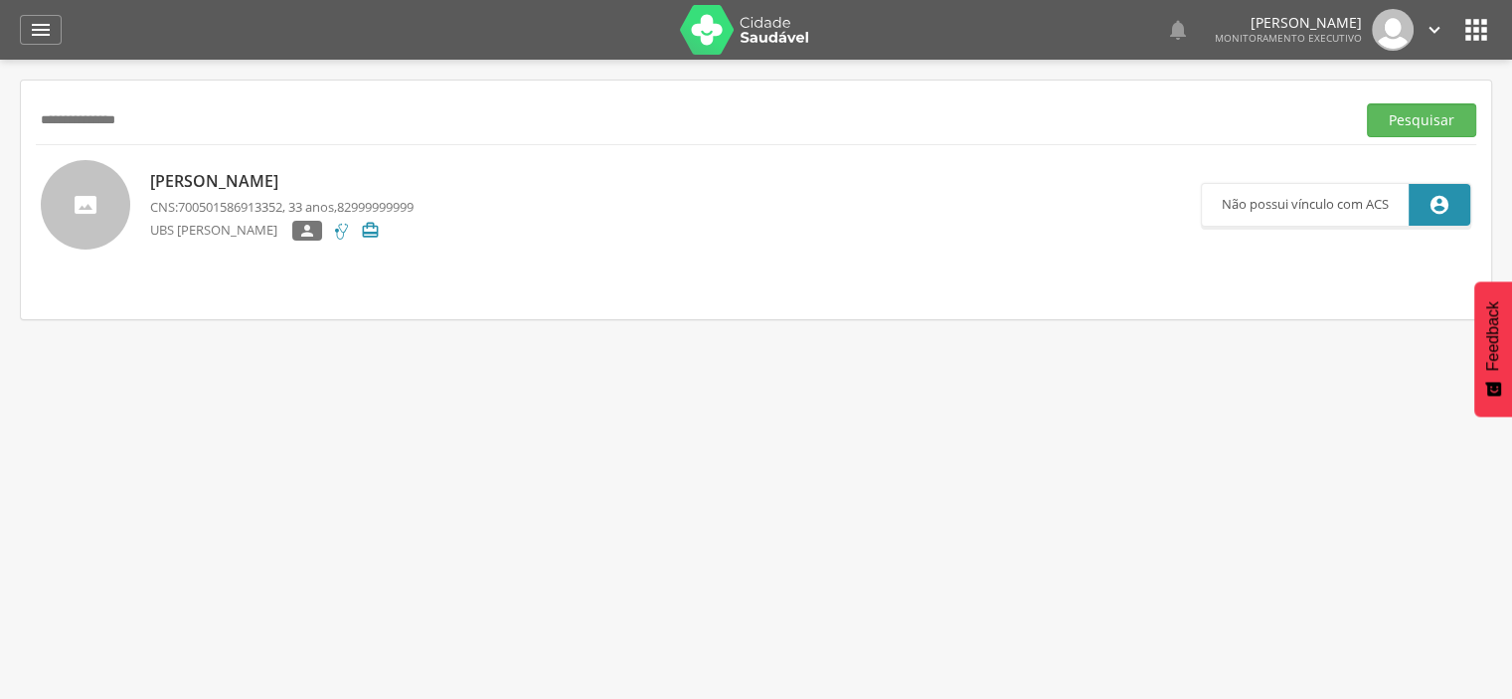
click at [87, 121] on input "**********" at bounding box center [692, 120] width 1312 height 34
click at [1367, 103] on button "Pesquisar" at bounding box center [1421, 120] width 109 height 34
click at [193, 172] on p "[PERSON_NAME]" at bounding box center [282, 181] width 264 height 23
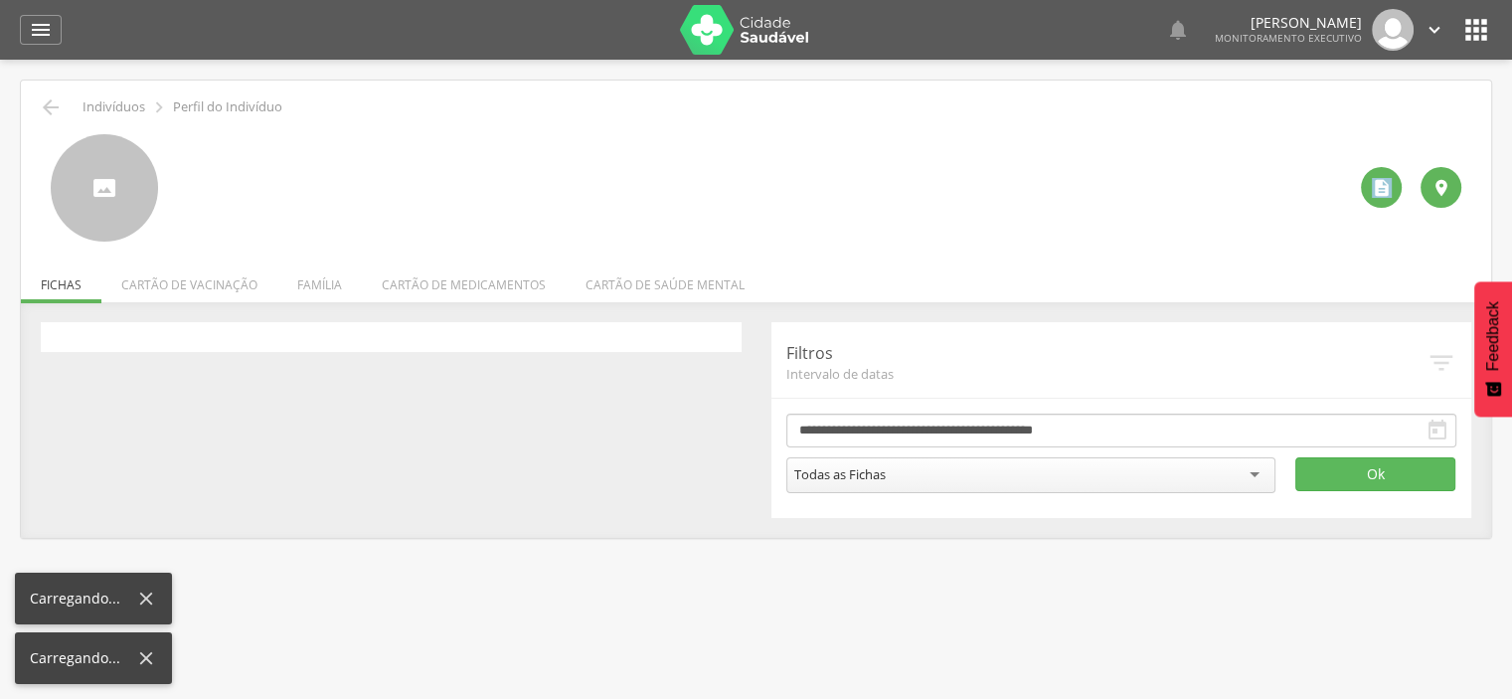
click at [193, 172] on div at bounding box center [762, 187] width 1168 height 107
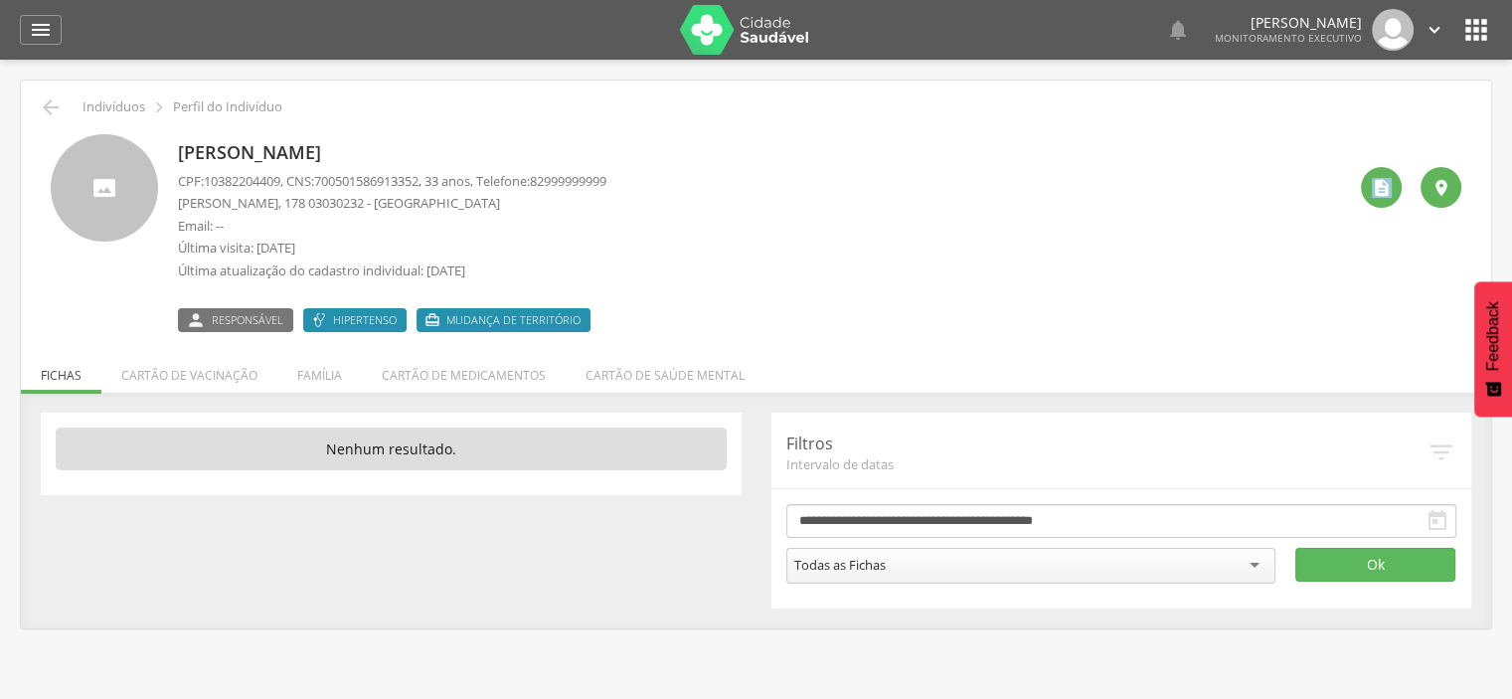
drag, startPoint x: 435, startPoint y: 149, endPoint x: 178, endPoint y: 150, distance: 256.5
click at [178, 150] on p "[PERSON_NAME]" at bounding box center [392, 153] width 429 height 26
click at [1392, 194] on div "" at bounding box center [1381, 187] width 41 height 41
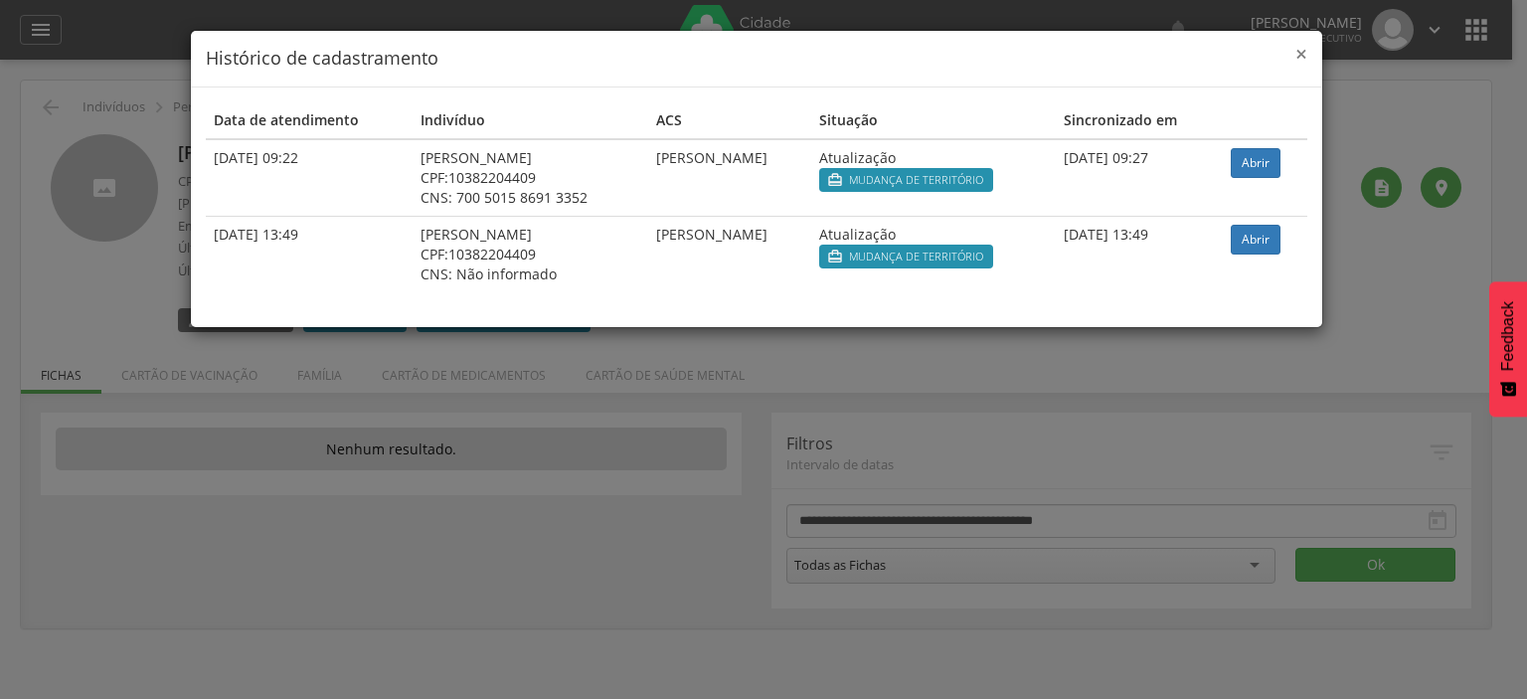
click at [1304, 55] on span "×" at bounding box center [1302, 54] width 12 height 28
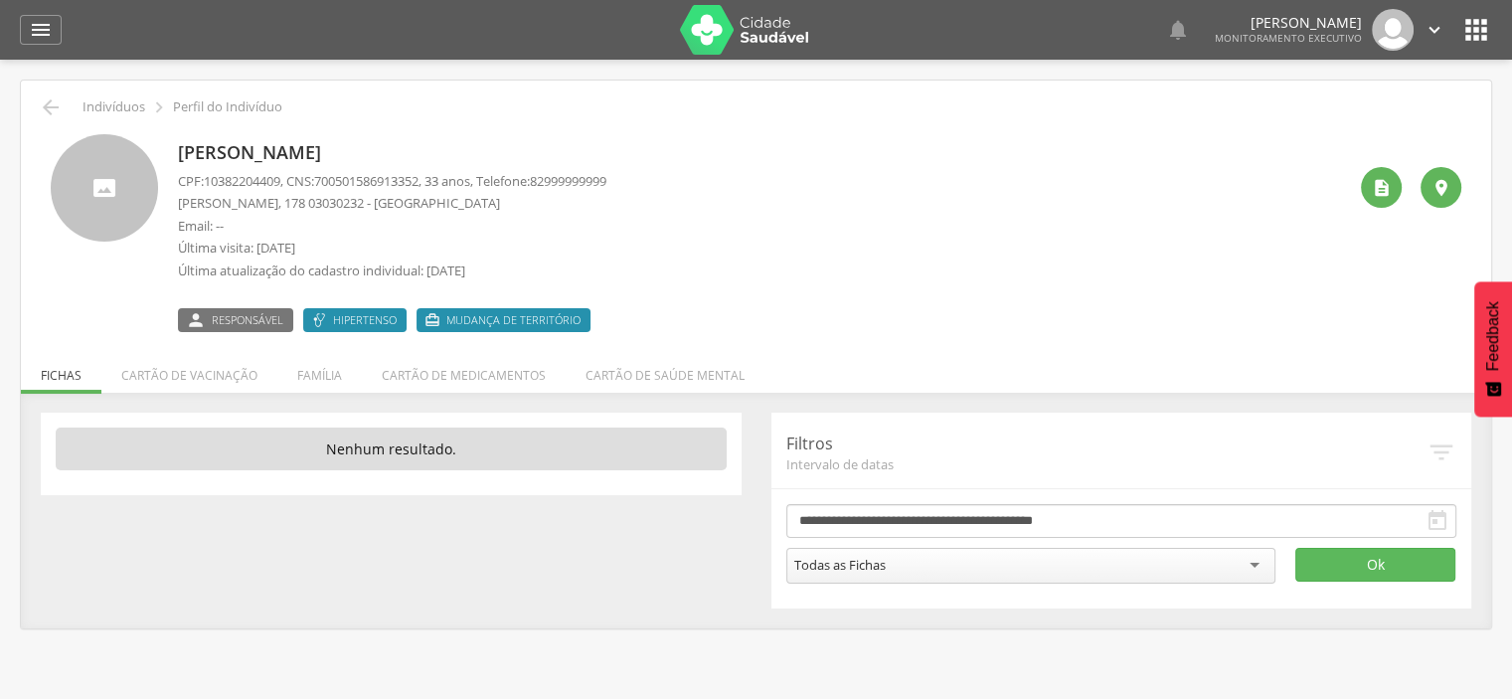
drag, startPoint x: 180, startPoint y: 148, endPoint x: 435, endPoint y: 157, distance: 254.7
click at [435, 157] on p "[PERSON_NAME]" at bounding box center [392, 153] width 429 height 26
click at [49, 114] on icon "" at bounding box center [51, 107] width 24 height 24
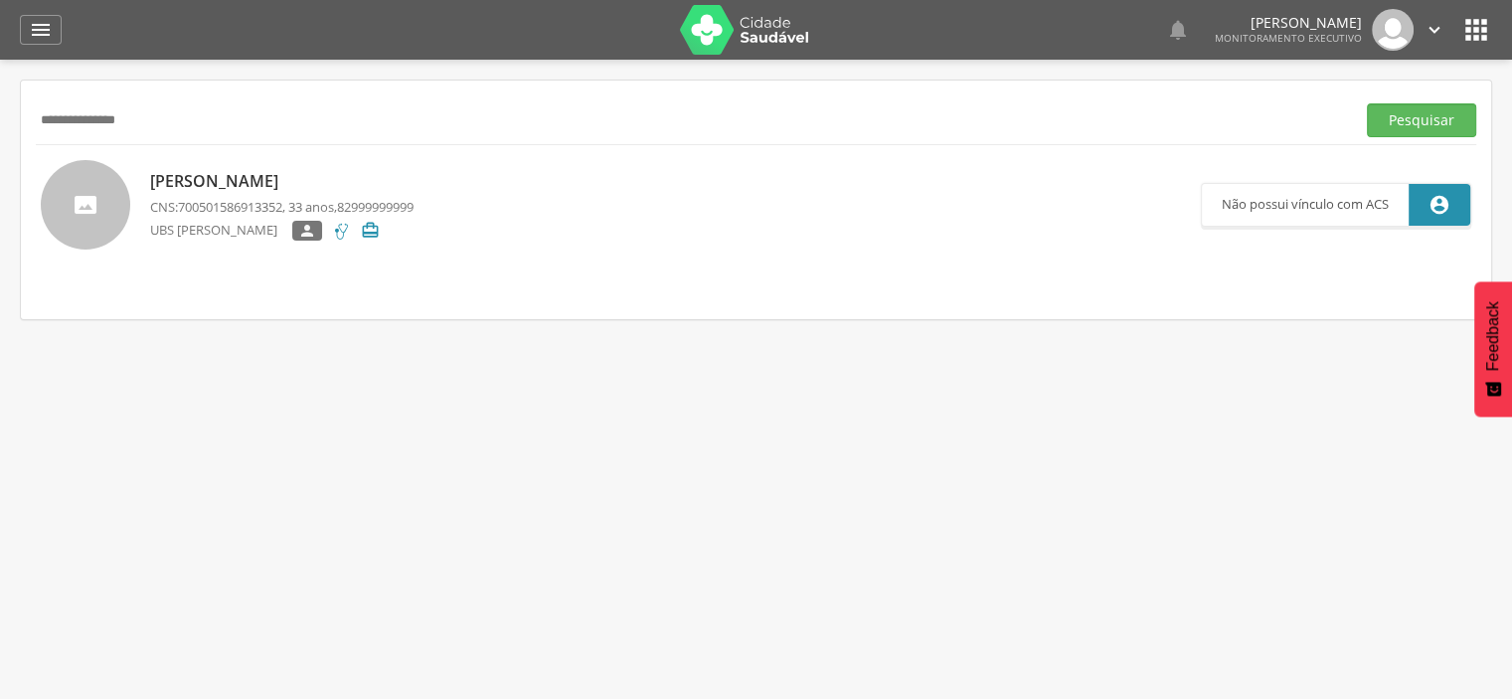
click at [171, 126] on input "**********" at bounding box center [692, 120] width 1312 height 34
paste input "**********"
type input "**********"
click at [1428, 126] on button "Pesquisar" at bounding box center [1421, 120] width 109 height 34
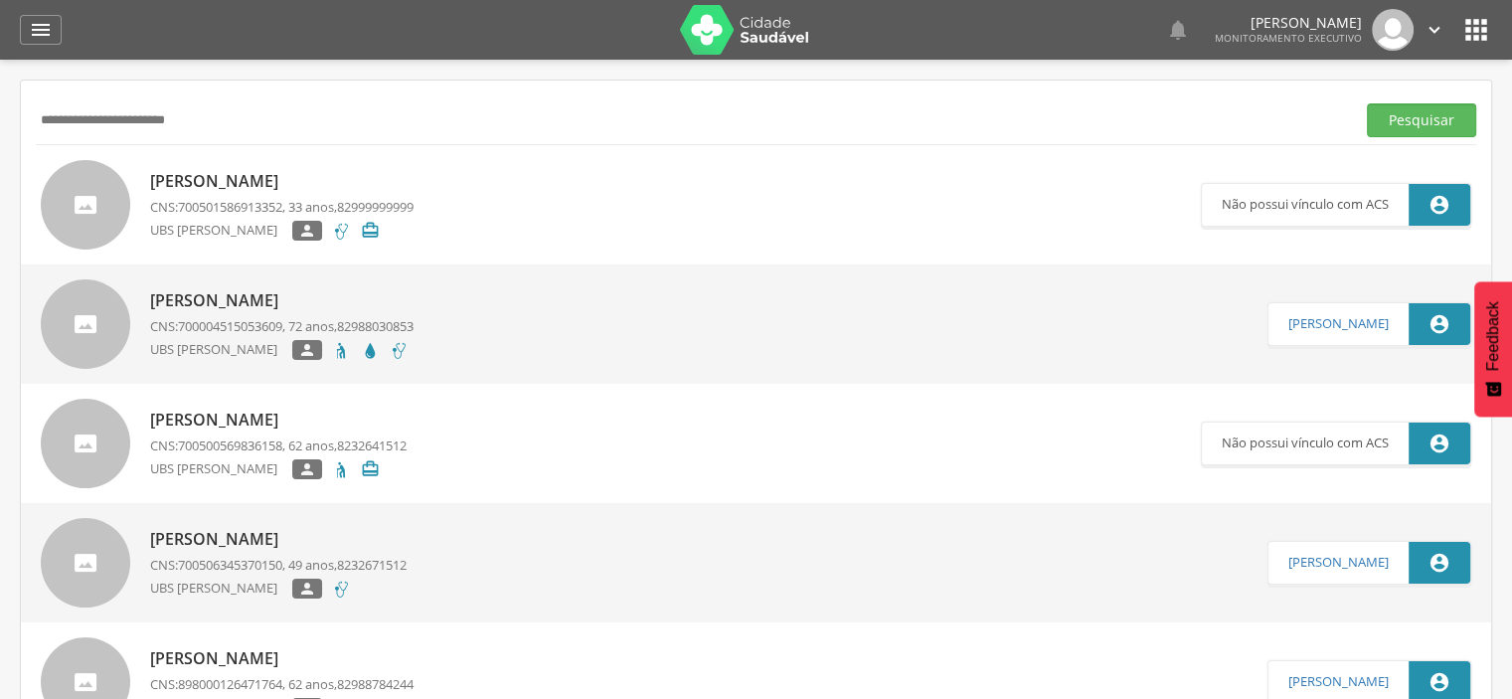
click at [219, 183] on p "[PERSON_NAME]" at bounding box center [282, 181] width 264 height 23
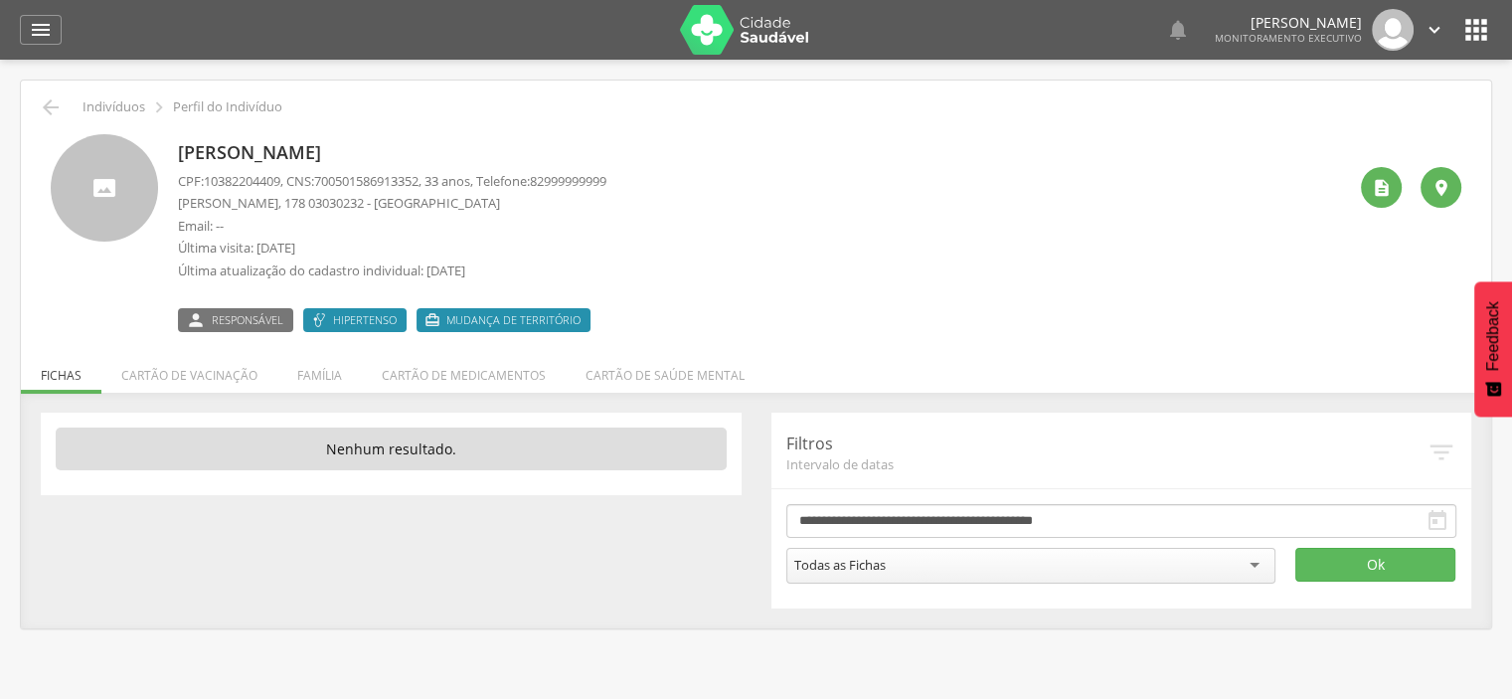
drag, startPoint x: 431, startPoint y: 154, endPoint x: 182, endPoint y: 152, distance: 248.6
click at [182, 152] on p "[PERSON_NAME]" at bounding box center [392, 153] width 429 height 26
click at [1372, 181] on icon "" at bounding box center [1382, 188] width 20 height 20
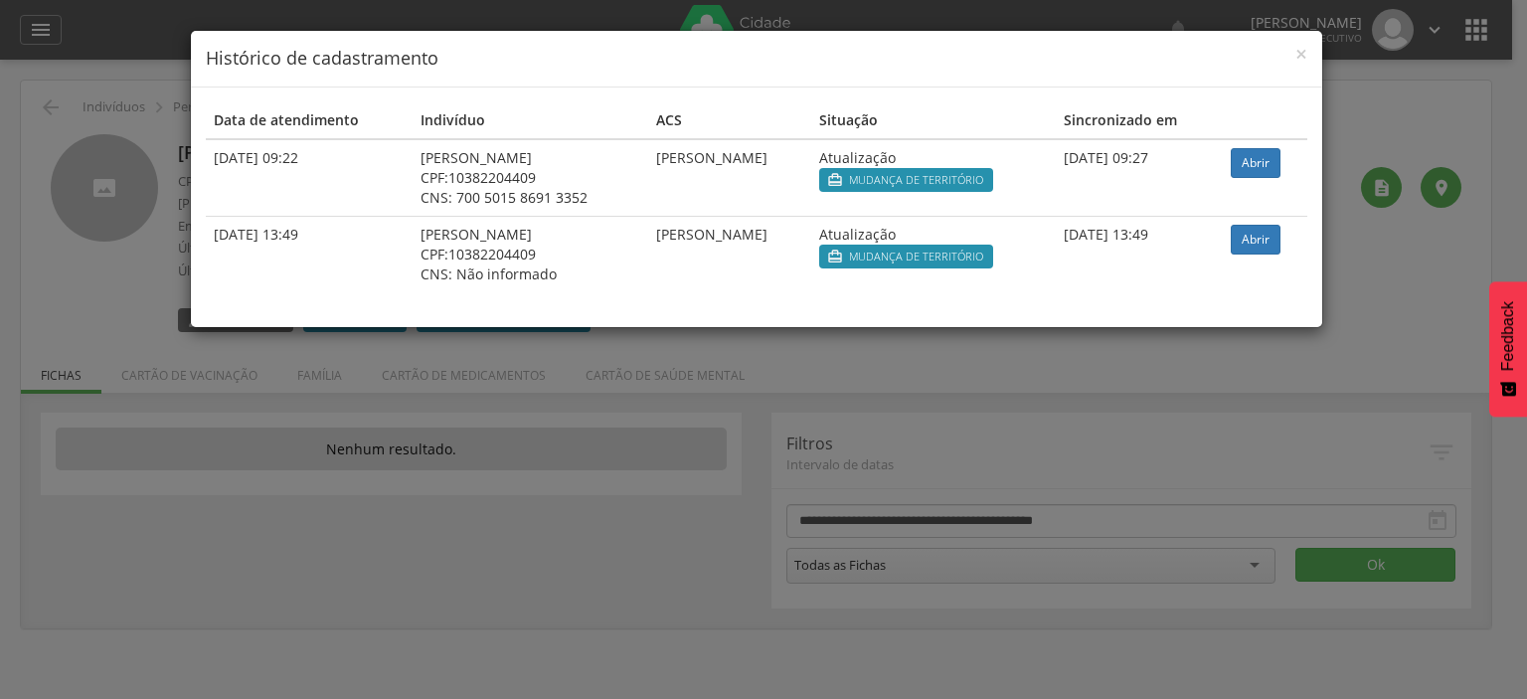
click at [37, 112] on div "× Histórico de cadastramento Data de atendimento Indivíduo ACS Situação Sincron…" at bounding box center [763, 349] width 1527 height 699
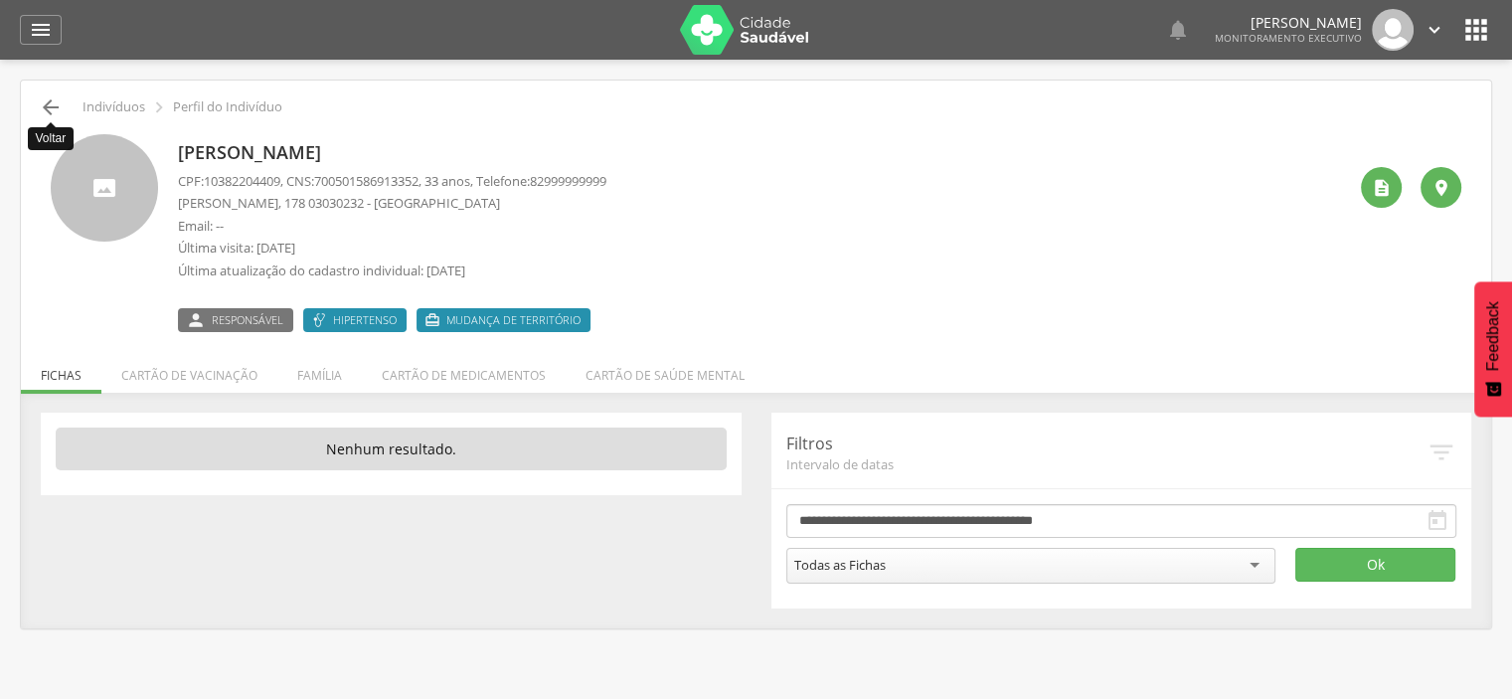
click at [54, 110] on icon "" at bounding box center [51, 107] width 24 height 24
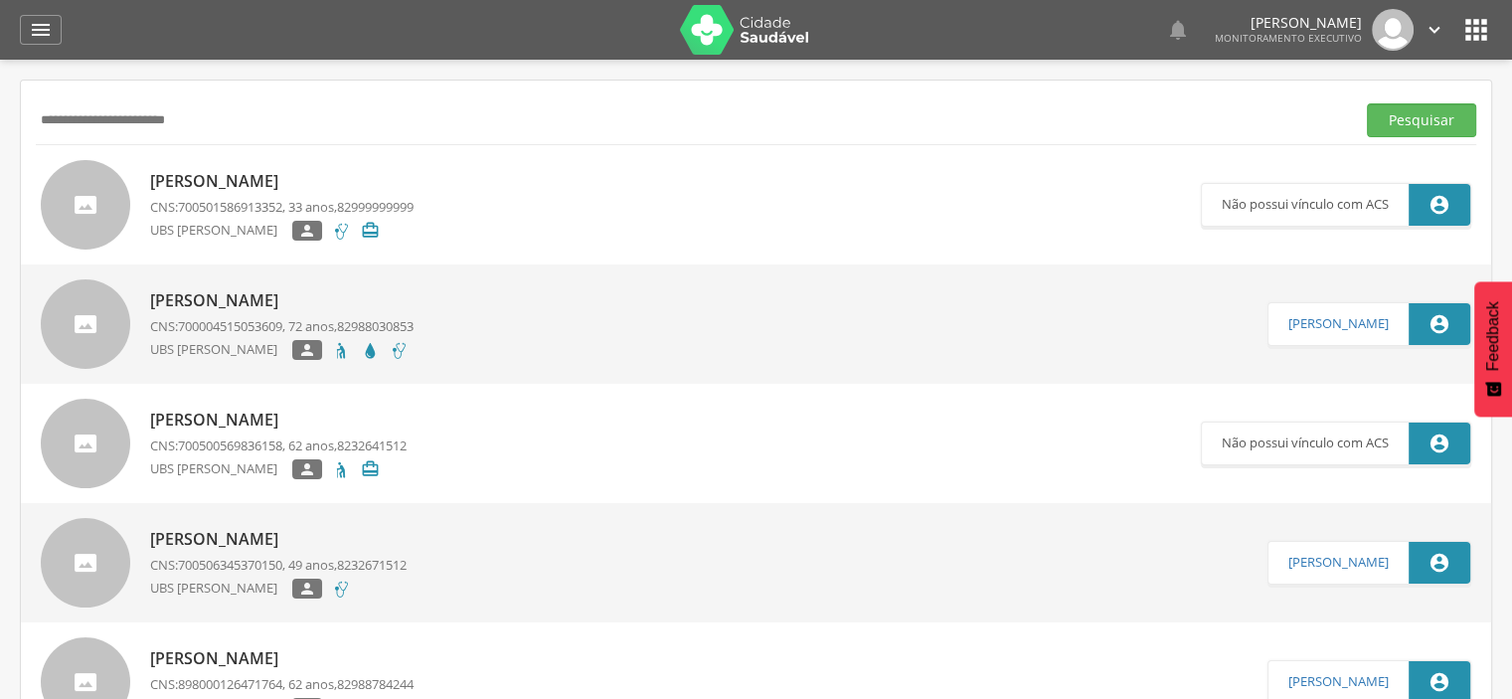
click at [232, 180] on p "[PERSON_NAME]" at bounding box center [282, 181] width 264 height 23
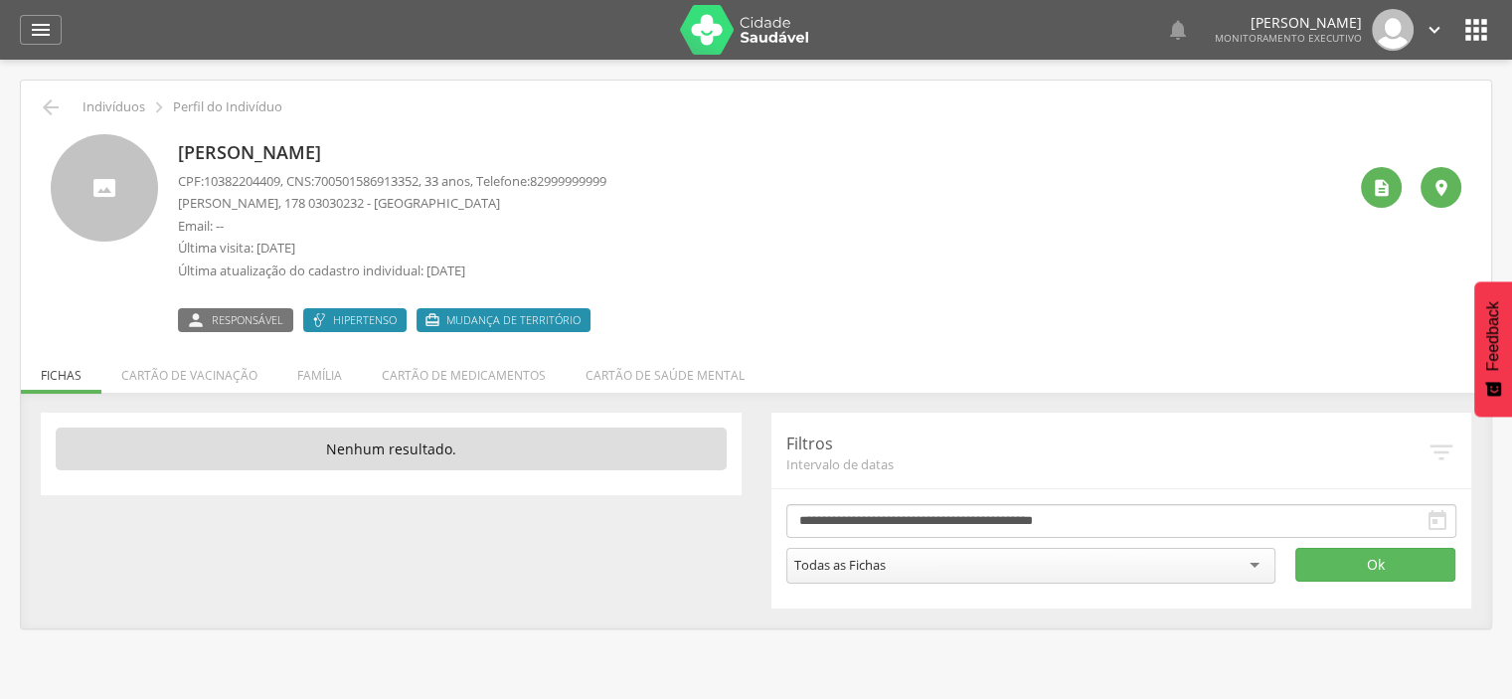
drag, startPoint x: 434, startPoint y: 150, endPoint x: 182, endPoint y: 153, distance: 251.6
click at [182, 153] on p "[PERSON_NAME]" at bounding box center [392, 153] width 429 height 26
click at [1391, 181] on icon "" at bounding box center [1382, 188] width 20 height 20
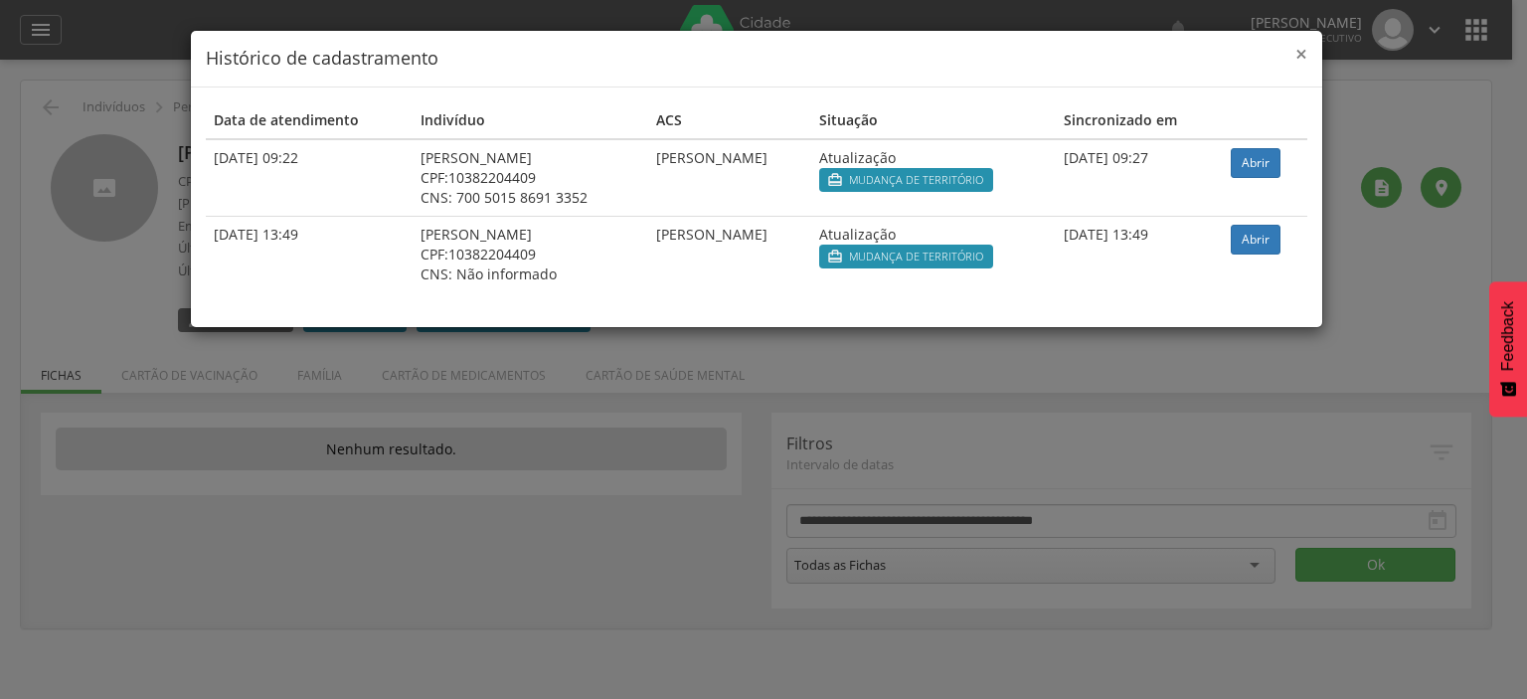
click at [1301, 52] on span "×" at bounding box center [1302, 54] width 12 height 28
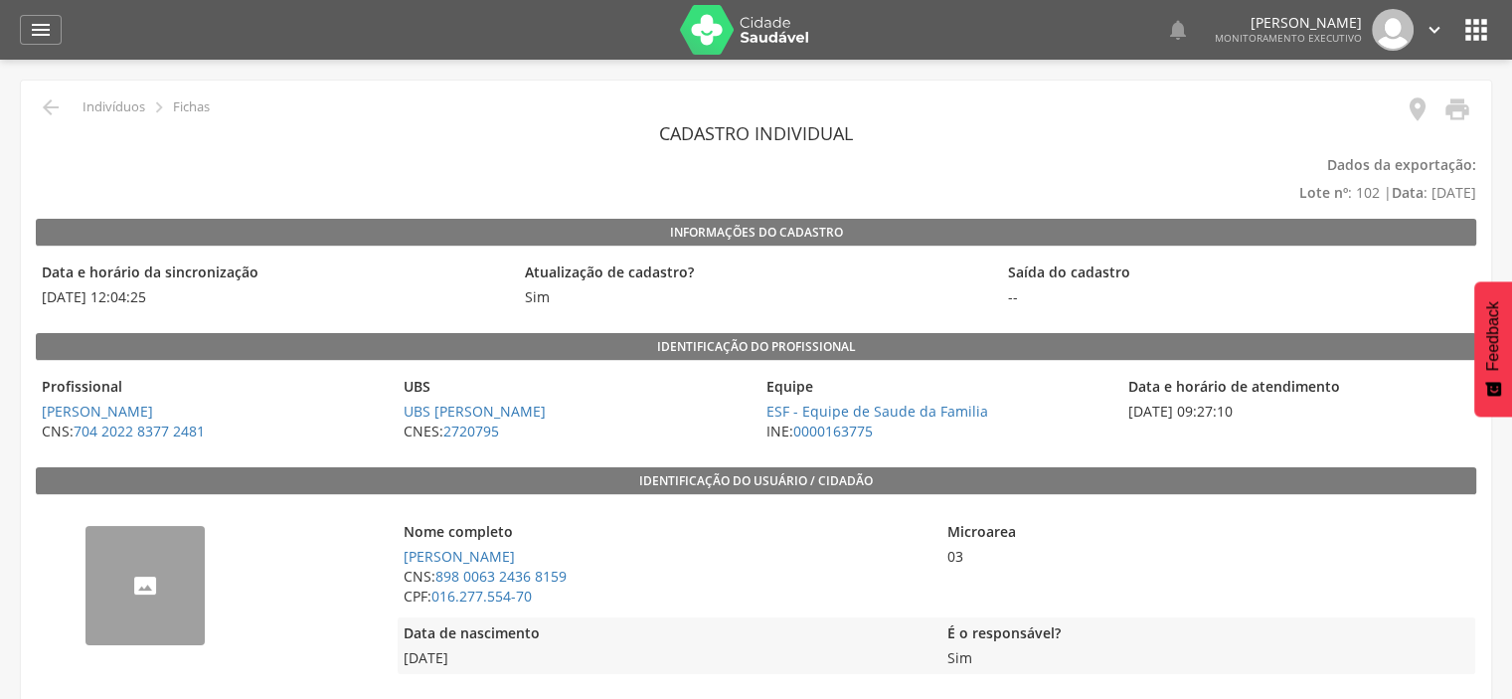
scroll to position [99, 0]
click at [46, 101] on icon "" at bounding box center [51, 107] width 24 height 24
click at [40, 31] on icon "" at bounding box center [41, 30] width 24 height 24
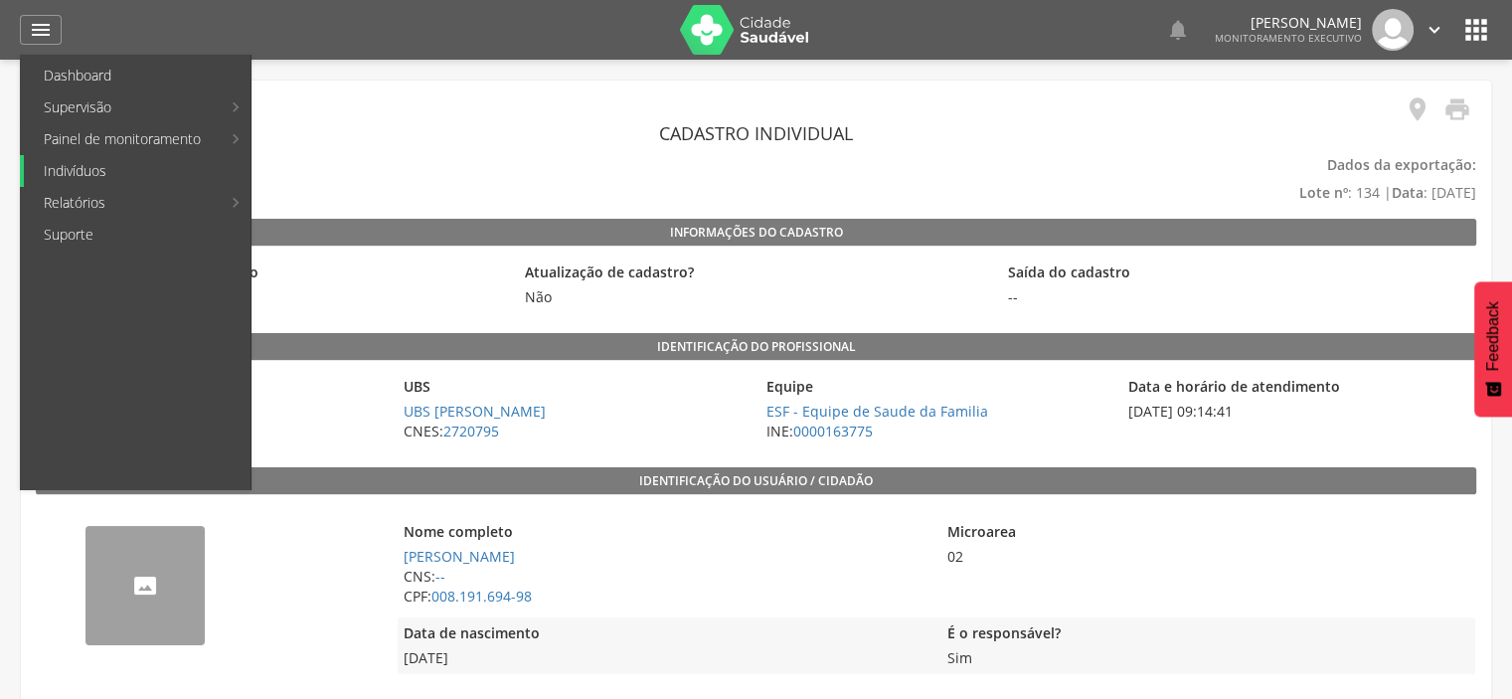
click at [92, 174] on link "Indivíduos" at bounding box center [137, 171] width 227 height 32
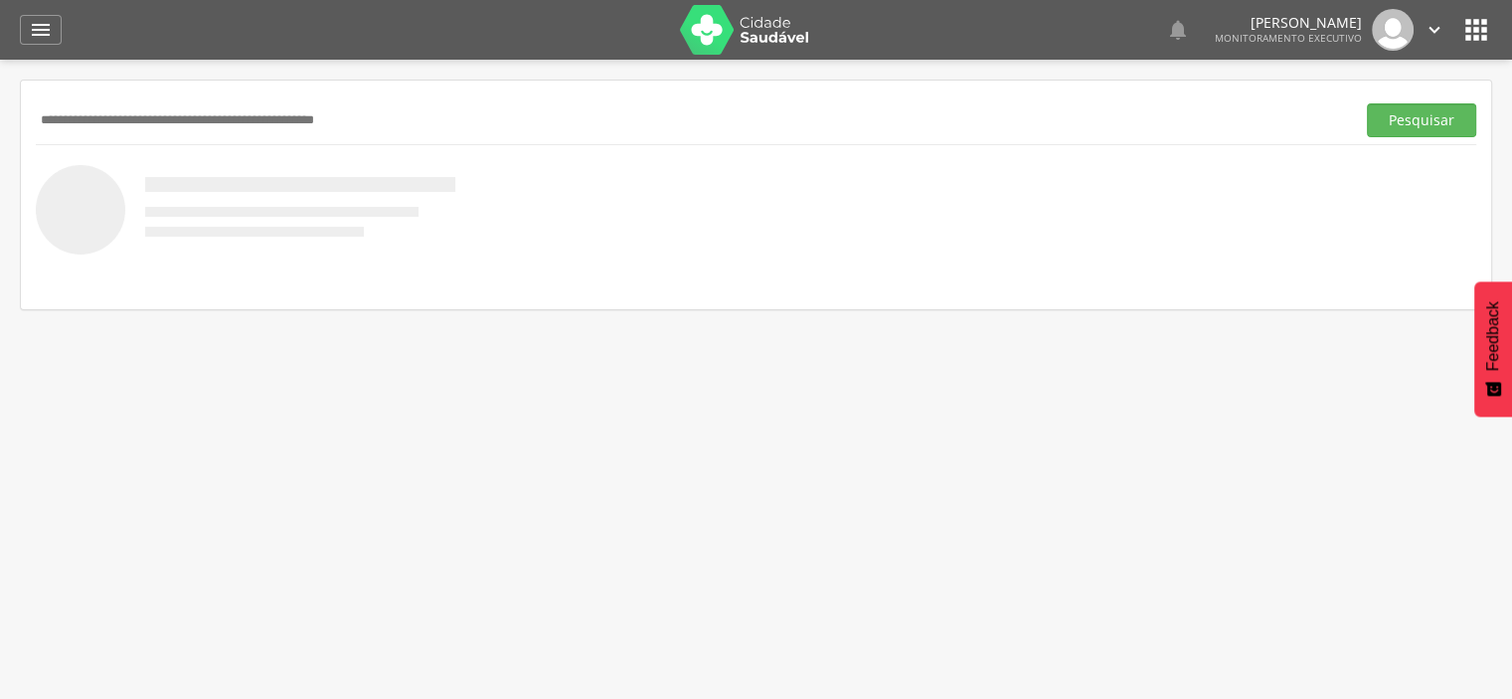
click at [244, 126] on input "text" at bounding box center [692, 120] width 1312 height 34
paste input "**********"
type input "**********"
click at [1400, 126] on button "Pesquisar" at bounding box center [1421, 120] width 109 height 34
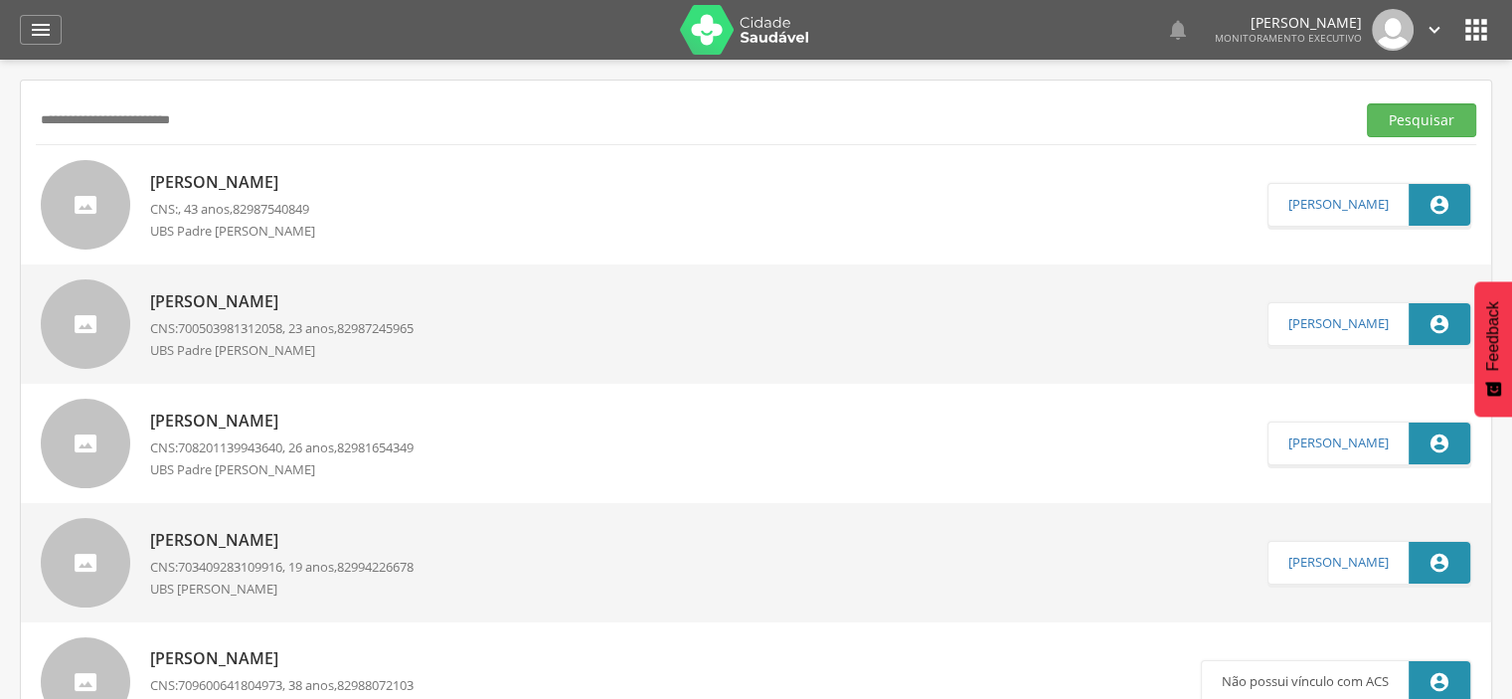
click at [88, 122] on input "**********" at bounding box center [692, 120] width 1312 height 34
click at [284, 181] on p "[PERSON_NAME]" at bounding box center [240, 182] width 180 height 23
type input "**********"
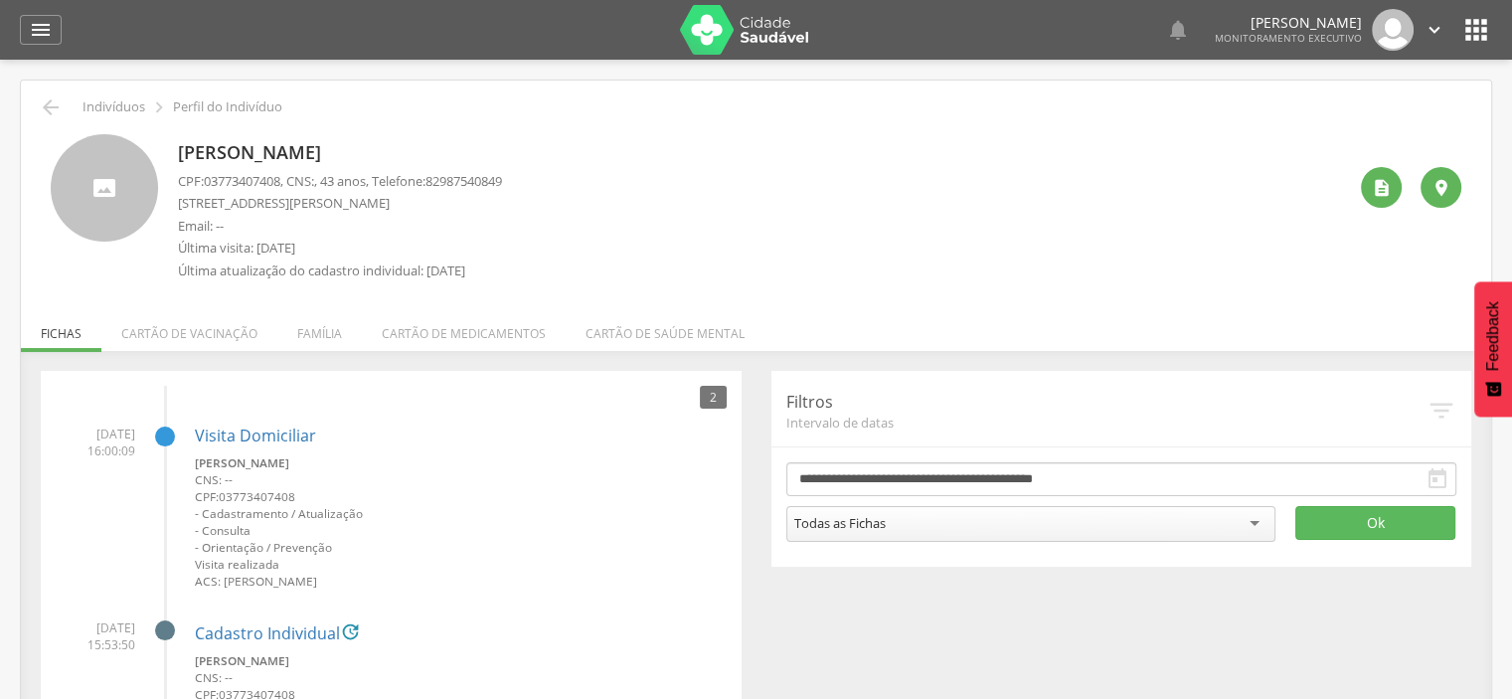
click at [235, 184] on span "03773407408" at bounding box center [242, 181] width 77 height 18
copy span "03773407408"
click at [1388, 192] on icon "" at bounding box center [1382, 188] width 20 height 20
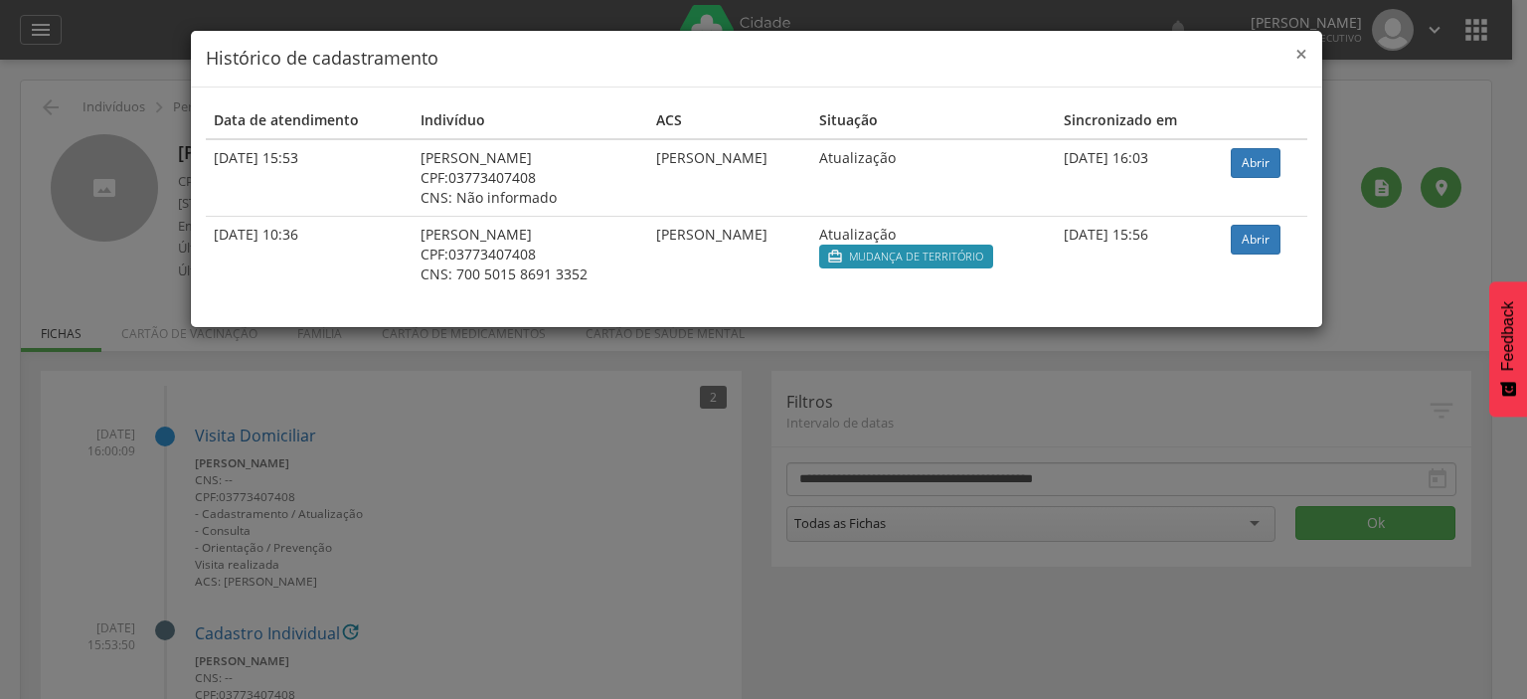
click at [1299, 56] on span "×" at bounding box center [1302, 54] width 12 height 28
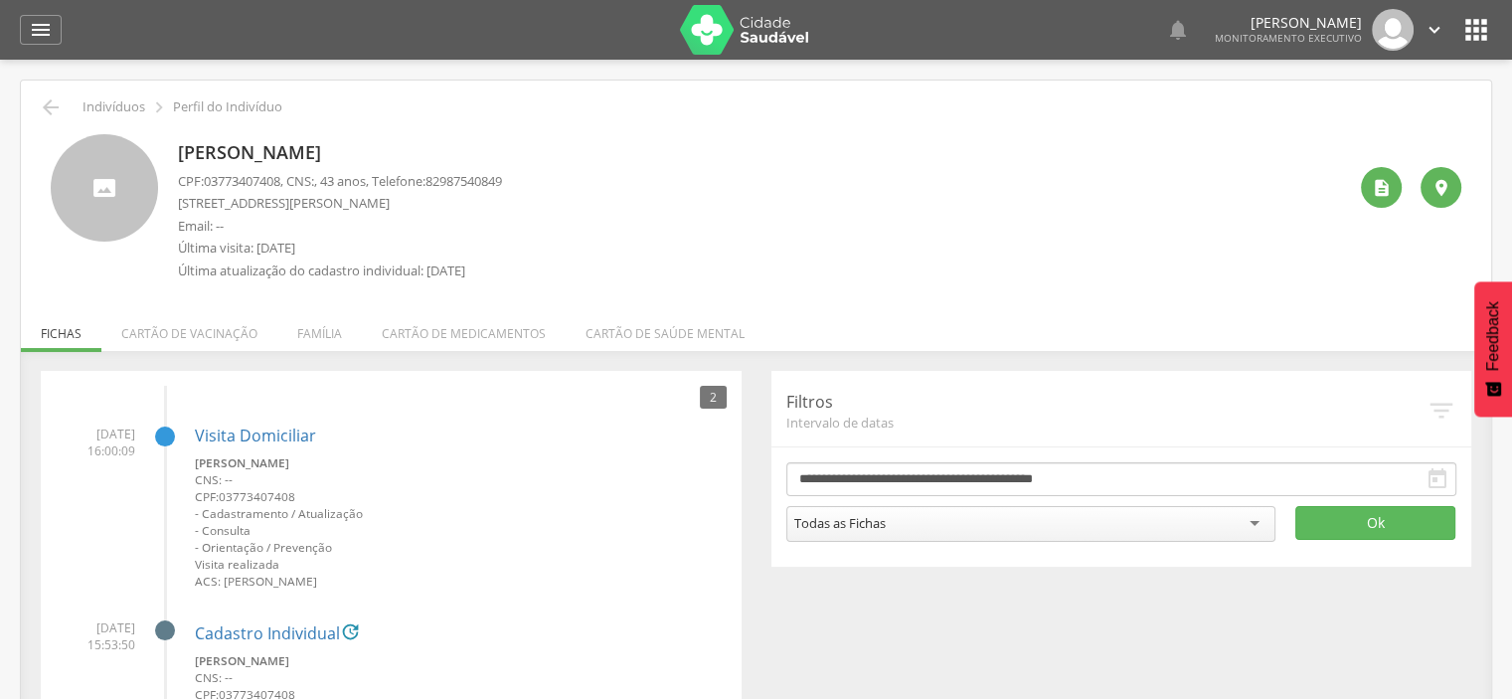
click at [234, 178] on span "03773407408" at bounding box center [242, 181] width 77 height 18
copy span "03773407408"
